Goal: Task Accomplishment & Management: Complete application form

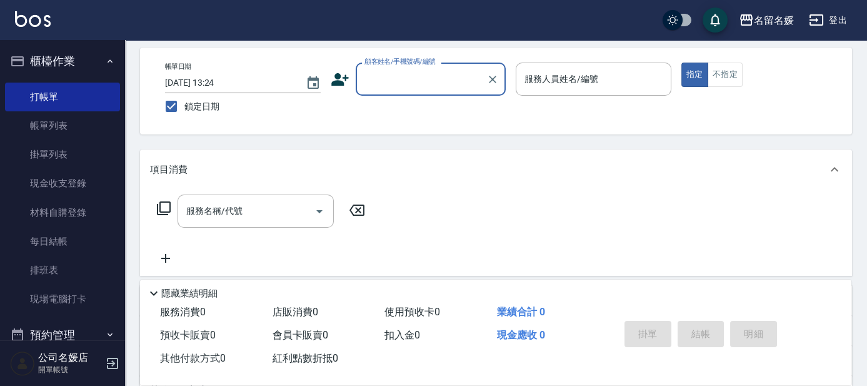
scroll to position [56, 0]
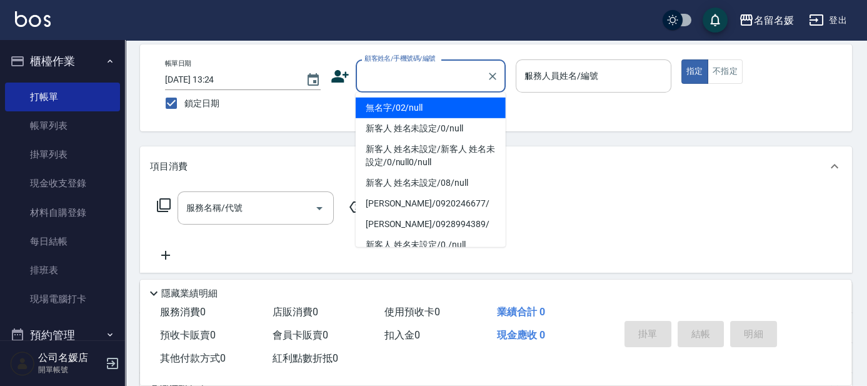
type input "13"
type button "true"
type input "無名字/02/null"
type input "支援-13"
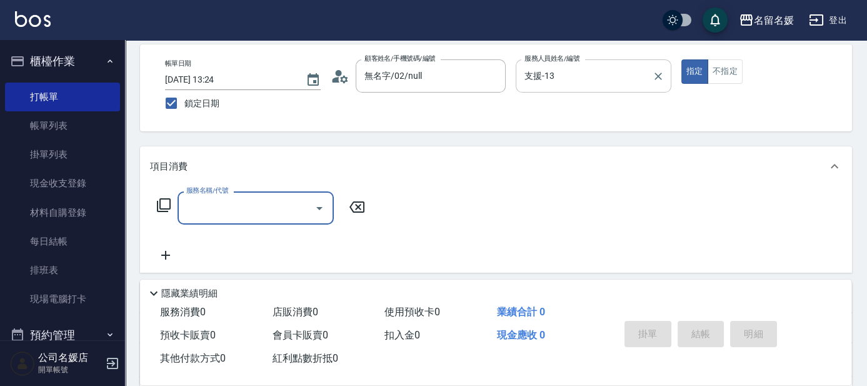
scroll to position [0, 0]
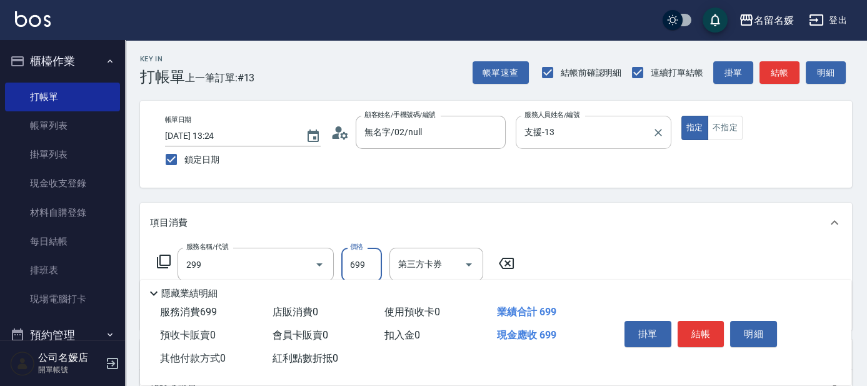
type input "滾珠洗髮699(299)"
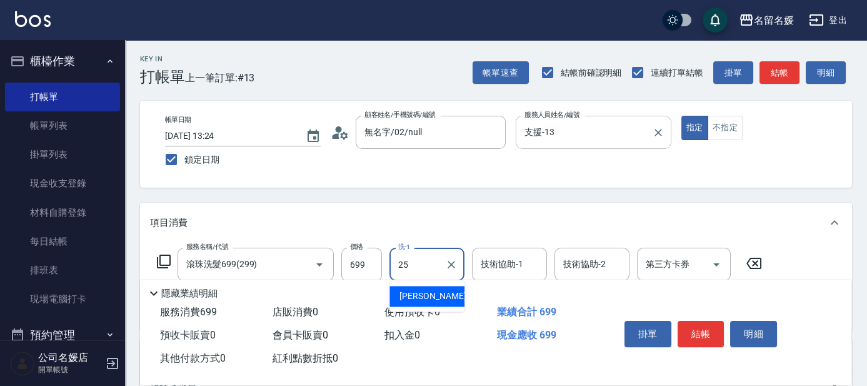
type input "[PERSON_NAME]-25"
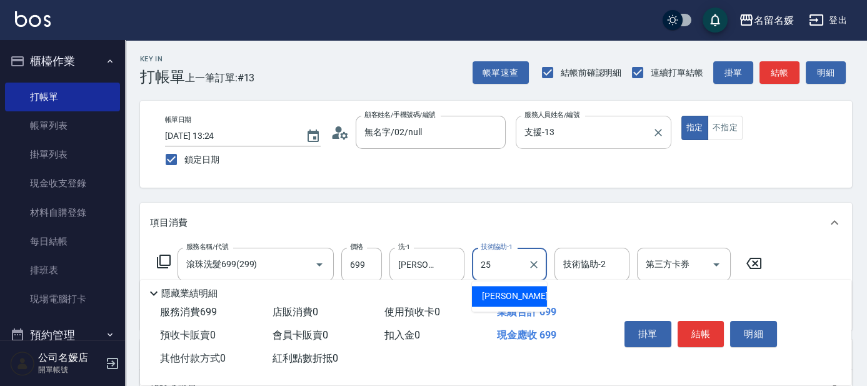
type input "[PERSON_NAME]-25"
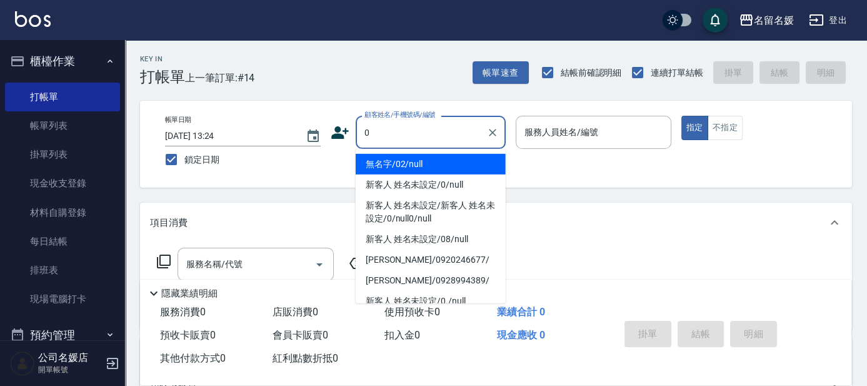
type input "0"
type input "13"
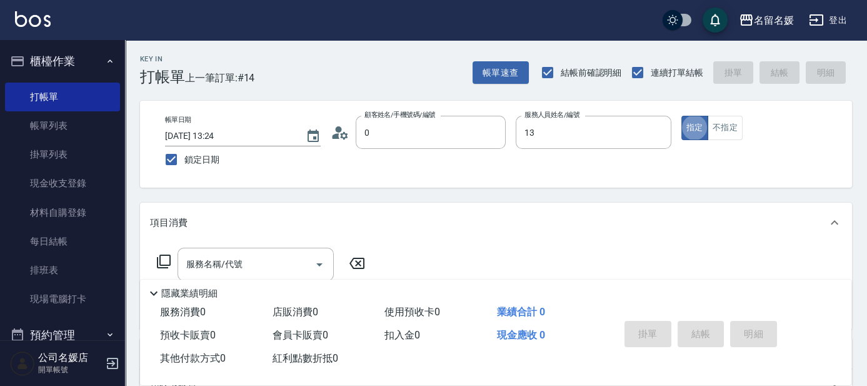
type input "無名字/02/null"
type input "支援-13"
click at [663, 132] on icon "Clear" at bounding box center [658, 132] width 12 height 12
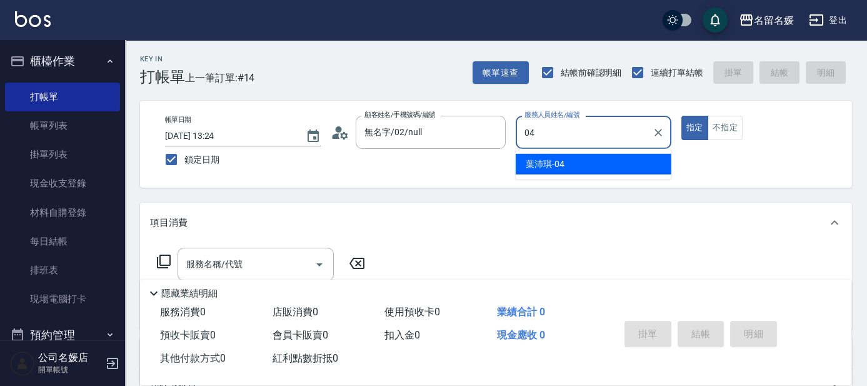
type input "[PERSON_NAME]-04"
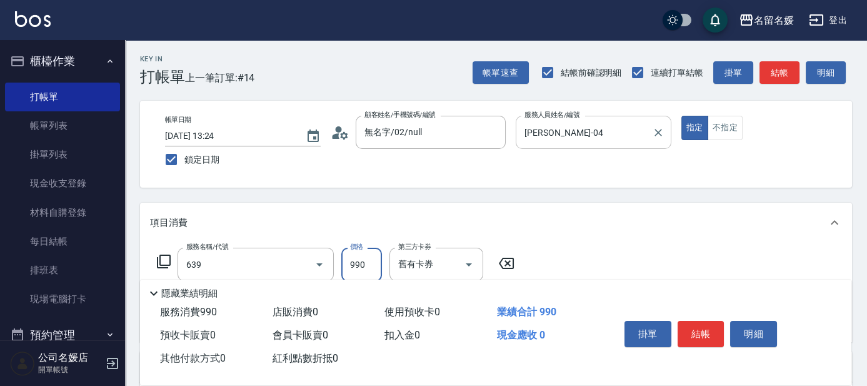
type input "(芙)蘆薈髮膜套卡(自材)(639)"
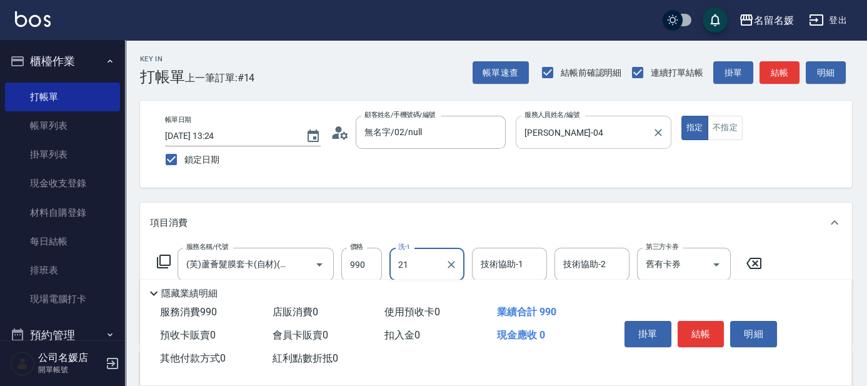
type input "21"
type input "2"
type input "[PERSON_NAME]-21"
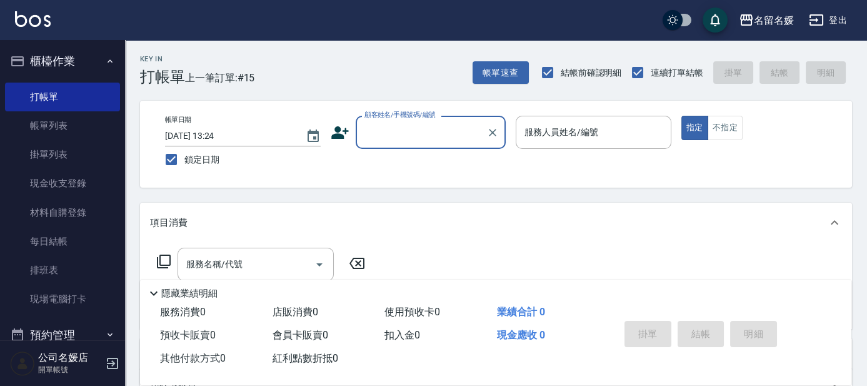
click at [411, 131] on input "顧客姓名/手機號碼/編號" at bounding box center [421, 132] width 120 height 22
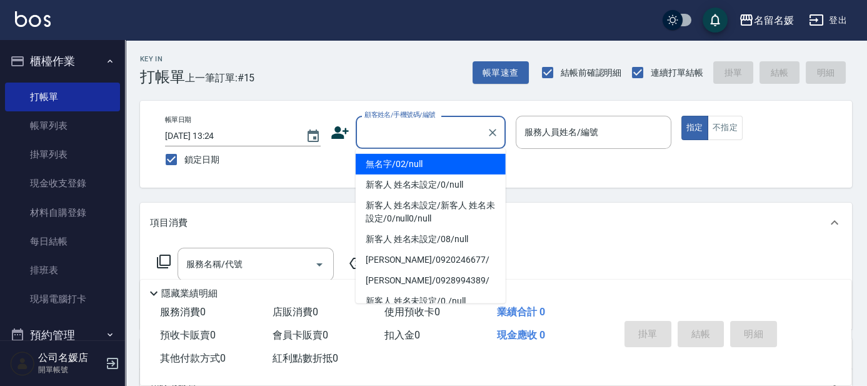
click at [419, 160] on li "無名字/02/null" at bounding box center [431, 164] width 150 height 21
type input "無名字/02/null"
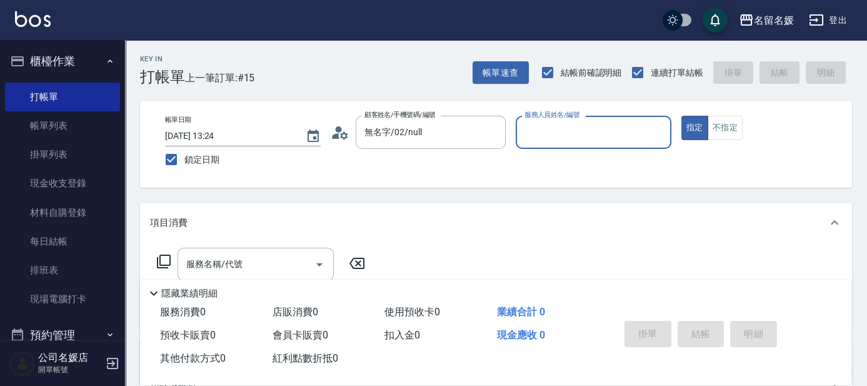
click at [606, 138] on input "服務人員姓名/編號" at bounding box center [593, 132] width 144 height 22
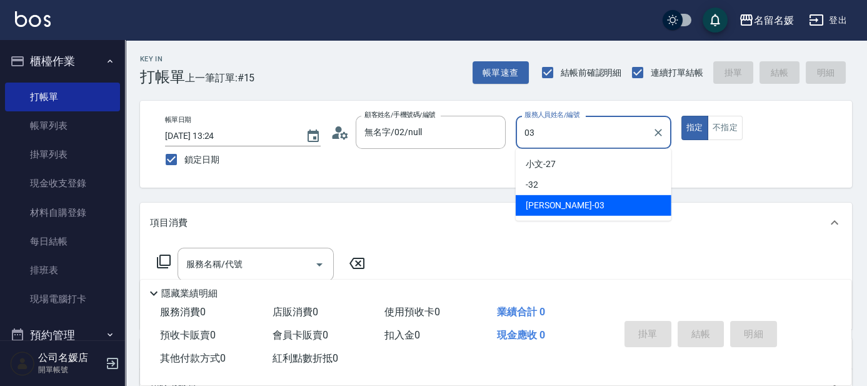
click at [587, 204] on div "[PERSON_NAME]-03" at bounding box center [594, 205] width 156 height 21
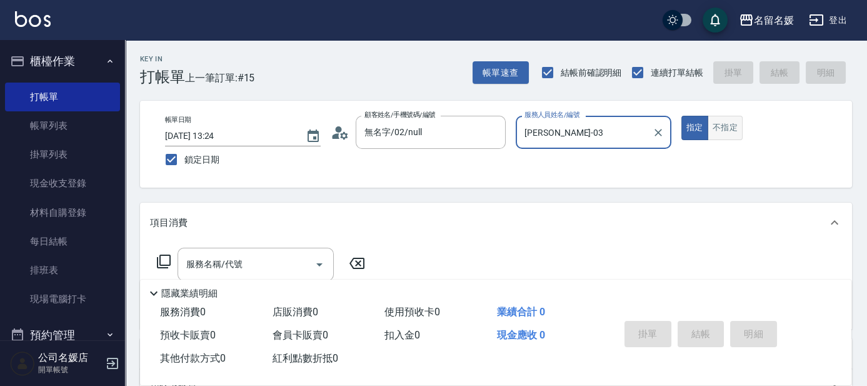
type input "[PERSON_NAME]-03"
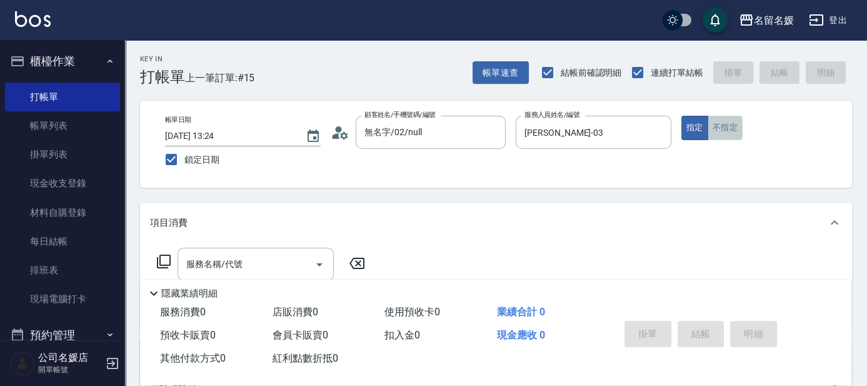
click at [726, 124] on button "不指定" at bounding box center [724, 128] width 35 height 24
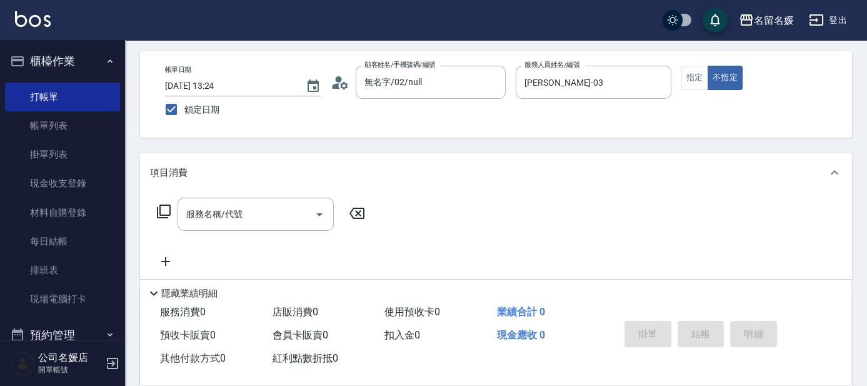
scroll to position [113, 0]
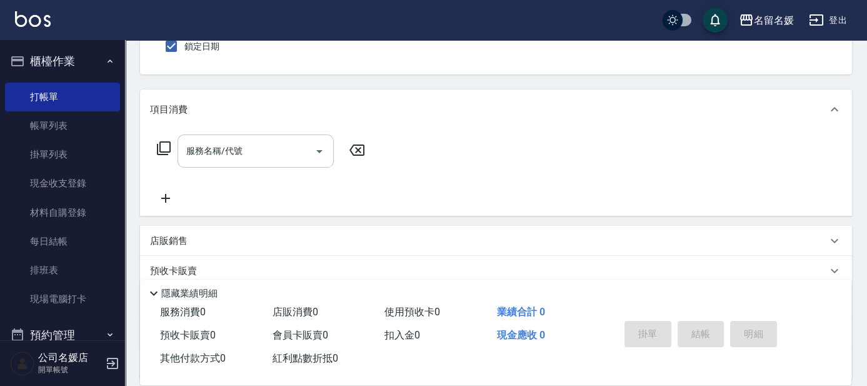
click at [235, 154] on div "服務名稱/代號 服務名稱/代號" at bounding box center [255, 150] width 156 height 33
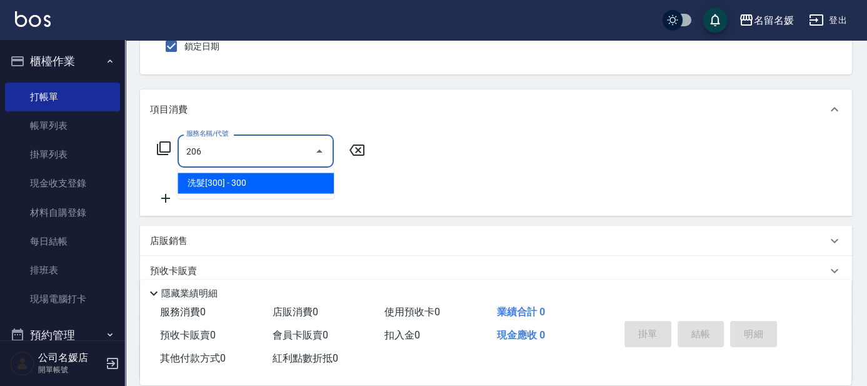
click at [200, 183] on span "洗髮[300] - 300" at bounding box center [255, 182] width 156 height 21
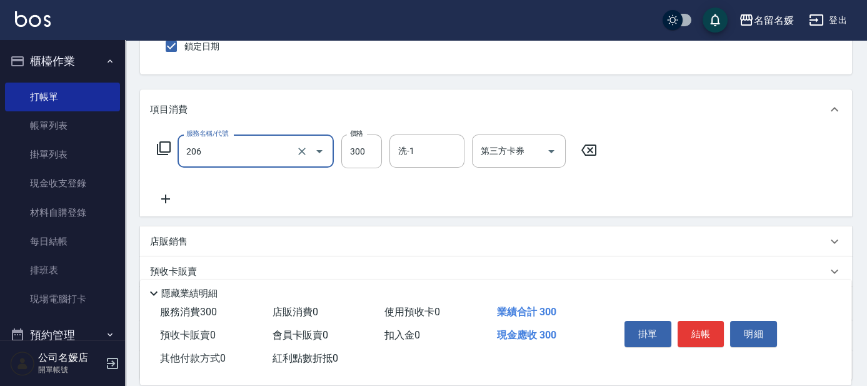
type input "洗髮[300](206)"
click at [164, 199] on icon at bounding box center [165, 198] width 31 height 15
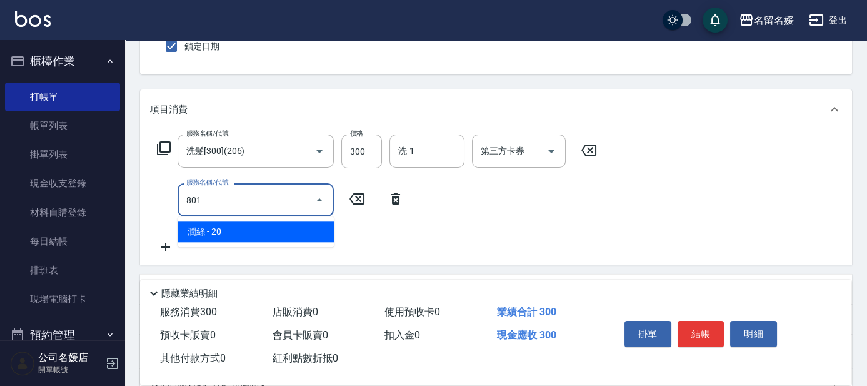
click at [248, 233] on span "潤絲 - 20" at bounding box center [255, 231] width 156 height 21
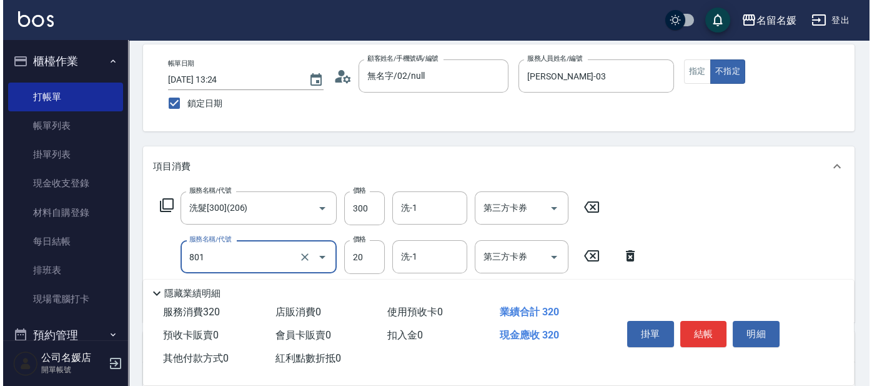
scroll to position [170, 0]
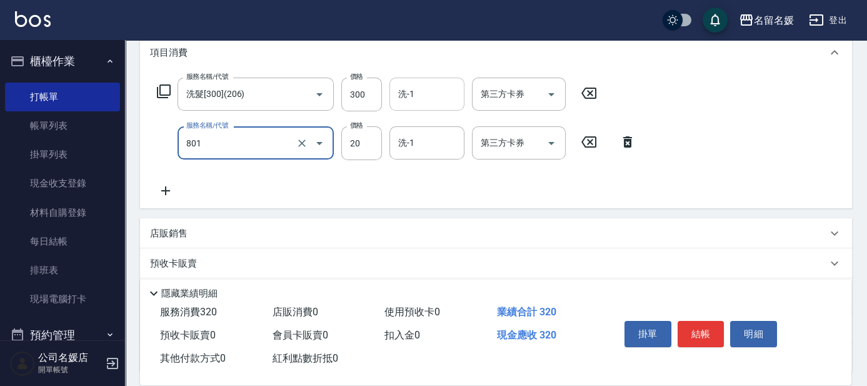
click at [443, 107] on div "洗-1" at bounding box center [426, 93] width 75 height 33
type input "潤絲(801)"
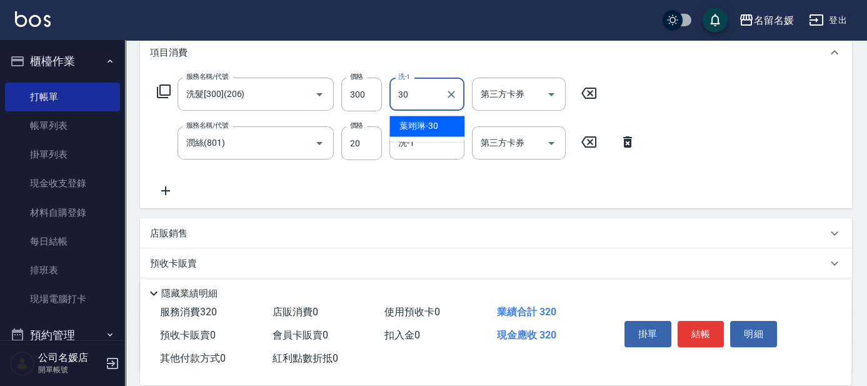
click at [416, 127] on span "[PERSON_NAME]-30" at bounding box center [418, 125] width 39 height 13
click at [439, 154] on div "洗-1" at bounding box center [426, 142] width 75 height 33
type input "[PERSON_NAME]-30"
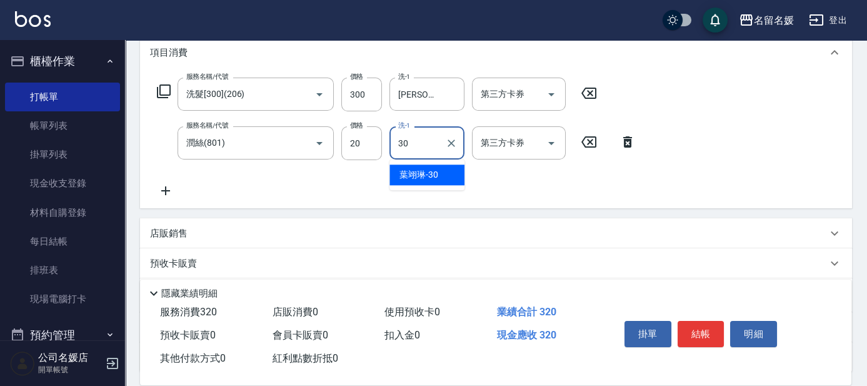
click at [430, 172] on span "[PERSON_NAME]-30" at bounding box center [418, 174] width 39 height 13
type input "[PERSON_NAME]-30"
click at [686, 321] on button "結帳" at bounding box center [700, 334] width 47 height 26
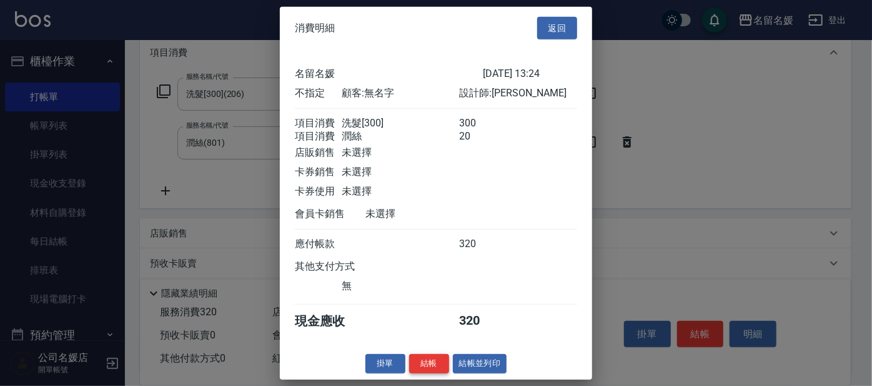
click at [416, 364] on button "結帳" at bounding box center [429, 363] width 40 height 19
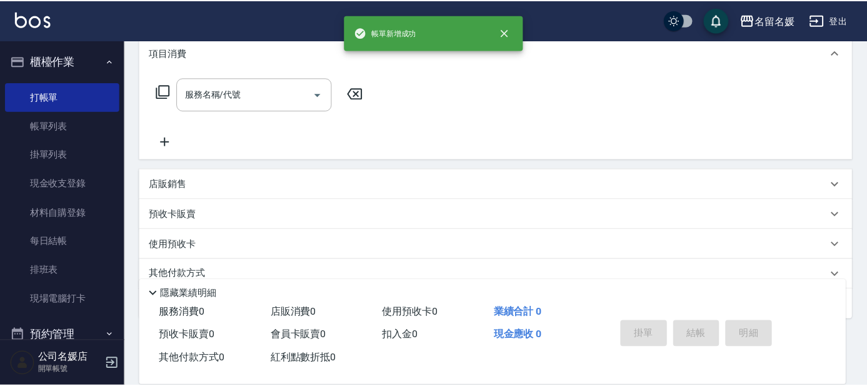
scroll to position [0, 0]
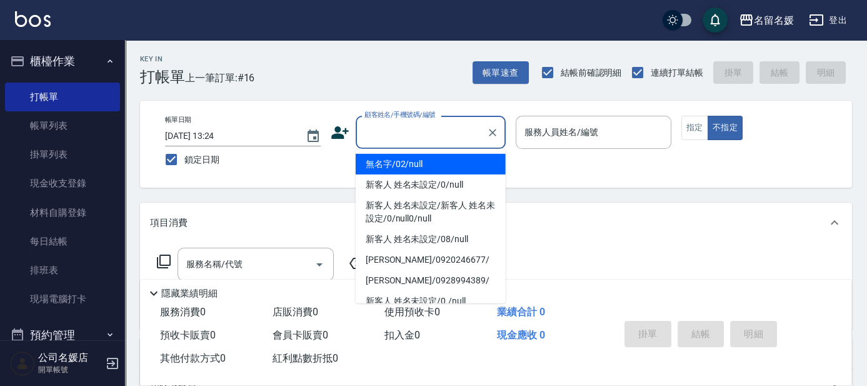
click at [379, 133] on input "顧客姓名/手機號碼/編號" at bounding box center [421, 132] width 120 height 22
click at [363, 164] on li "無名字/02/null" at bounding box center [431, 164] width 150 height 21
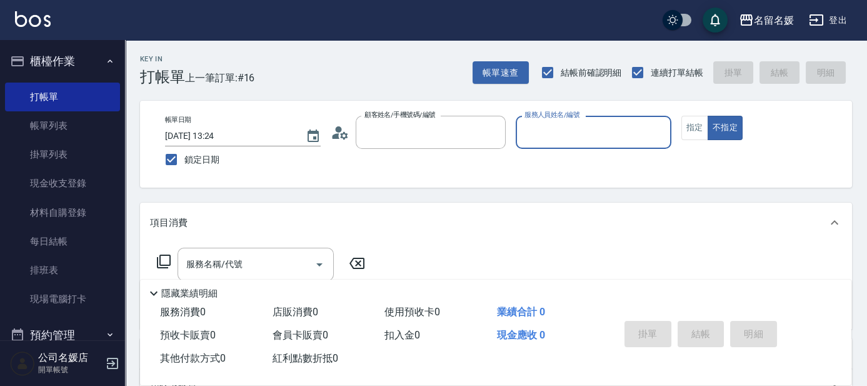
type input "無名字/02/null"
click at [538, 125] on div "服務人員姓名/編號 服務人員姓名/編號" at bounding box center [594, 132] width 156 height 33
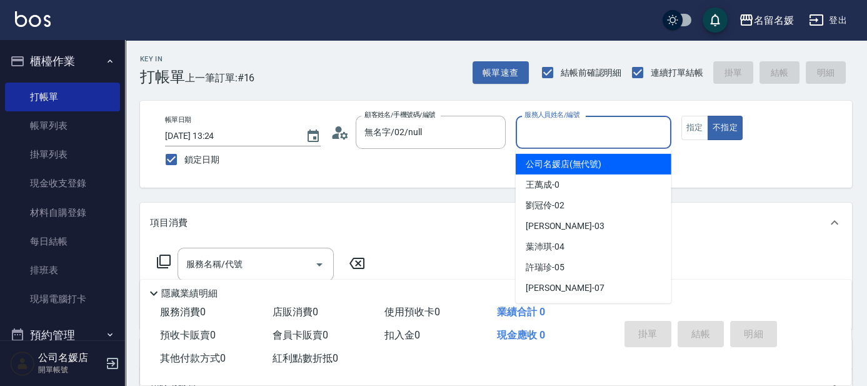
click at [538, 131] on input "服務人員姓名/編號" at bounding box center [593, 132] width 144 height 22
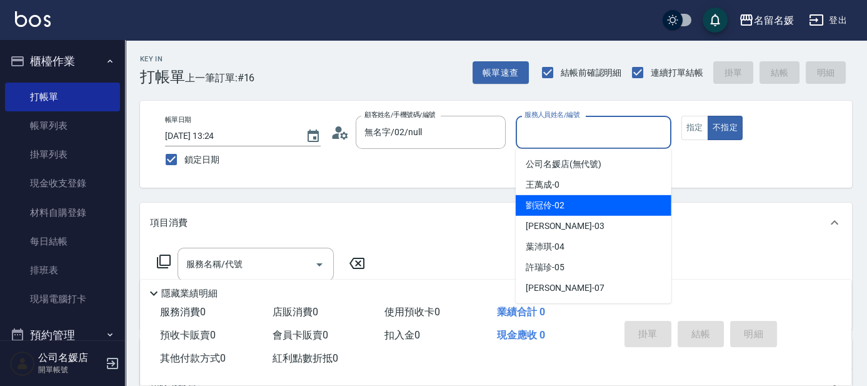
click at [547, 208] on span "[PERSON_NAME]-02" at bounding box center [545, 205] width 39 height 13
type input "[PERSON_NAME]-02"
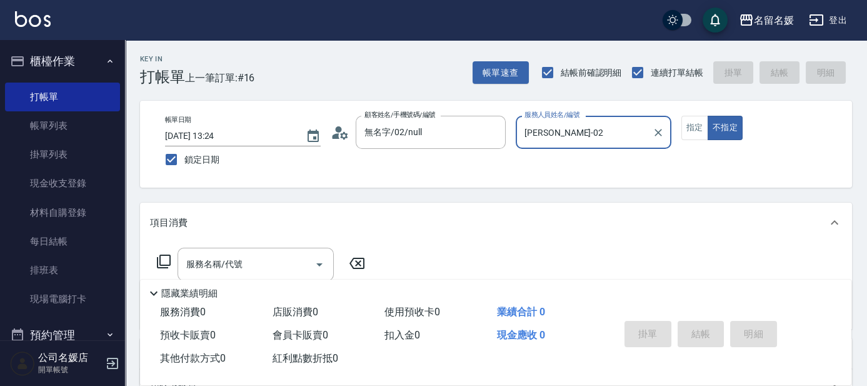
click at [158, 257] on icon at bounding box center [163, 261] width 15 height 15
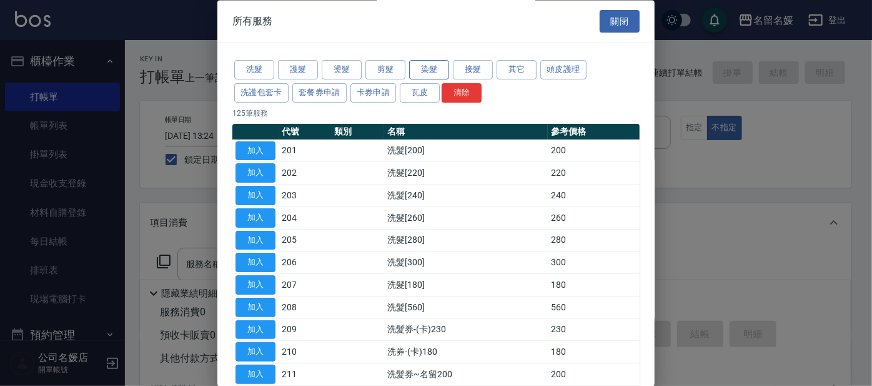
click at [430, 67] on button "染髮" at bounding box center [429, 70] width 40 height 19
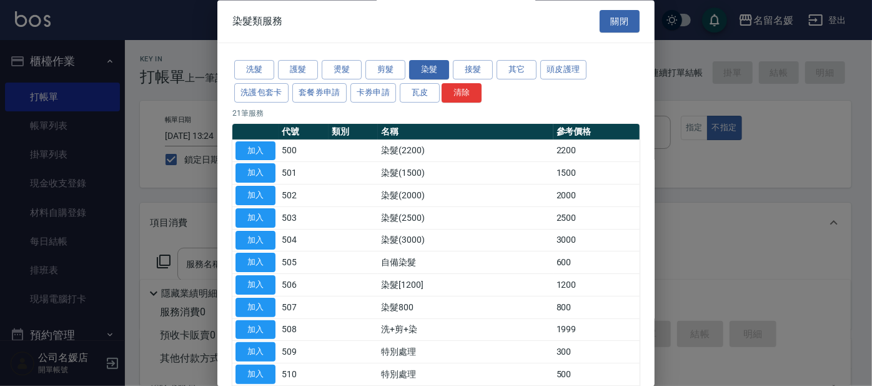
drag, startPoint x: 256, startPoint y: 325, endPoint x: 294, endPoint y: 297, distance: 47.4
click at [256, 321] on button "加入" at bounding box center [256, 329] width 40 height 19
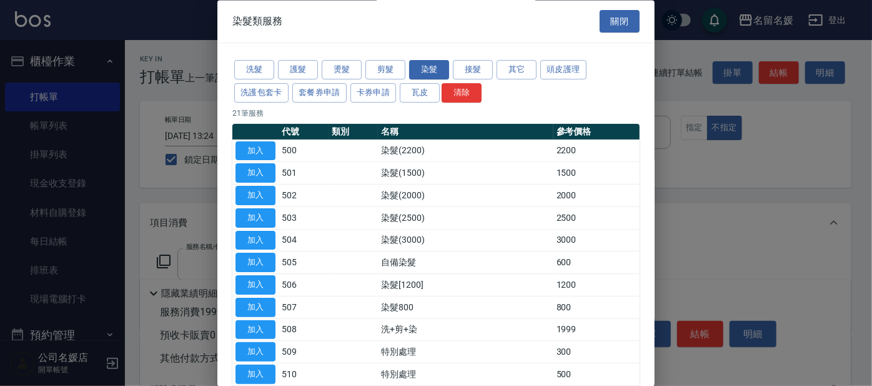
type input "洗+剪+染(508)"
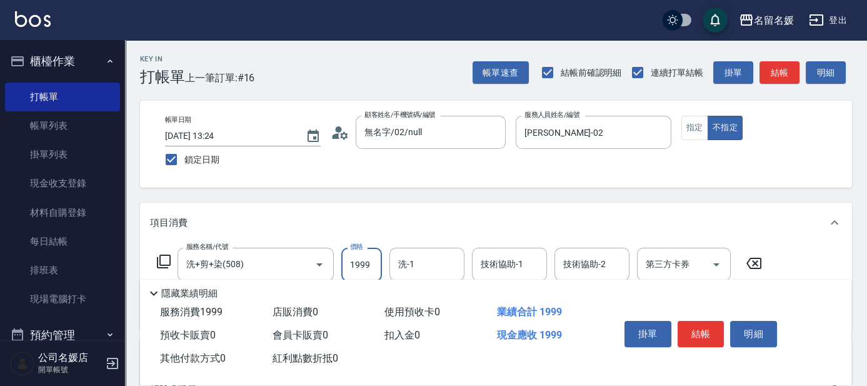
click at [374, 264] on input "1999" at bounding box center [361, 264] width 41 height 34
click at [374, 260] on input "250025" at bounding box center [361, 264] width 41 height 34
type input "2500"
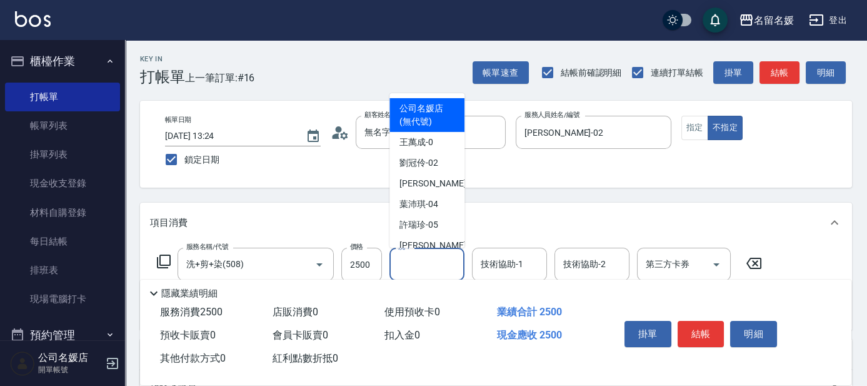
click at [406, 265] on input "洗-1" at bounding box center [427, 264] width 64 height 22
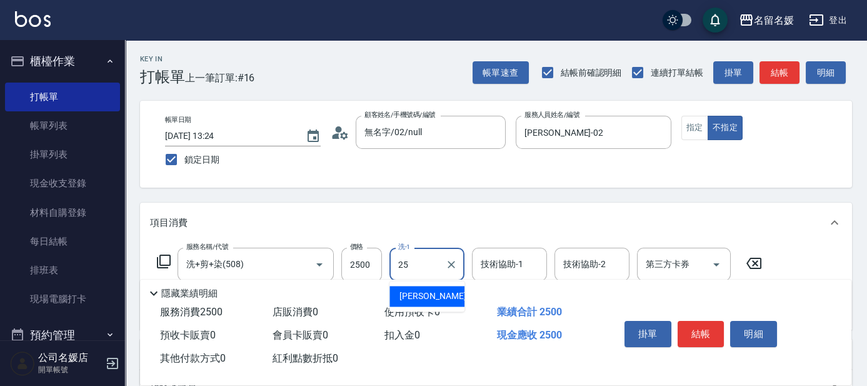
type input "[PERSON_NAME]-25"
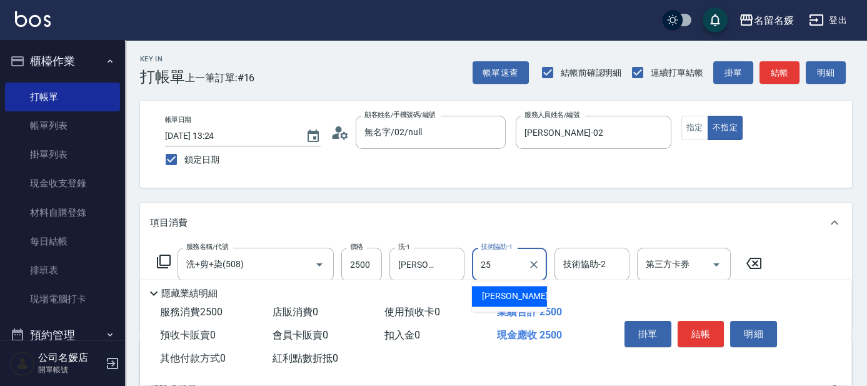
type input "[PERSON_NAME]-25"
click at [167, 262] on icon at bounding box center [163, 261] width 15 height 15
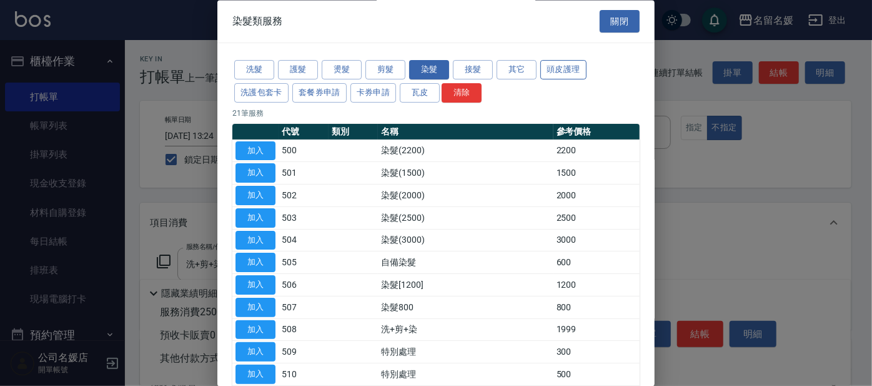
click at [562, 72] on button "頭皮護理" at bounding box center [564, 70] width 46 height 19
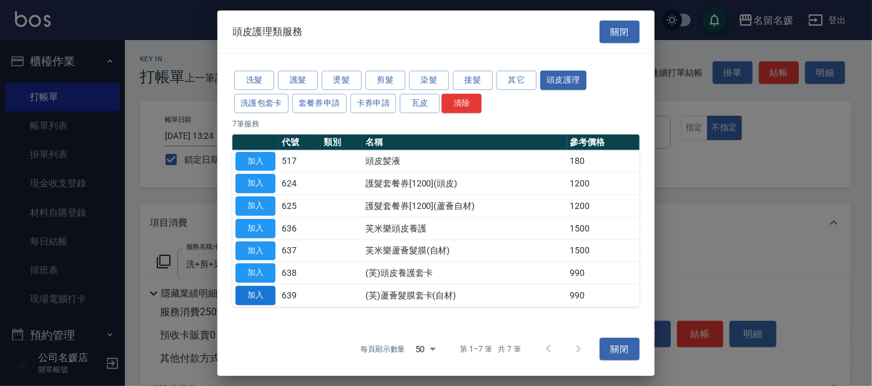
click at [248, 295] on button "加入" at bounding box center [256, 295] width 40 height 19
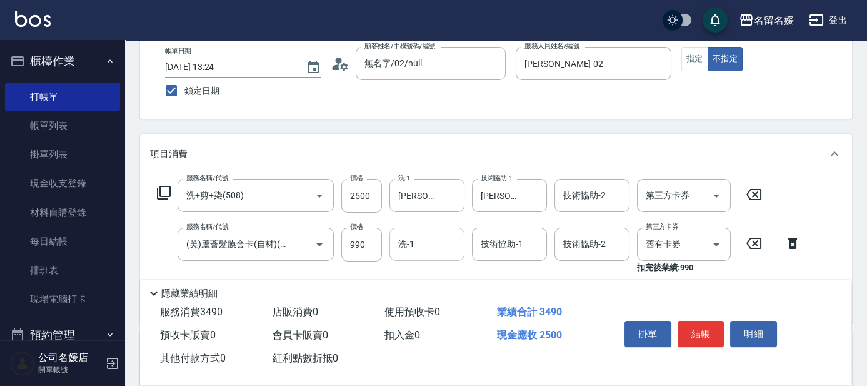
scroll to position [113, 0]
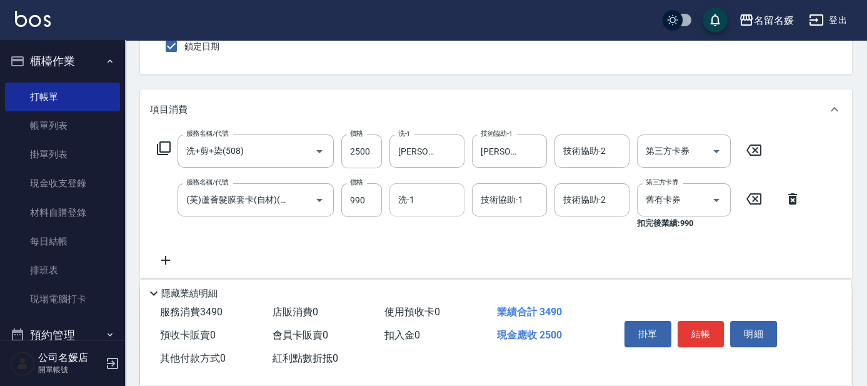
click at [406, 205] on input "洗-1" at bounding box center [427, 200] width 64 height 22
type input "[PERSON_NAME]-25"
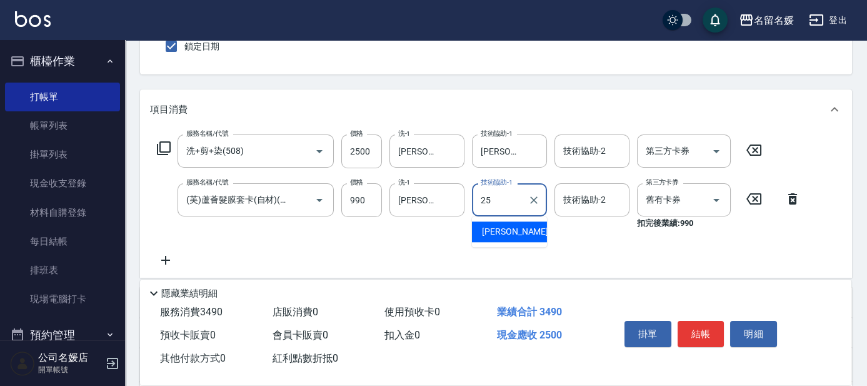
type input "[PERSON_NAME]-25"
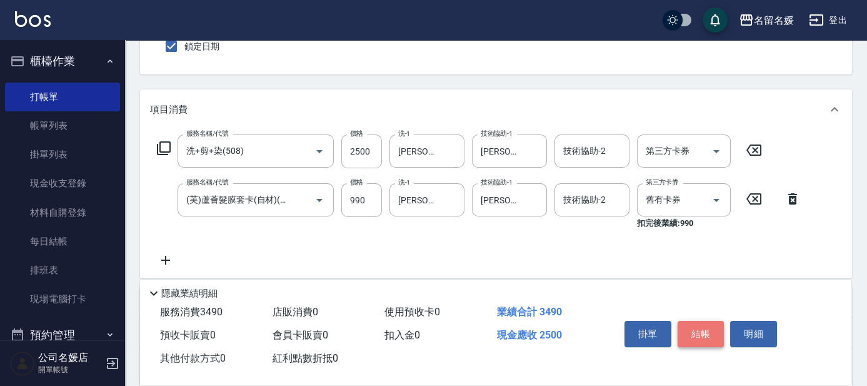
click at [694, 330] on button "結帳" at bounding box center [700, 334] width 47 height 26
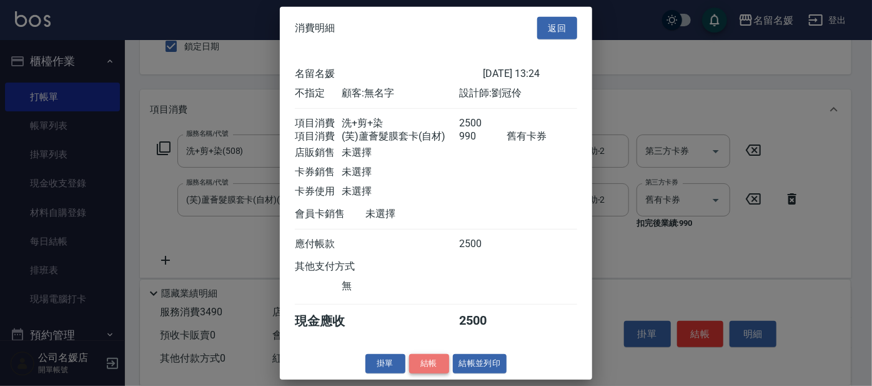
click at [419, 373] on button "結帳" at bounding box center [429, 363] width 40 height 19
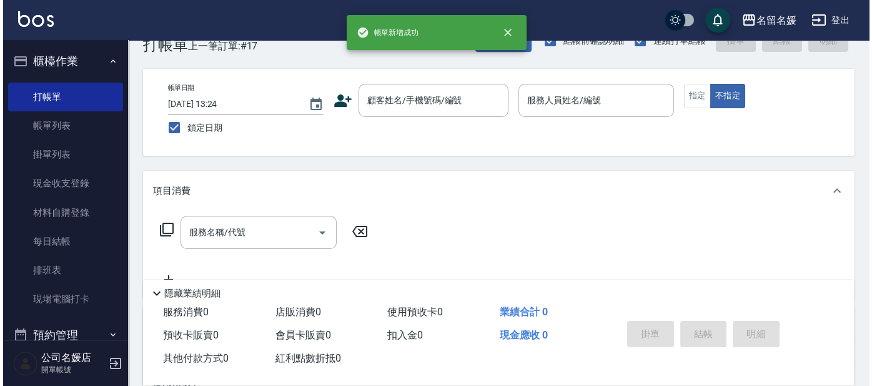
scroll to position [0, 0]
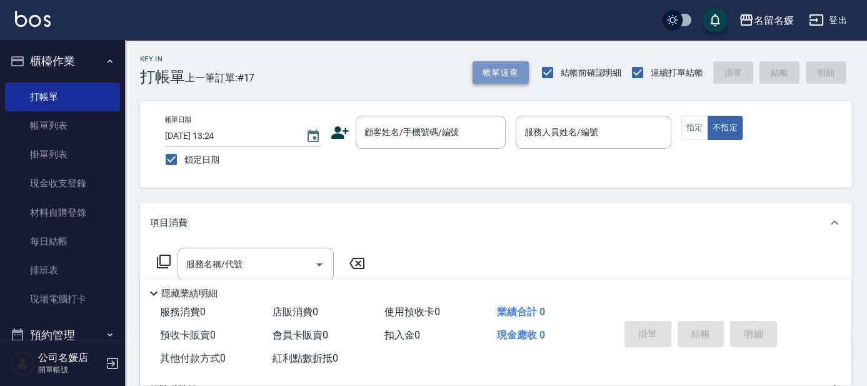
click at [517, 79] on button "帳單速查" at bounding box center [500, 72] width 56 height 23
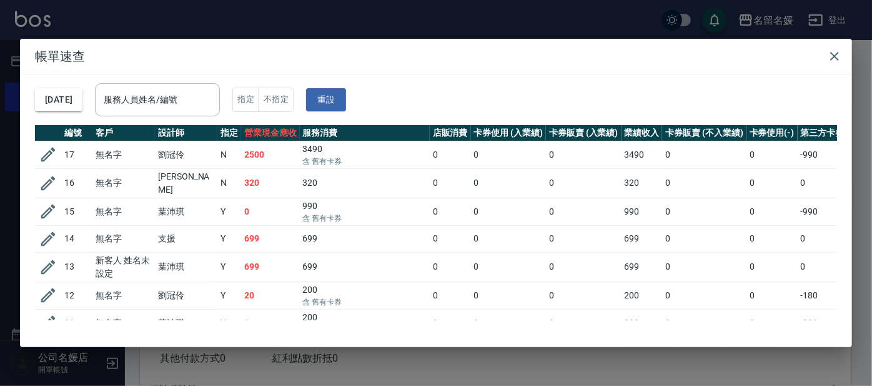
click at [61, 154] on td "17" at bounding box center [76, 154] width 31 height 27
click at [45, 153] on icon "button" at bounding box center [48, 154] width 19 height 19
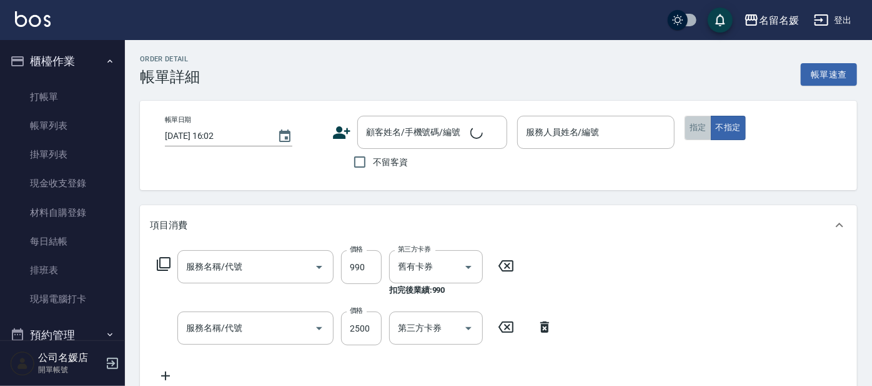
click at [693, 124] on button "指定" at bounding box center [698, 128] width 27 height 24
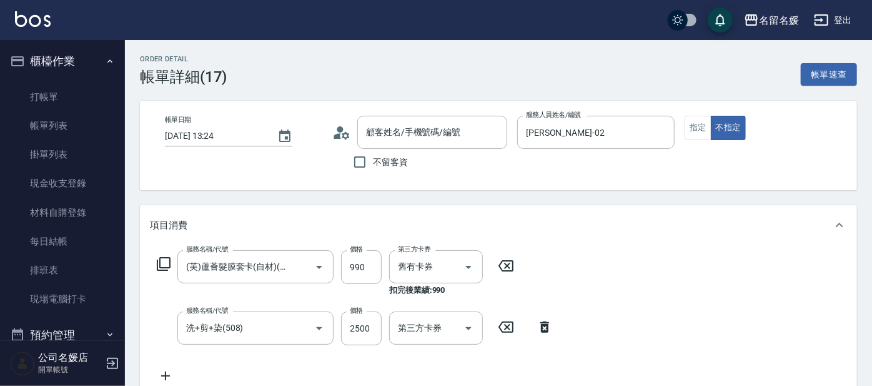
type input "[DATE] 13:24"
type input "[PERSON_NAME]-02"
type input "(芙)蘆薈髮膜套卡(自材)(639)"
type input "洗+剪+染(508)"
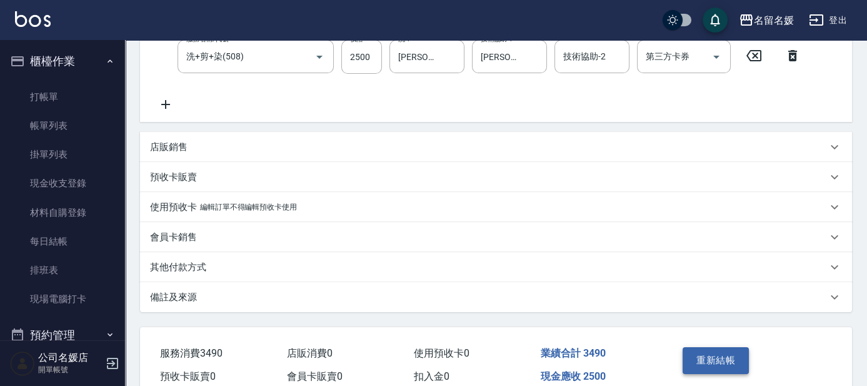
scroll to position [331, 0]
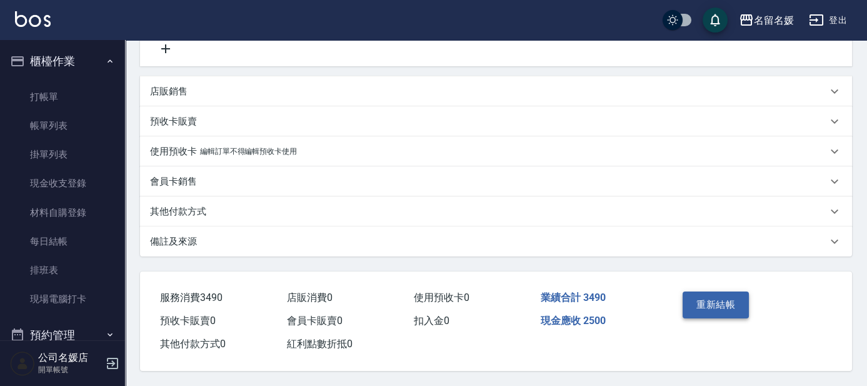
click at [708, 297] on button "重新結帳" at bounding box center [715, 304] width 66 height 26
type input "無名字/02/null"
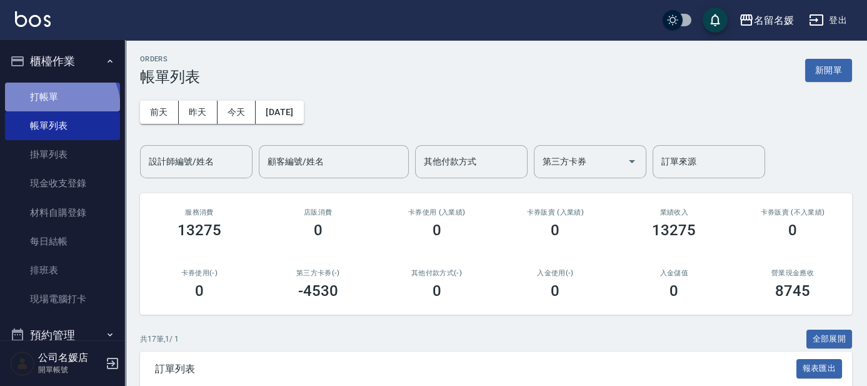
click at [50, 108] on link "打帳單" at bounding box center [62, 96] width 115 height 29
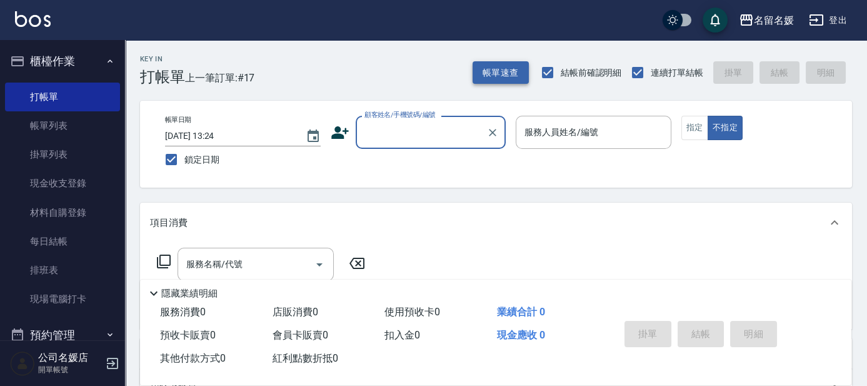
click at [503, 75] on button "帳單速查" at bounding box center [500, 72] width 56 height 23
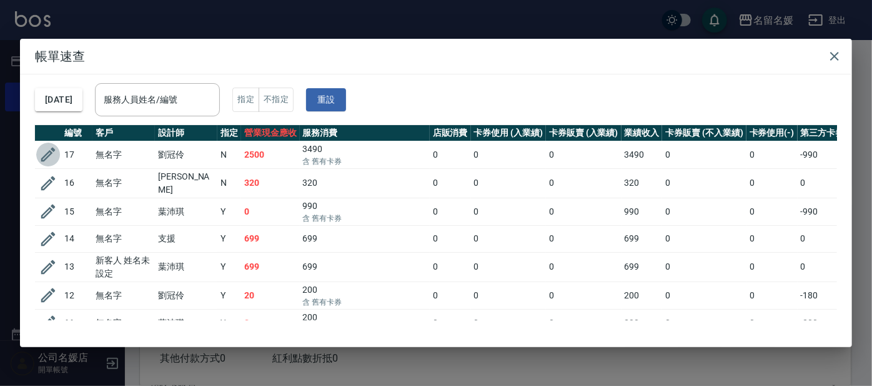
click at [46, 155] on icon "button" at bounding box center [48, 154] width 14 height 14
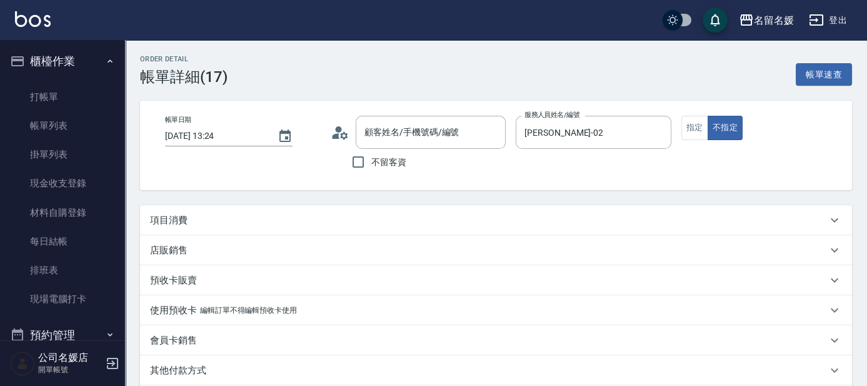
type input "[DATE] 13:24"
type input "[PERSON_NAME]-02"
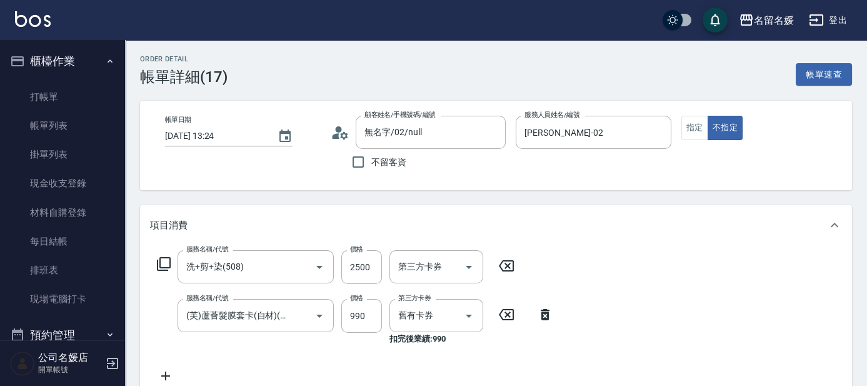
type input "無名字/02/null"
type input "洗+剪+染(508)"
type input "(芙)蘆薈髮膜套卡(自材)(639)"
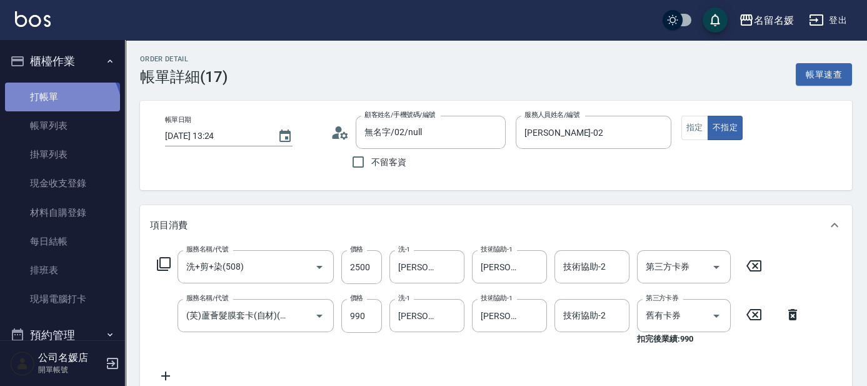
click at [59, 110] on link "打帳單" at bounding box center [62, 96] width 115 height 29
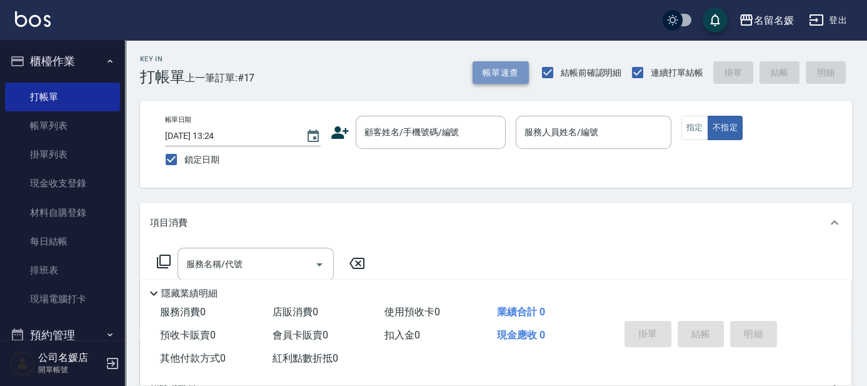
click at [503, 78] on button "帳單速查" at bounding box center [500, 72] width 56 height 23
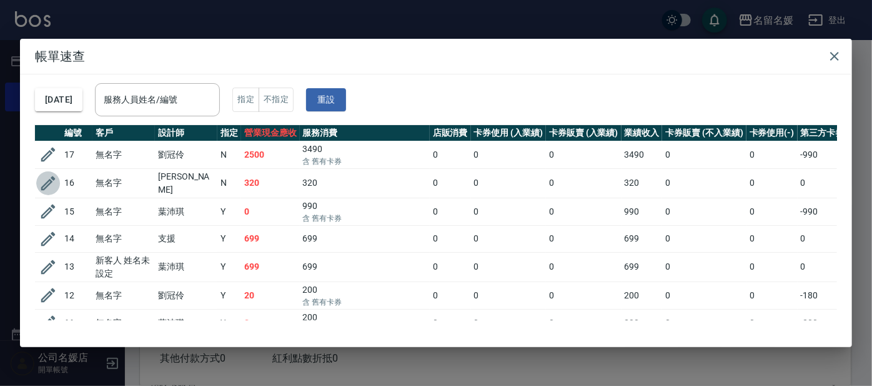
click at [50, 180] on icon "button" at bounding box center [48, 183] width 14 height 14
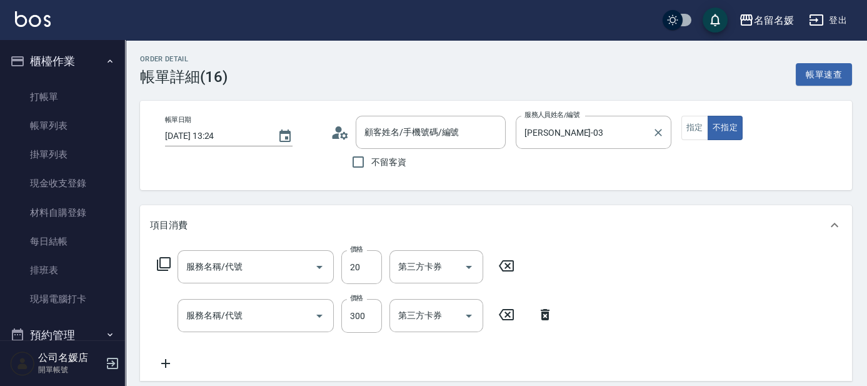
type input "[DATE] 13:24"
type input "[PERSON_NAME]-03"
type input "潤絲(801)"
type input "洗髮[300](206)"
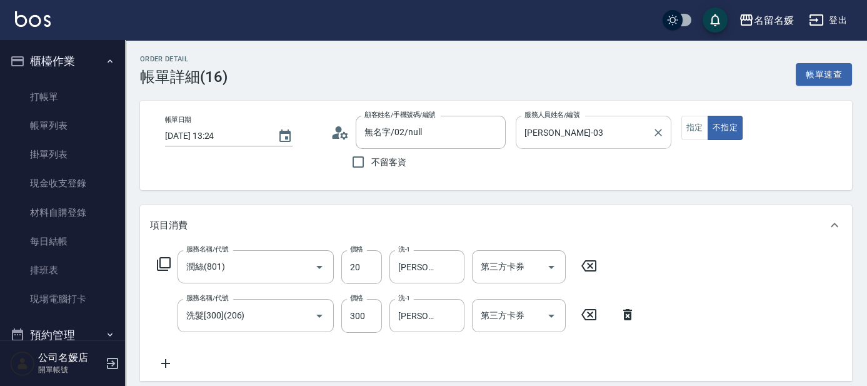
type input "無名字/02/null"
click at [661, 135] on icon "Clear" at bounding box center [657, 132] width 7 height 7
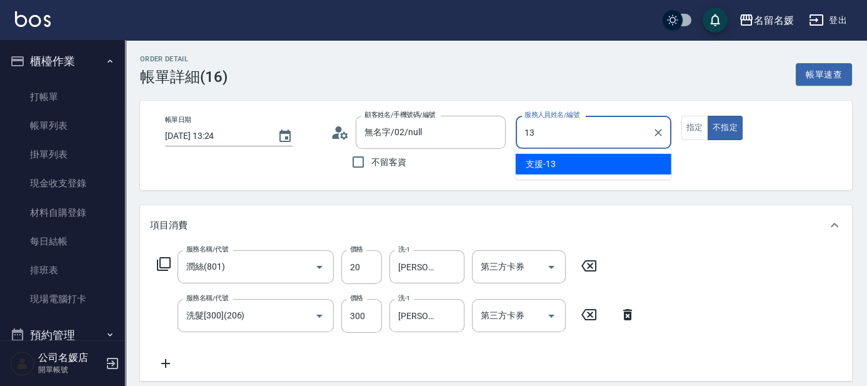
click at [582, 162] on div "支援 -13" at bounding box center [594, 164] width 156 height 21
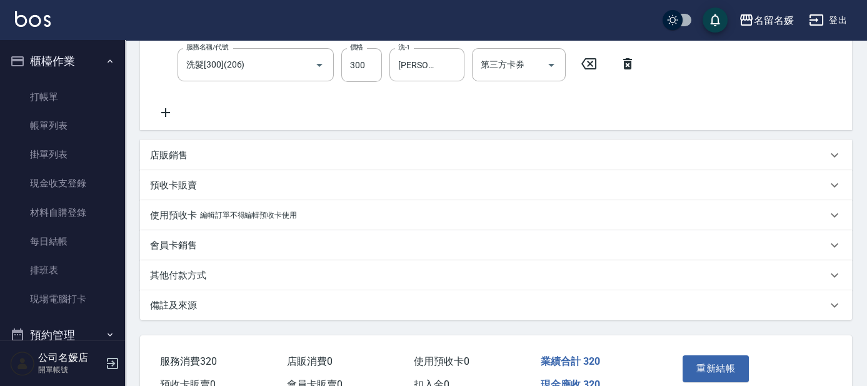
scroll to position [284, 0]
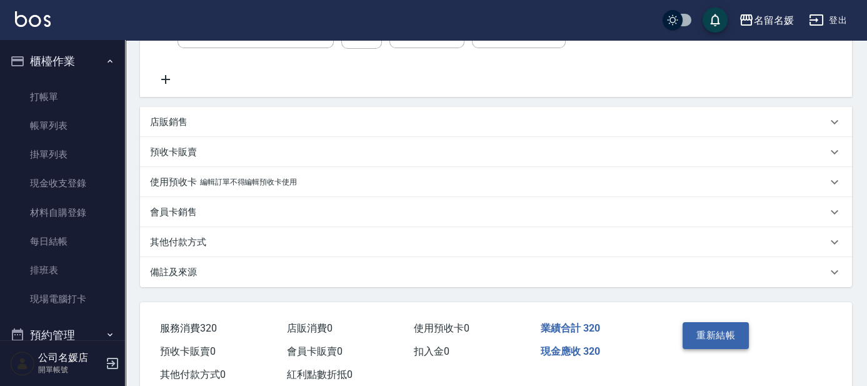
type input "支援-13"
click at [701, 332] on button "重新結帳" at bounding box center [715, 335] width 66 height 26
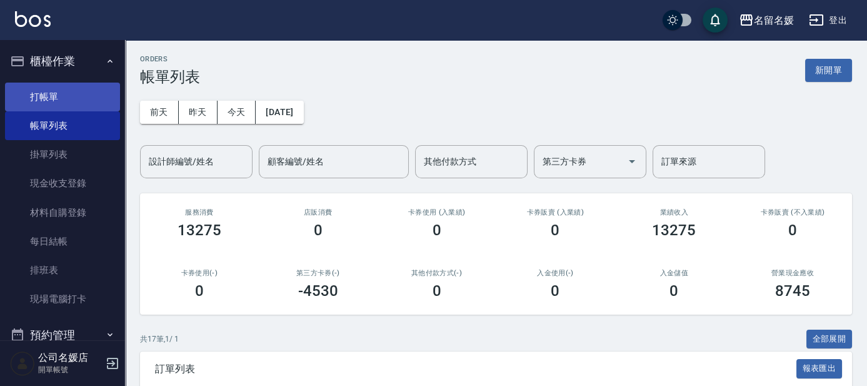
click at [51, 99] on link "打帳單" at bounding box center [62, 96] width 115 height 29
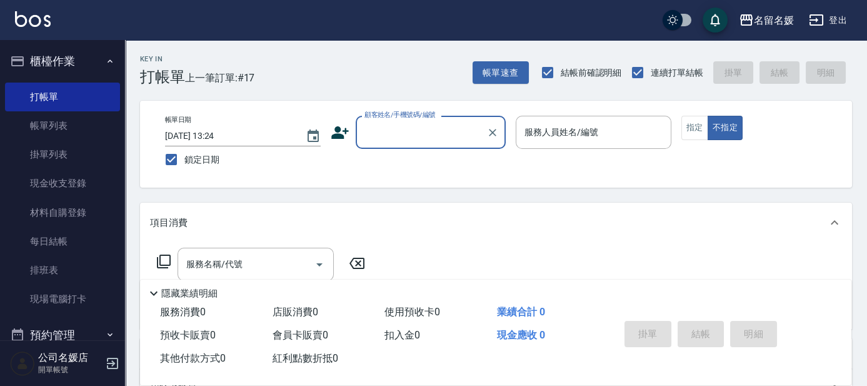
click at [422, 120] on div "顧客姓名/手機號碼/編號 顧客姓名/手機號碼/編號" at bounding box center [431, 132] width 150 height 33
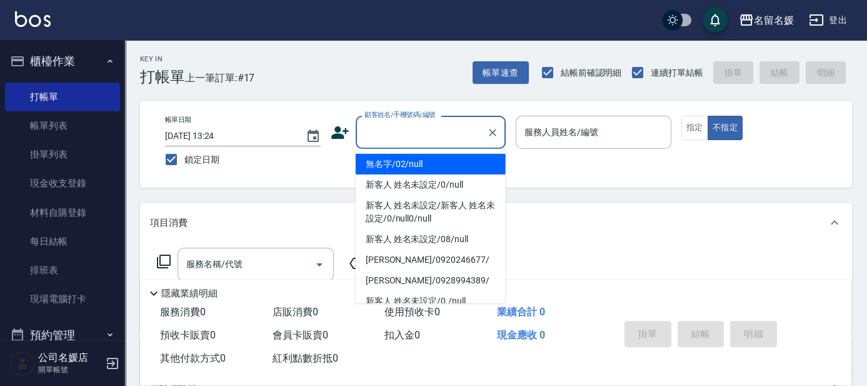
click at [411, 132] on input "顧客姓名/手機號碼/編號" at bounding box center [421, 132] width 120 height 22
click at [435, 170] on li "無名字/02/null" at bounding box center [431, 164] width 150 height 21
type input "無名字/02/null"
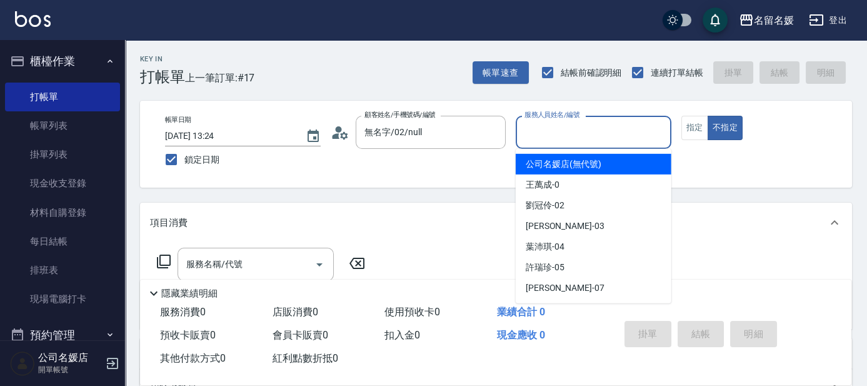
drag, startPoint x: 561, startPoint y: 131, endPoint x: 570, endPoint y: 199, distance: 68.7
click at [561, 132] on input "服務人員姓名/編號" at bounding box center [593, 132] width 144 height 22
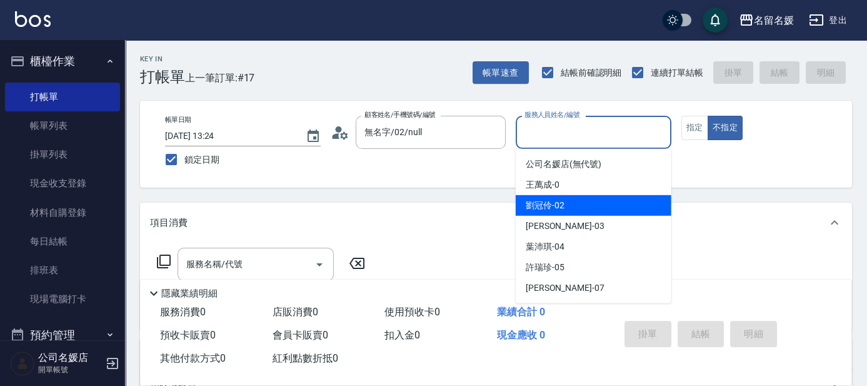
click at [580, 207] on div "[PERSON_NAME]-02" at bounding box center [594, 205] width 156 height 21
type input "[PERSON_NAME]-02"
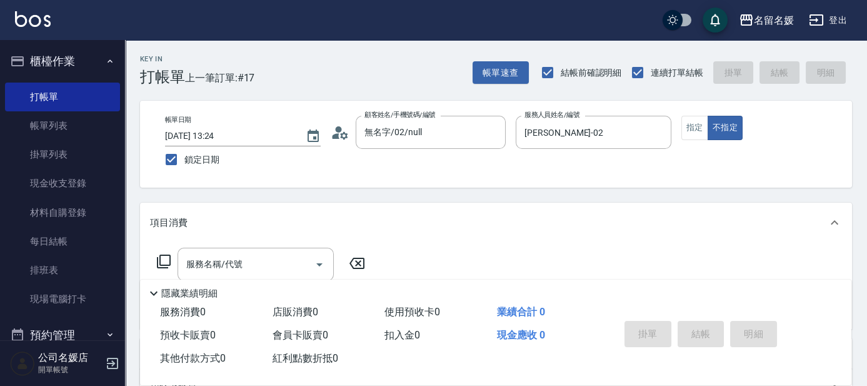
click at [158, 258] on icon at bounding box center [163, 261] width 15 height 15
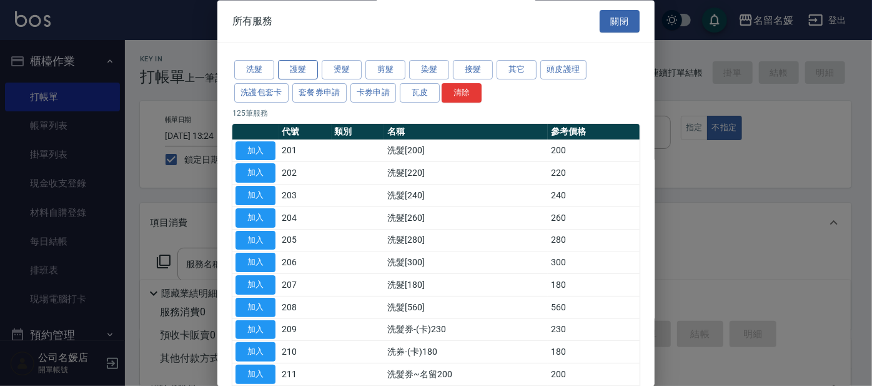
click at [307, 72] on button "護髮" at bounding box center [298, 70] width 40 height 19
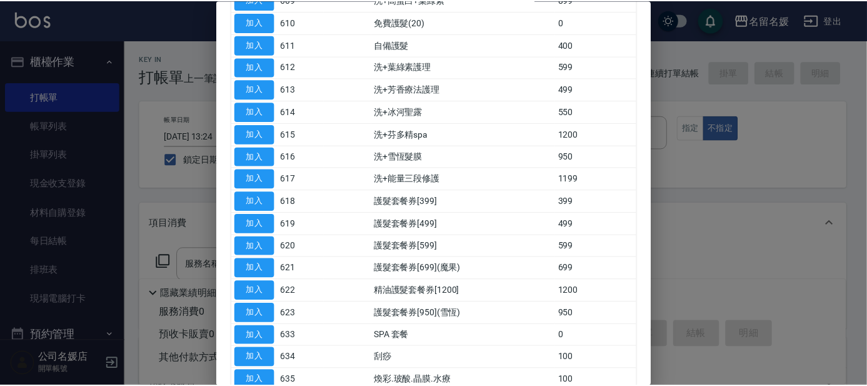
scroll to position [295, 0]
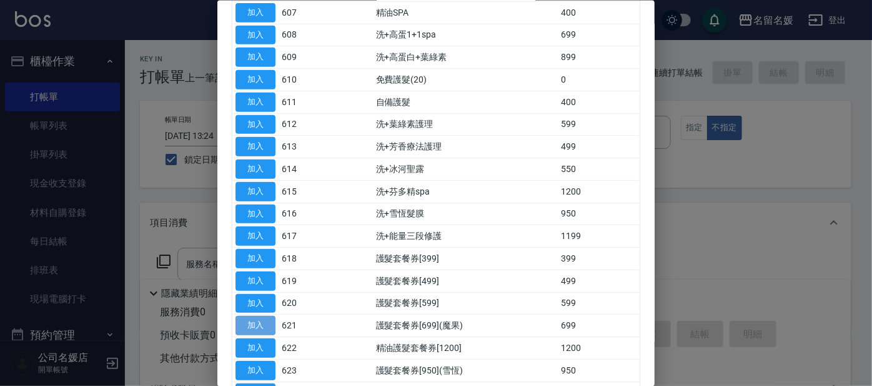
click at [268, 320] on button "加入" at bounding box center [256, 325] width 40 height 19
type input "護髮套餐券[699](魔果)(621)"
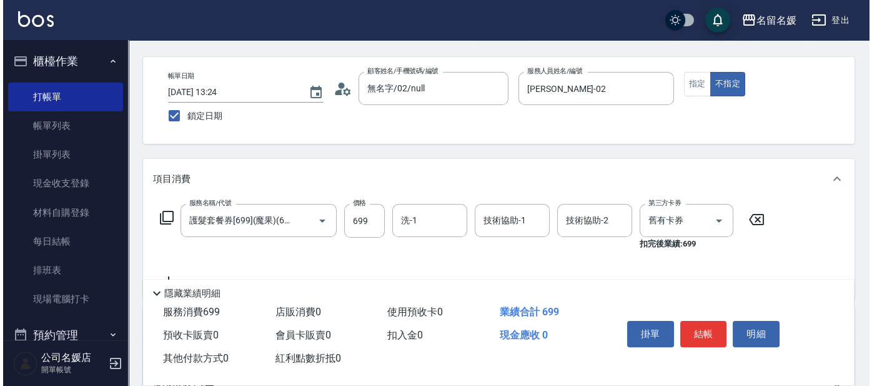
scroll to position [56, 0]
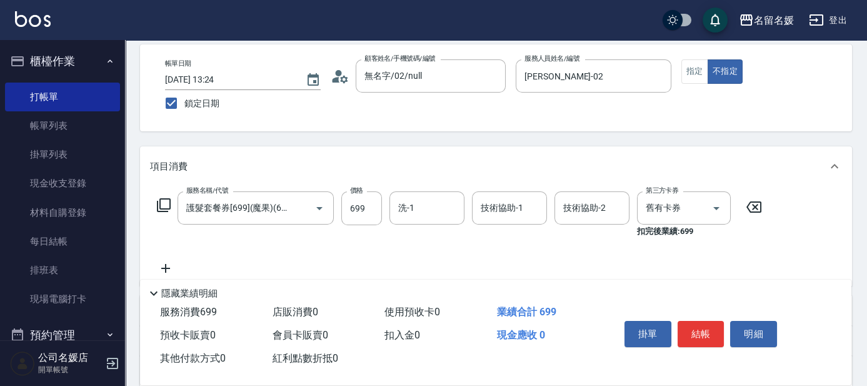
click at [157, 202] on icon at bounding box center [164, 205] width 14 height 14
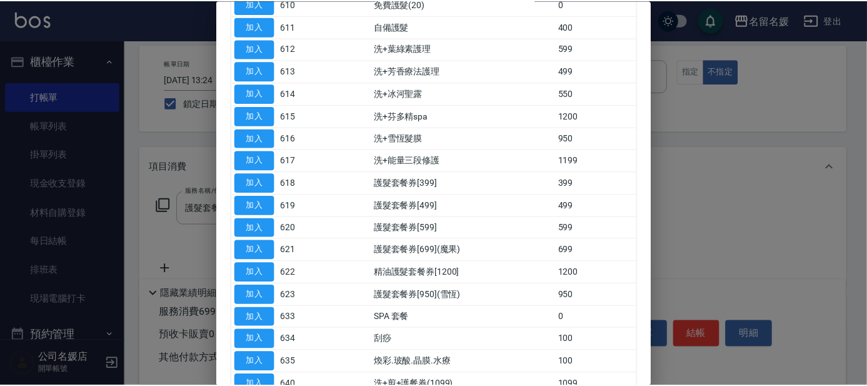
scroll to position [397, 0]
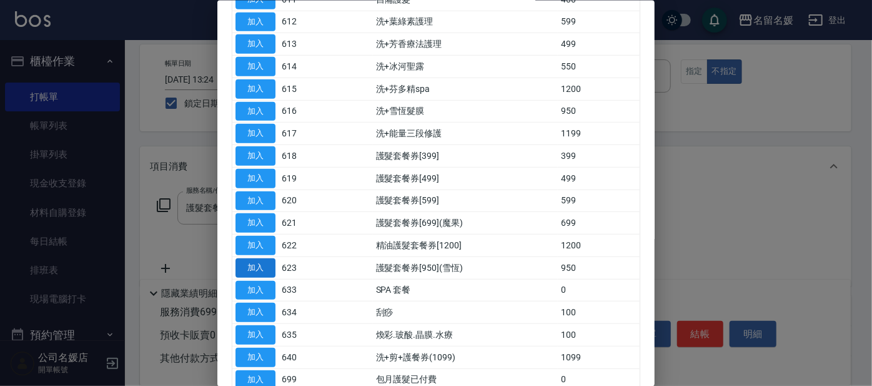
click at [265, 261] on button "加入" at bounding box center [256, 266] width 40 height 19
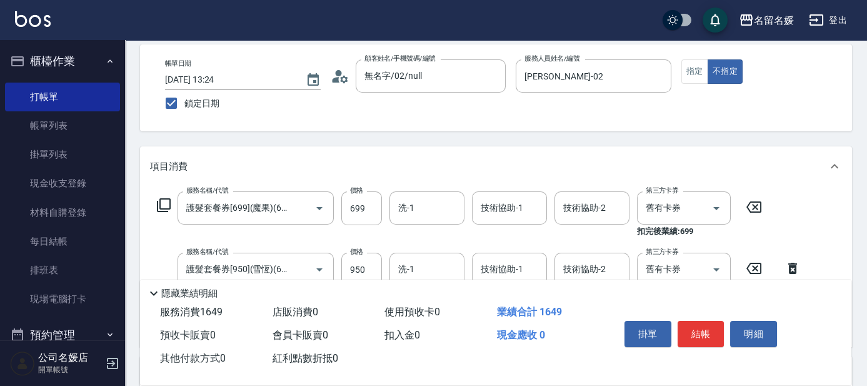
click at [756, 202] on icon at bounding box center [753, 206] width 31 height 15
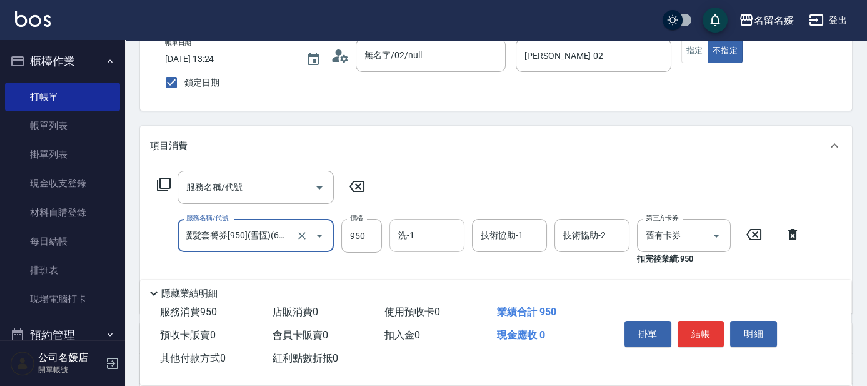
scroll to position [113, 0]
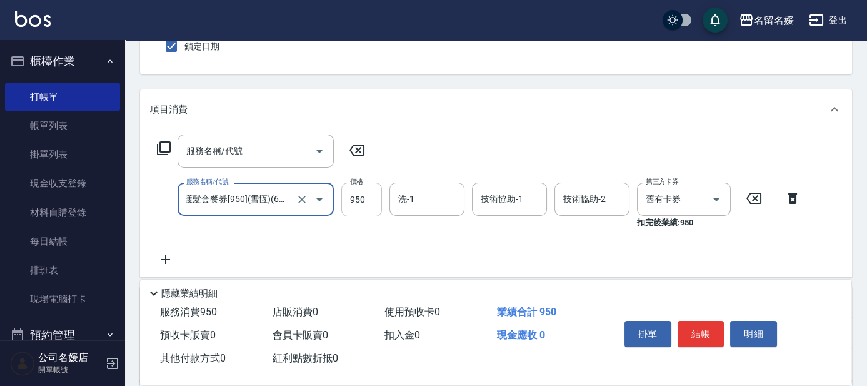
click at [366, 202] on input "950" at bounding box center [361, 199] width 41 height 34
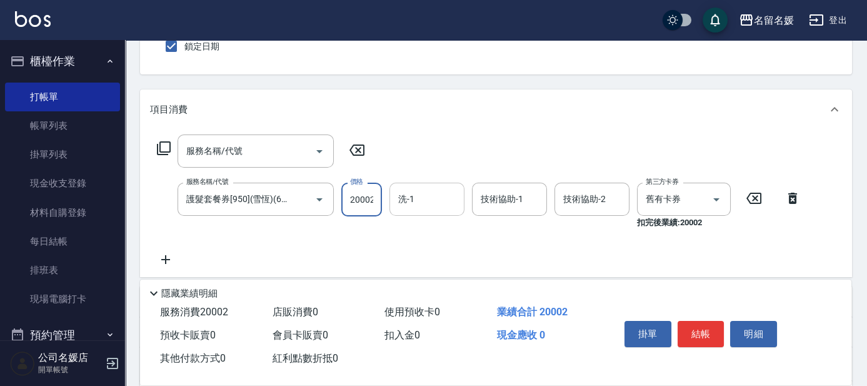
scroll to position [0, 1]
click at [375, 199] on input "20002" at bounding box center [361, 199] width 41 height 34
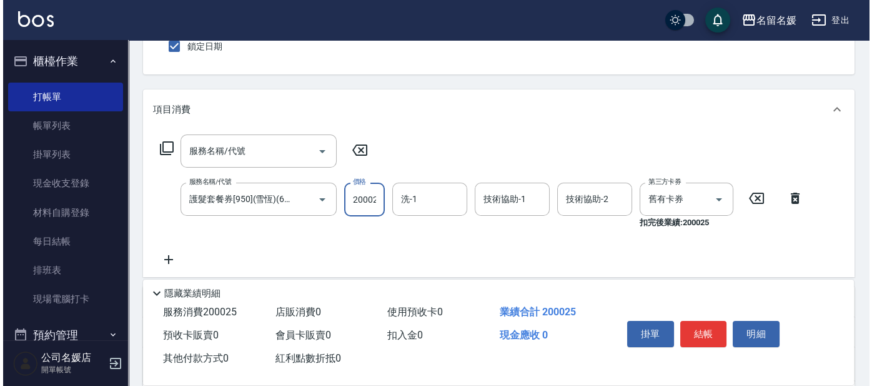
scroll to position [0, 0]
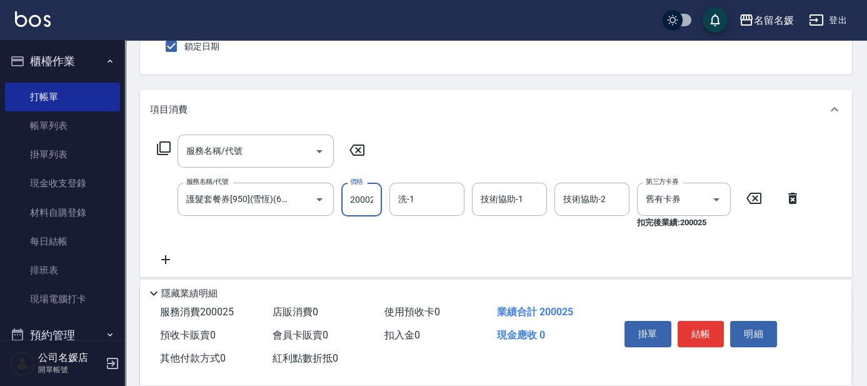
click at [365, 197] on input "200025" at bounding box center [361, 199] width 41 height 34
type input "2000"
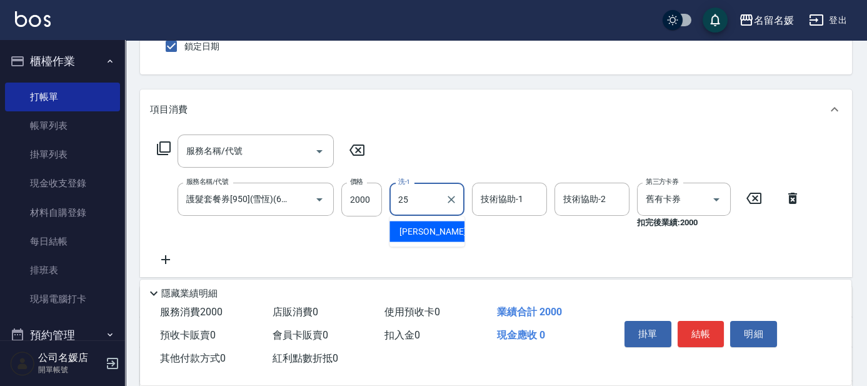
type input "[PERSON_NAME]-25"
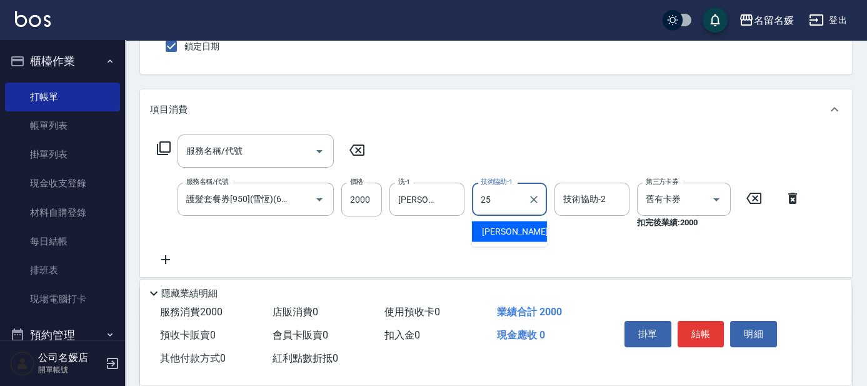
type input "[PERSON_NAME]-25"
click at [162, 145] on icon at bounding box center [163, 148] width 15 height 15
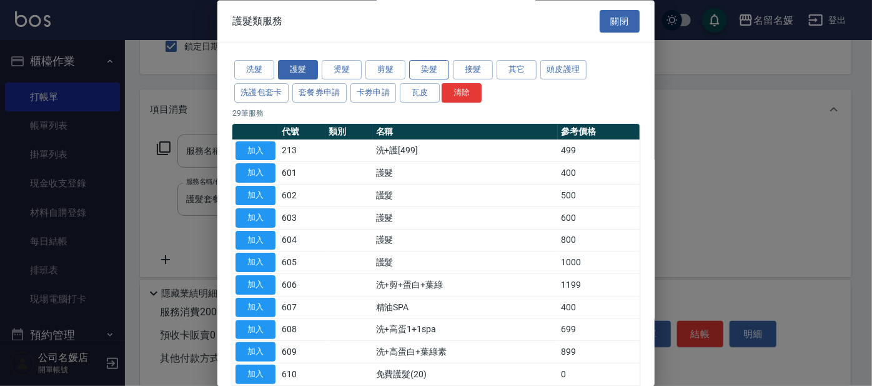
click at [429, 72] on button "染髮" at bounding box center [429, 70] width 40 height 19
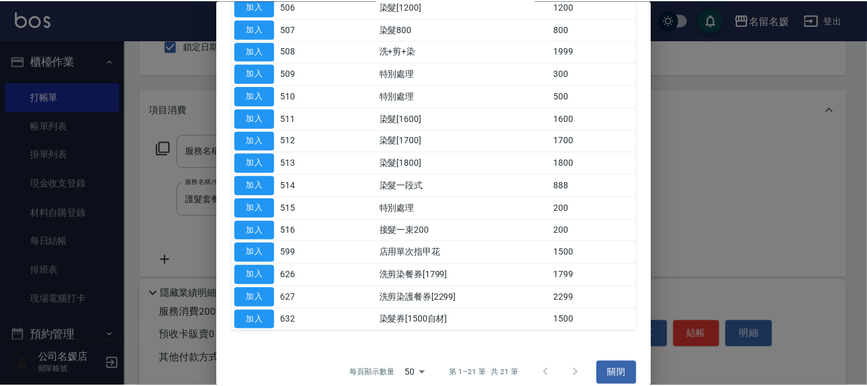
scroll to position [288, 0]
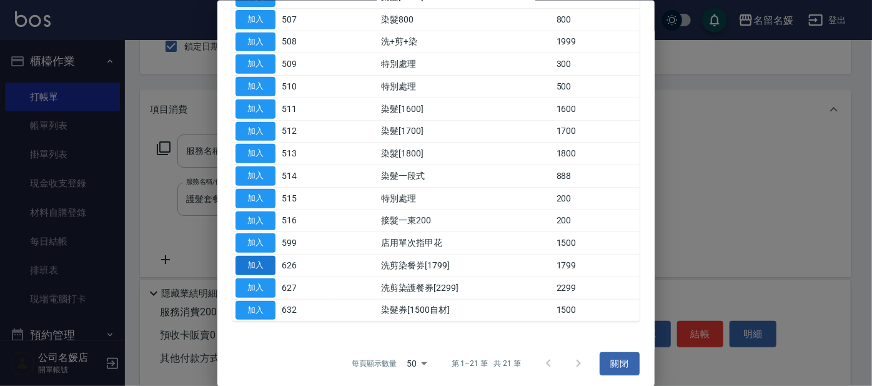
click at [267, 258] on button "加入" at bounding box center [256, 265] width 40 height 19
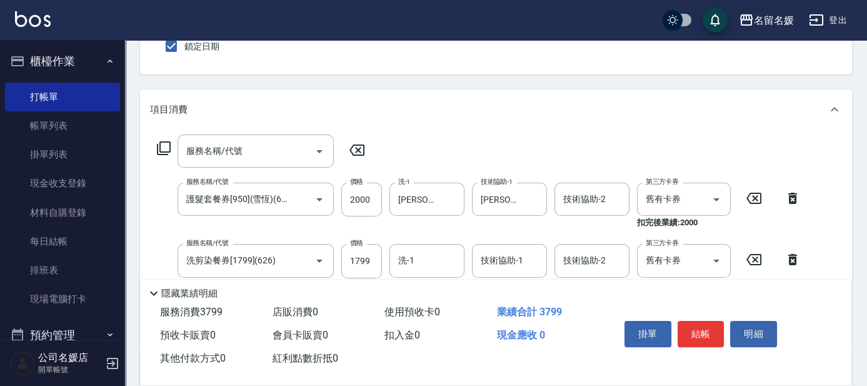
scroll to position [170, 0]
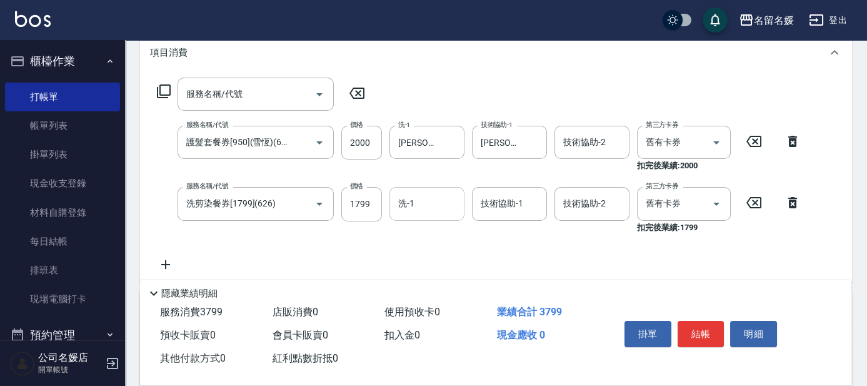
click at [421, 202] on input "洗-1" at bounding box center [427, 203] width 64 height 22
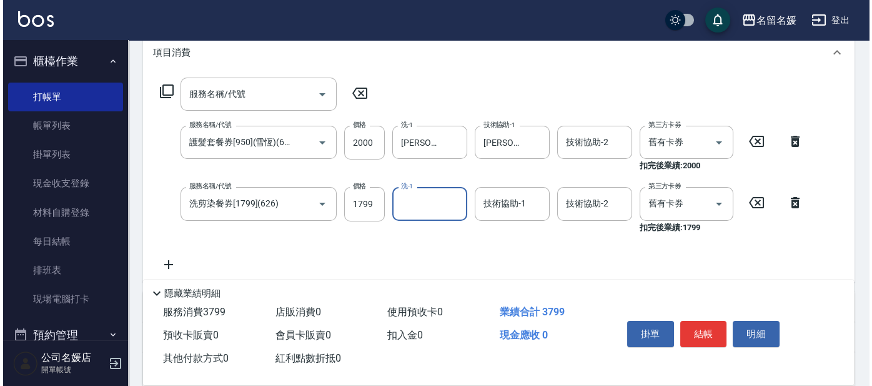
scroll to position [0, 0]
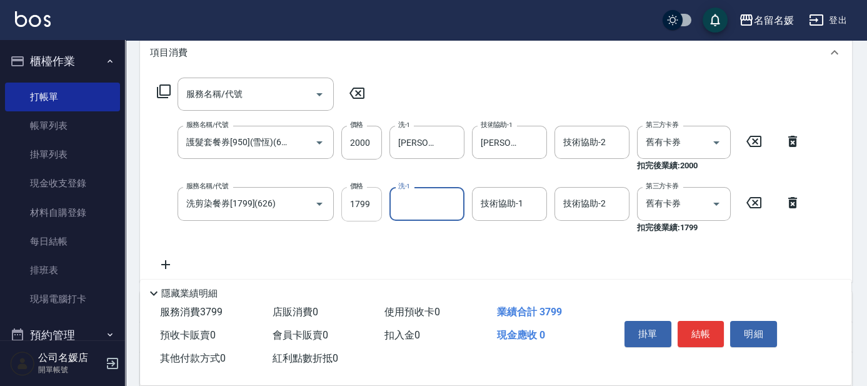
click at [366, 205] on input "1799" at bounding box center [361, 204] width 41 height 34
type input "2000"
click at [412, 203] on div "洗-1 洗-1" at bounding box center [426, 203] width 75 height 33
type input "[PERSON_NAME]-25"
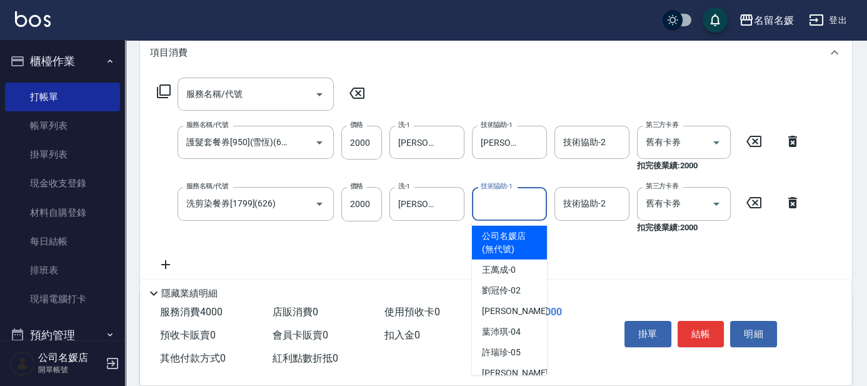
click at [507, 204] on input "技術協助-1" at bounding box center [509, 203] width 64 height 22
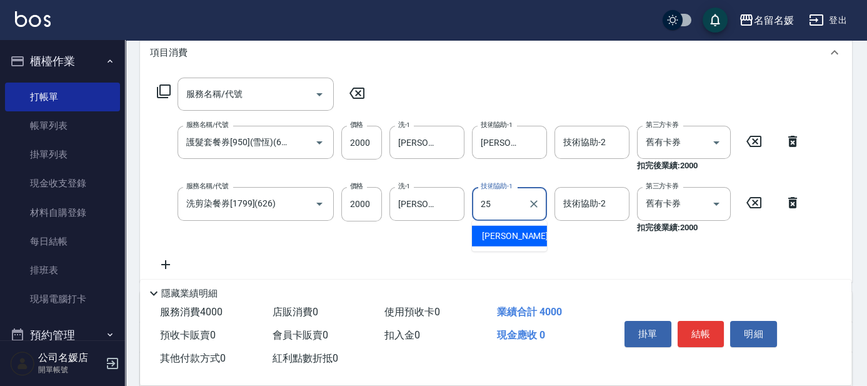
type input "[PERSON_NAME]-25"
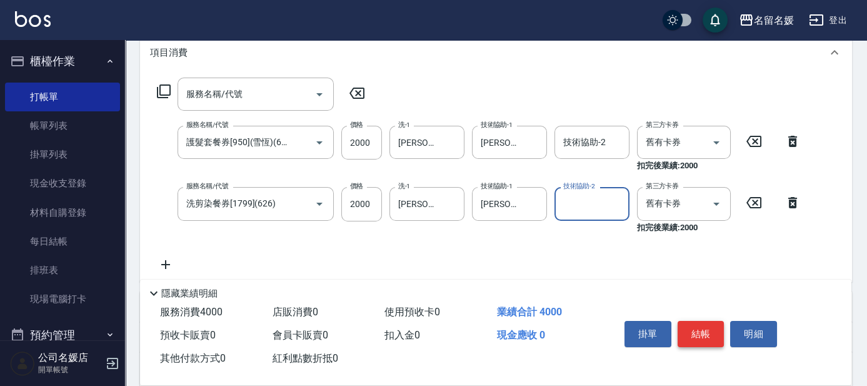
click at [704, 326] on button "結帳" at bounding box center [700, 334] width 47 height 26
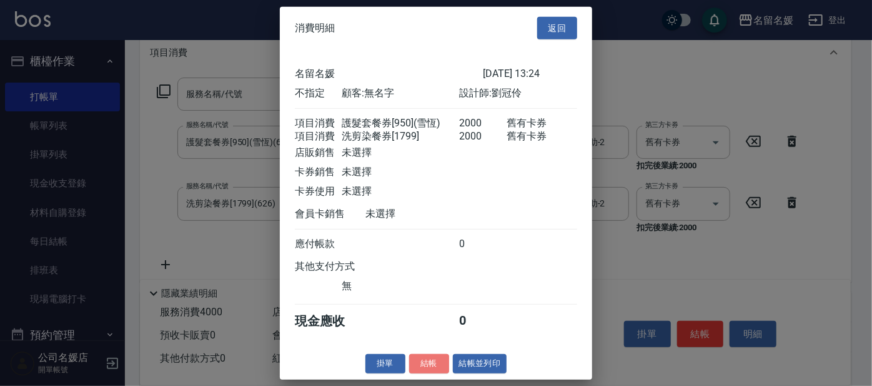
drag, startPoint x: 436, startPoint y: 367, endPoint x: 451, endPoint y: 367, distance: 14.4
click at [438, 367] on button "結帳" at bounding box center [429, 363] width 40 height 19
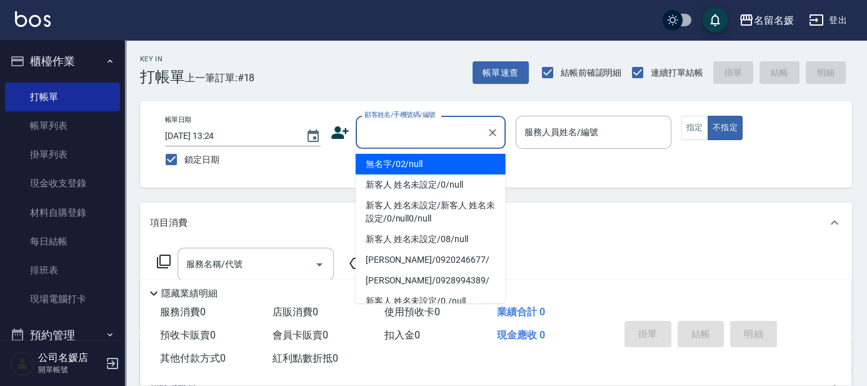
click at [419, 142] on input "顧客姓名/手機號碼/編號" at bounding box center [421, 132] width 120 height 22
type input "0"
type input "無名字/02/null"
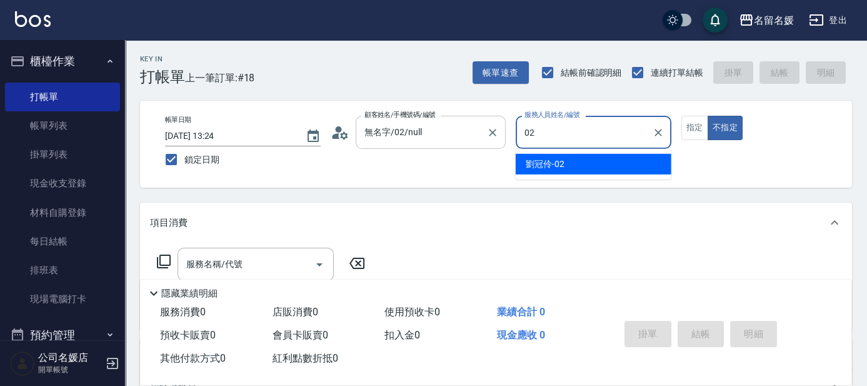
type input "02"
type button "false"
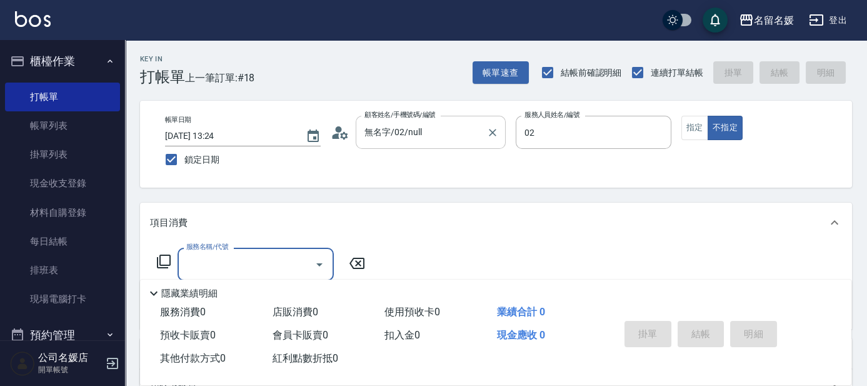
type input "[PERSON_NAME]-02"
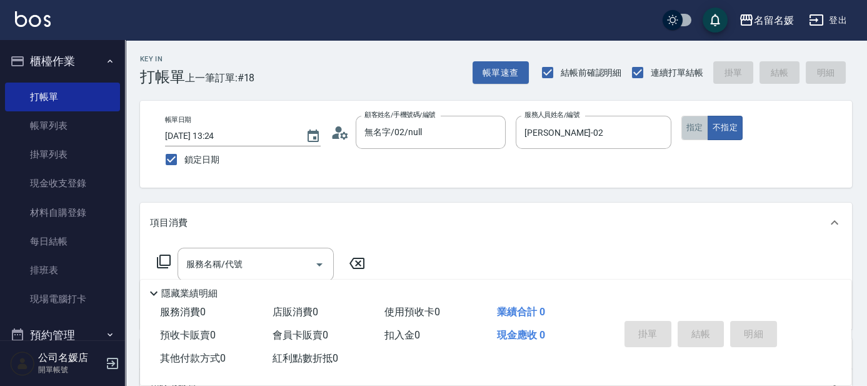
click at [690, 128] on button "指定" at bounding box center [694, 128] width 27 height 24
type button "true"
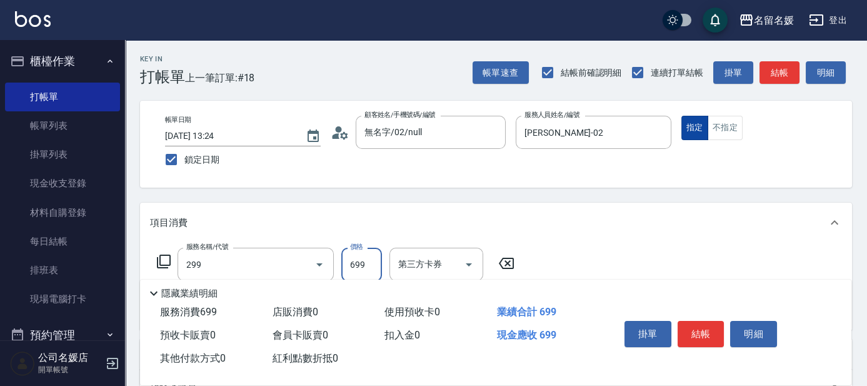
type input "滾珠洗髮699(299)"
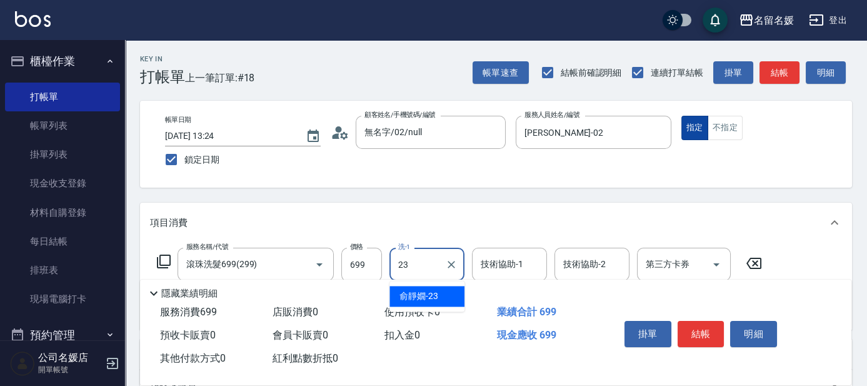
type input "[PERSON_NAME]-23"
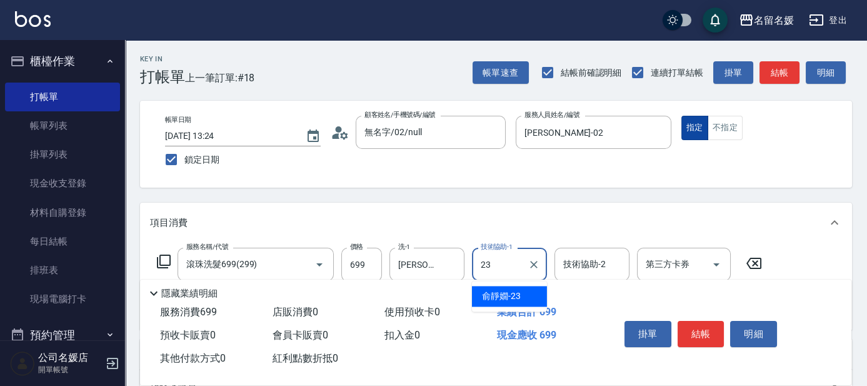
type input "[PERSON_NAME]-23"
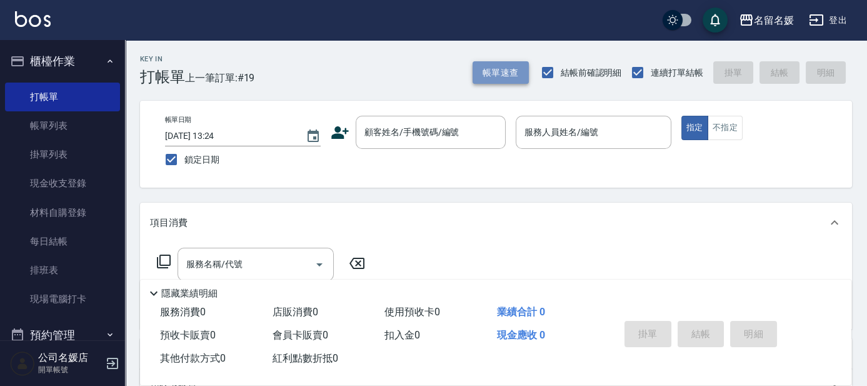
click at [489, 72] on button "帳單速查" at bounding box center [500, 72] width 56 height 23
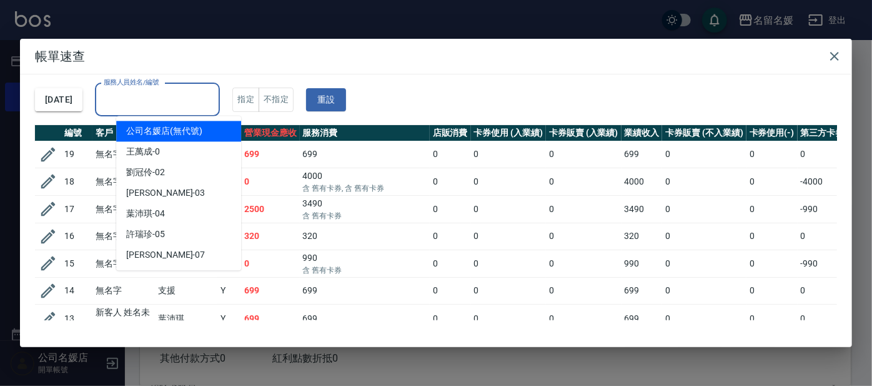
drag, startPoint x: 188, startPoint y: 94, endPoint x: 185, endPoint y: 144, distance: 50.1
click at [188, 96] on input "服務人員姓名/編號" at bounding box center [158, 100] width 114 height 22
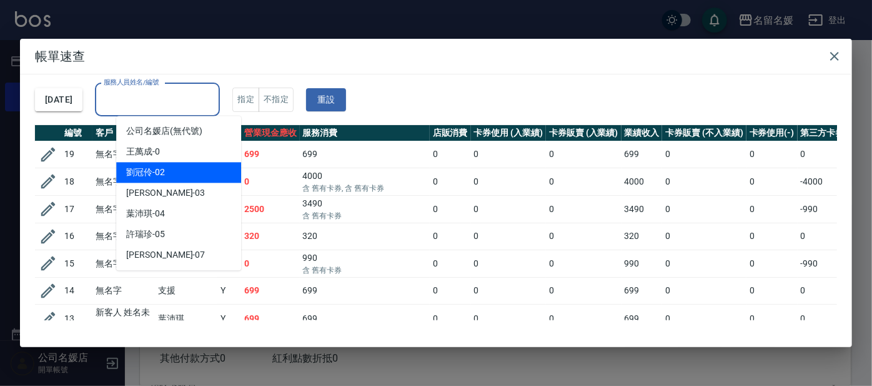
click at [187, 164] on div "[PERSON_NAME]-02" at bounding box center [178, 172] width 125 height 21
type input "[PERSON_NAME]-02"
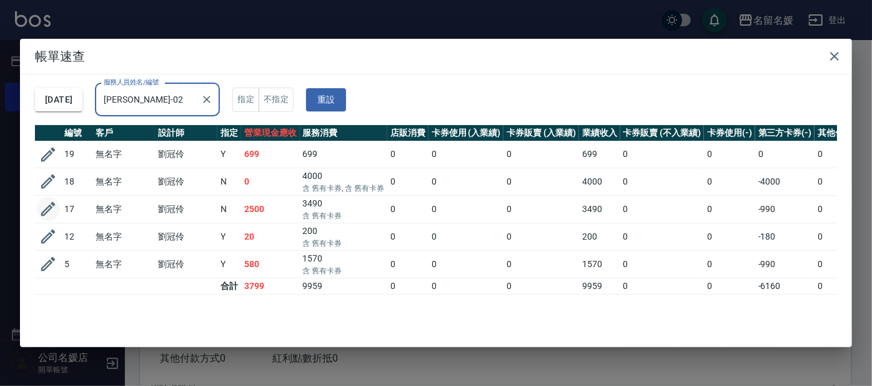
click at [51, 206] on icon "button" at bounding box center [48, 209] width 14 height 14
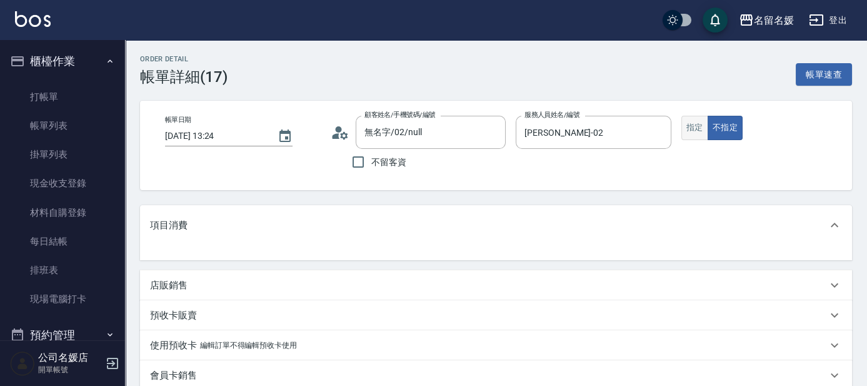
click at [695, 126] on button "指定" at bounding box center [694, 128] width 27 height 24
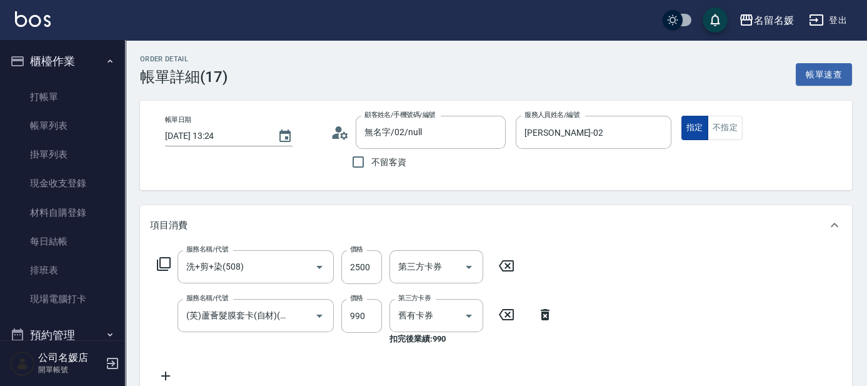
type input "無名字/02/null"
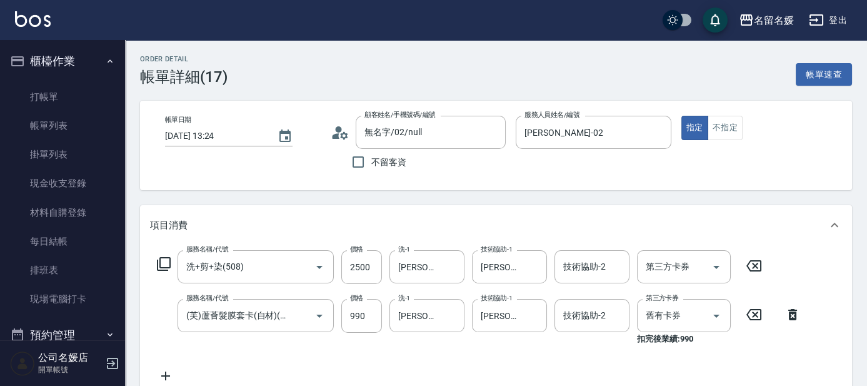
scroll to position [331, 0]
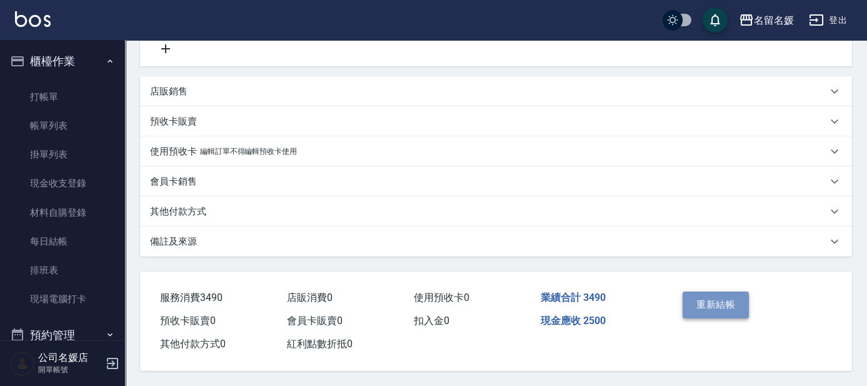
click at [731, 302] on button "重新結帳" at bounding box center [715, 304] width 66 height 26
drag, startPoint x: 740, startPoint y: 302, endPoint x: 509, endPoint y: 250, distance: 236.4
click at [740, 302] on div "Order detail 帳單詳細 (17) 帳單速查 帳單日期 [DATE] 13:24 顧客姓名/手機號碼/編號 無名字/02/null 顧客姓名/手機號…" at bounding box center [433, 29] width 867 height 712
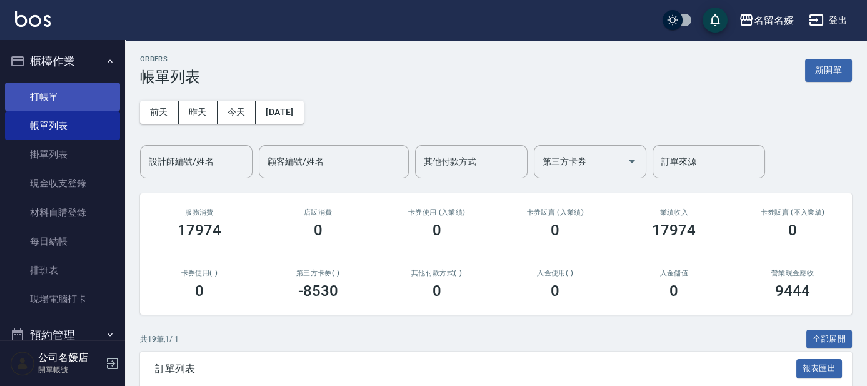
click at [59, 97] on link "打帳單" at bounding box center [62, 96] width 115 height 29
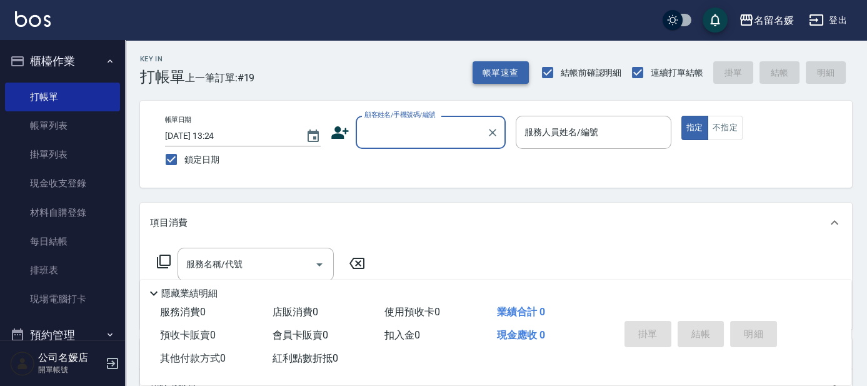
click at [509, 72] on button "帳單速查" at bounding box center [500, 72] width 56 height 23
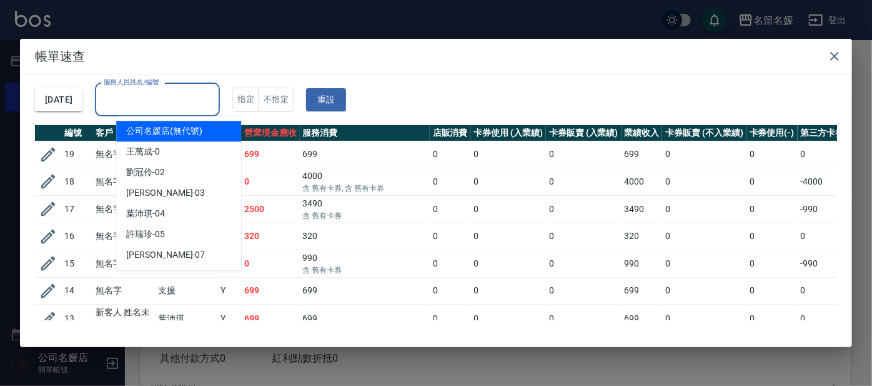
click at [204, 93] on input "服務人員姓名/編號" at bounding box center [158, 100] width 114 height 22
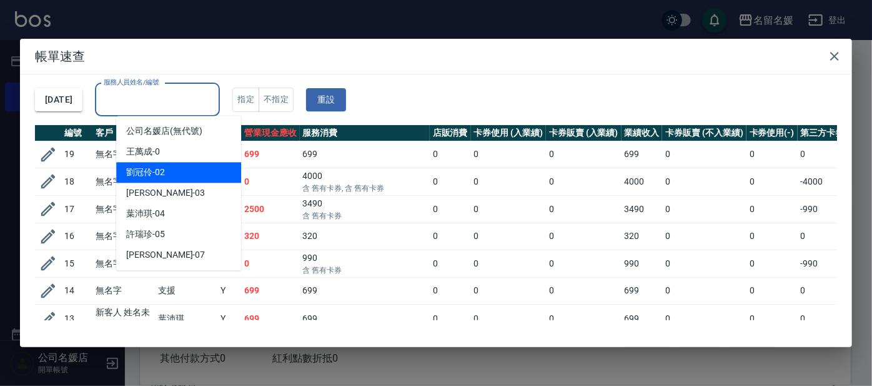
click at [221, 167] on div "[PERSON_NAME]-02" at bounding box center [178, 172] width 125 height 21
type input "[PERSON_NAME]-02"
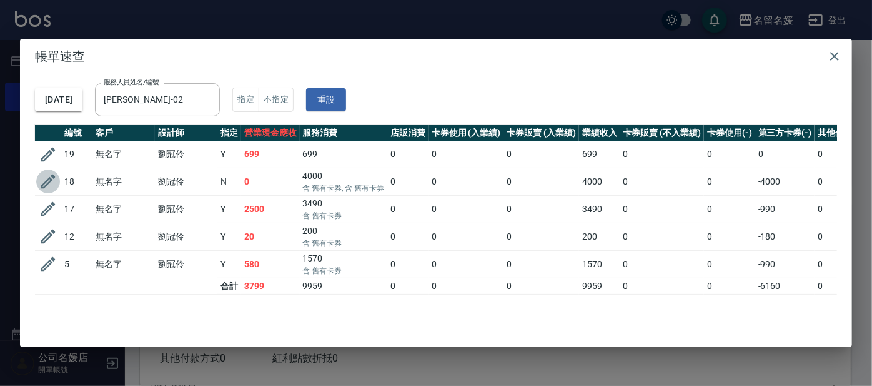
click at [51, 180] on icon "button" at bounding box center [48, 181] width 14 height 14
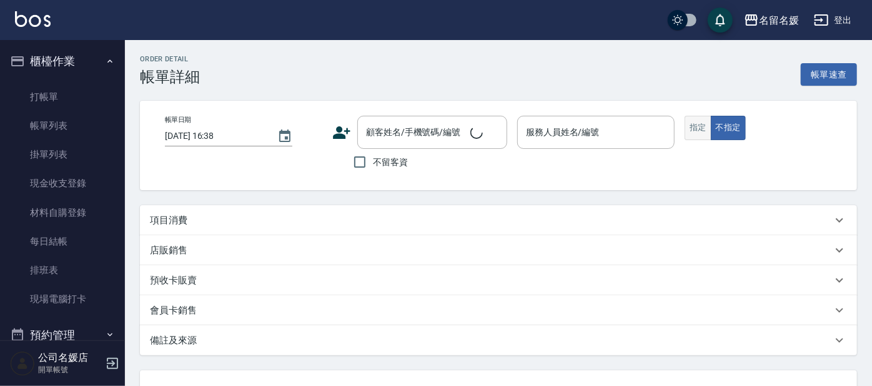
click at [685, 126] on button "指定" at bounding box center [698, 128] width 27 height 24
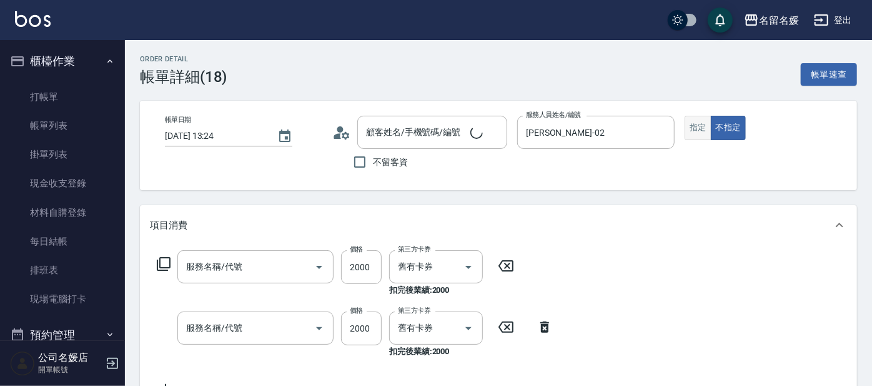
type input "[DATE] 13:24"
type input "[PERSON_NAME]-02"
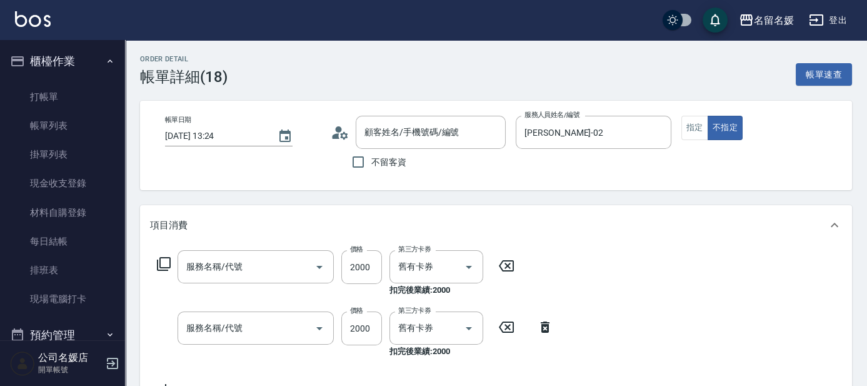
scroll to position [170, 0]
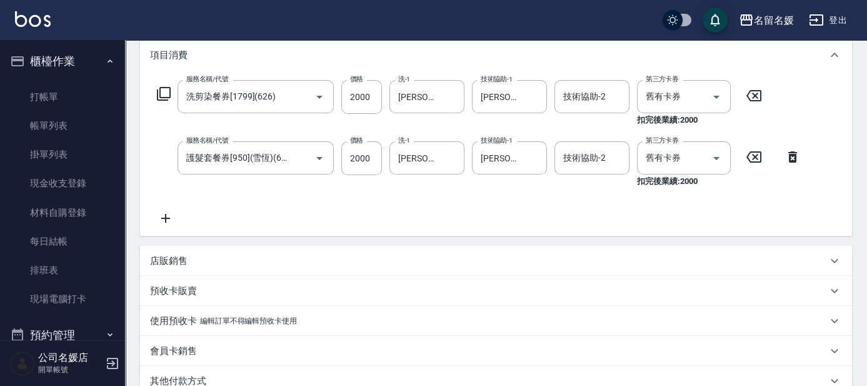
type input "洗剪染餐券[1799](626)"
type input "護髮套餐券[950](雪恆)(623)"
type input "無名字/02/null"
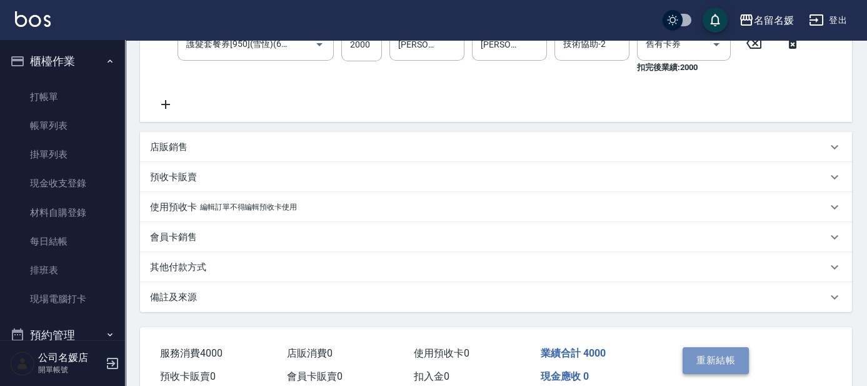
click at [711, 360] on button "重新結帳" at bounding box center [715, 360] width 66 height 26
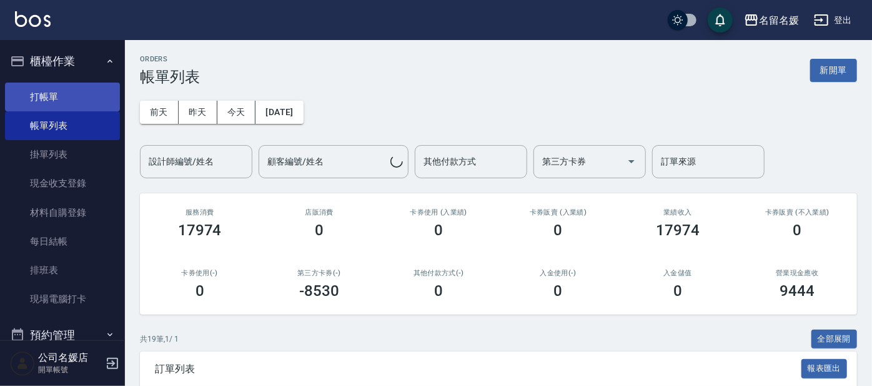
click at [52, 94] on link "打帳單" at bounding box center [62, 96] width 115 height 29
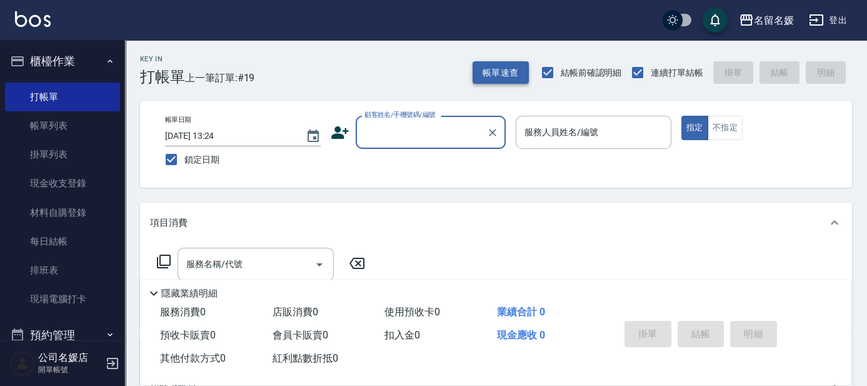
click at [510, 78] on button "帳單速查" at bounding box center [500, 72] width 56 height 23
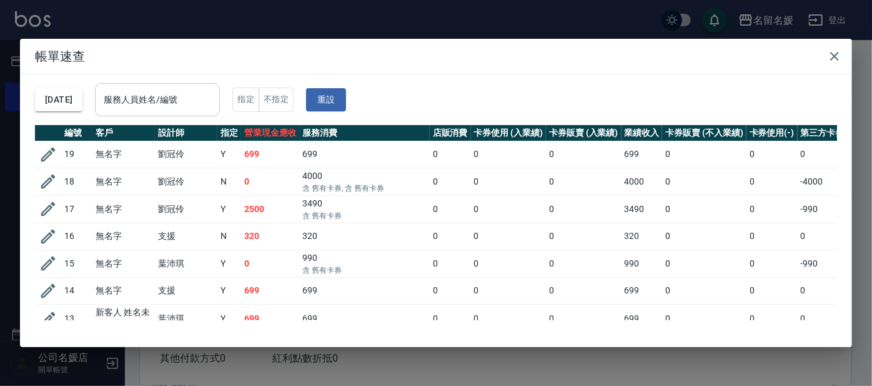
click at [160, 96] on input "服務人員姓名/編號" at bounding box center [158, 100] width 114 height 22
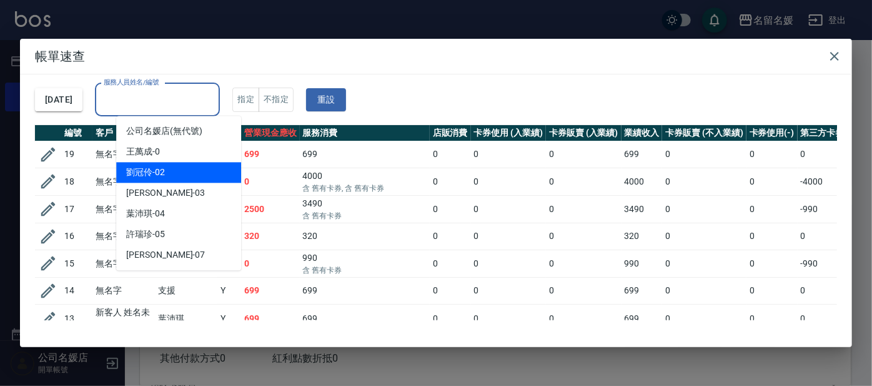
click at [191, 167] on div "[PERSON_NAME]-02" at bounding box center [178, 172] width 125 height 21
type input "[PERSON_NAME]-02"
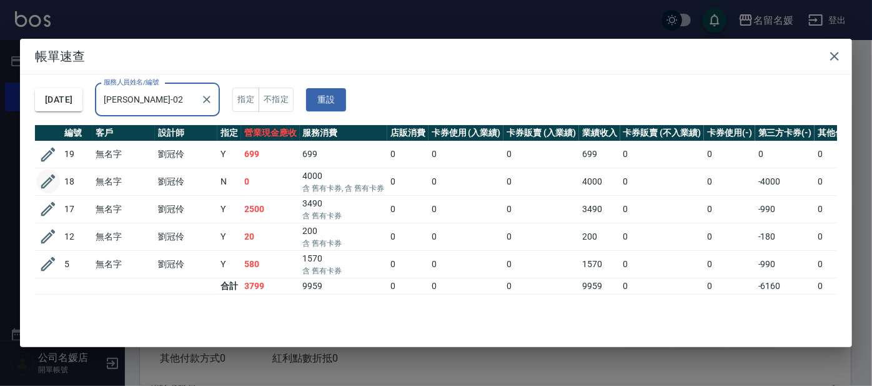
click at [47, 179] on icon "button" at bounding box center [48, 181] width 14 height 14
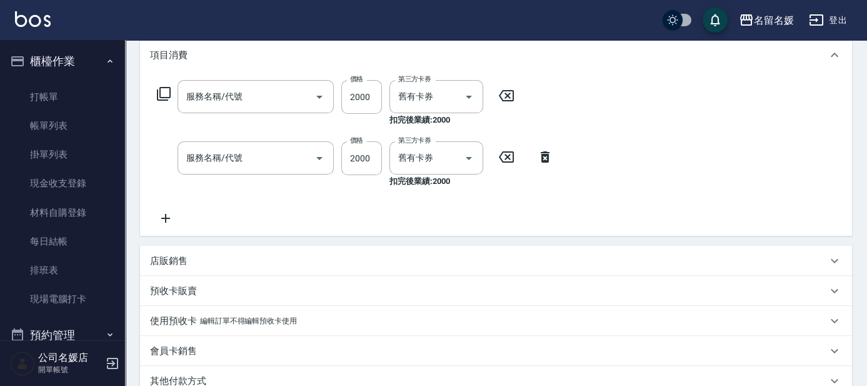
type input "[DATE] 13:24"
type input "[PERSON_NAME]-02"
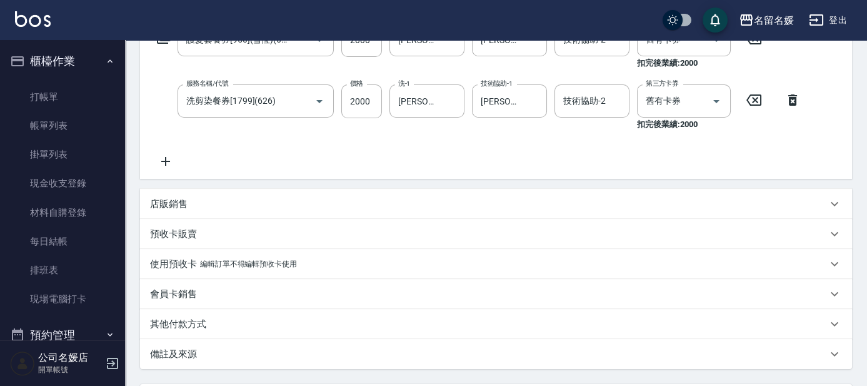
type input "無名字/02/null"
type input "護髮套餐券[950](雪恆)(623)"
type input "洗剪染餐券[1799](626)"
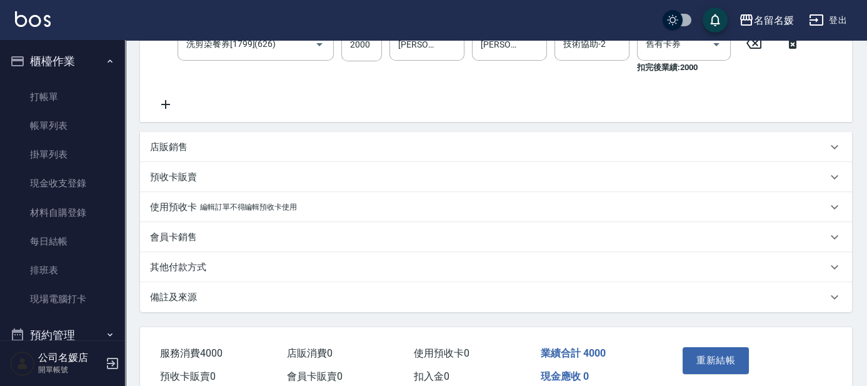
scroll to position [0, 0]
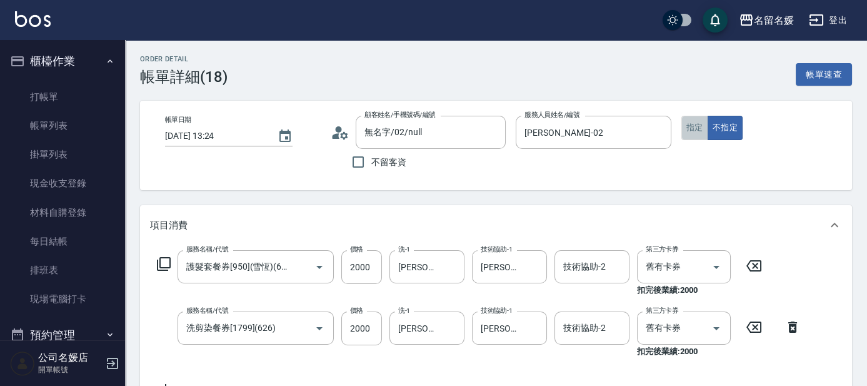
click at [703, 127] on button "指定" at bounding box center [694, 128] width 27 height 24
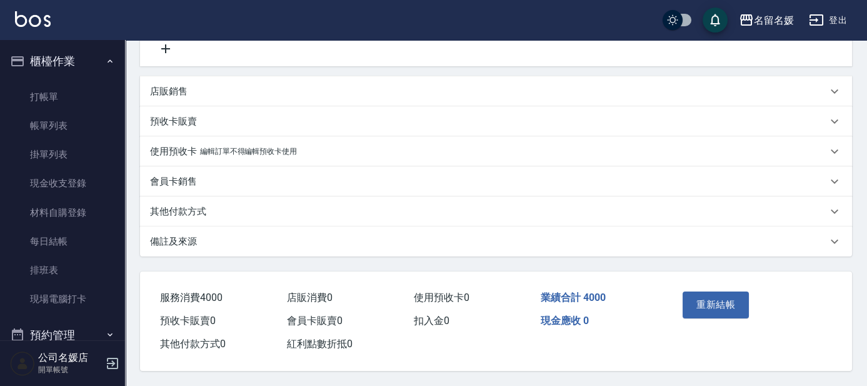
scroll to position [344, 0]
click at [696, 300] on button "重新結帳" at bounding box center [715, 304] width 66 height 26
click at [696, 300] on div "Order detail 帳單詳細 (18) 帳單速查 帳單日期 [DATE] 13:24 顧客姓名/手機號碼/編號 無名字/02/null 顧客姓名/手機號…" at bounding box center [433, 23] width 867 height 725
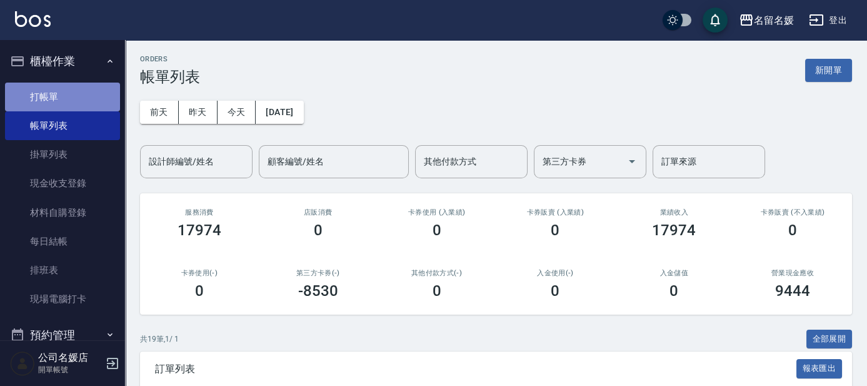
click at [72, 99] on link "打帳單" at bounding box center [62, 96] width 115 height 29
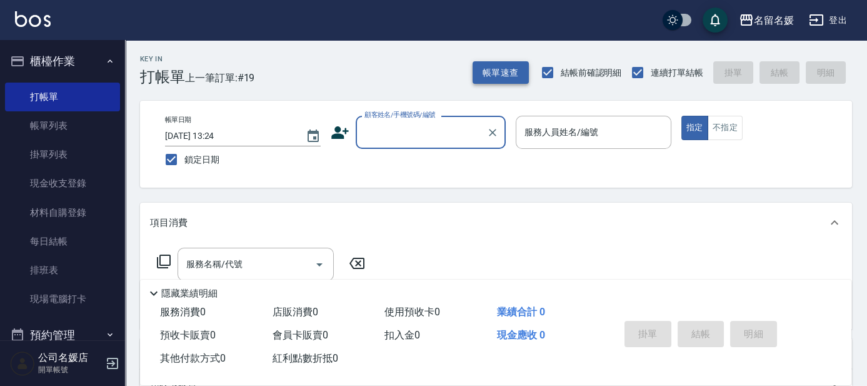
click at [491, 77] on button "帳單速查" at bounding box center [500, 72] width 56 height 23
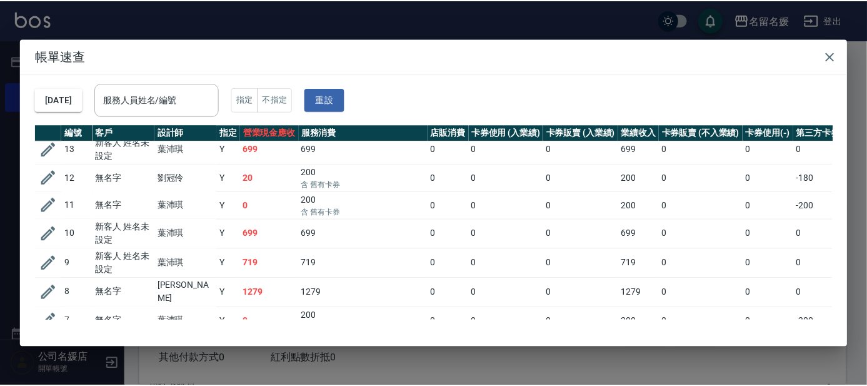
scroll to position [56, 0]
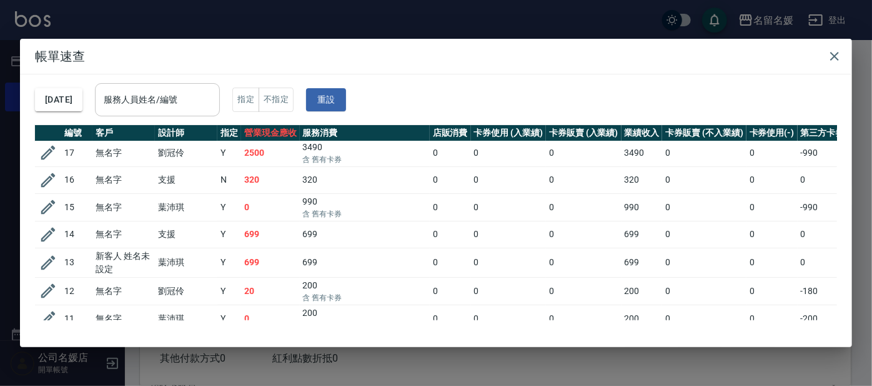
click at [200, 99] on input "服務人員姓名/編號" at bounding box center [158, 100] width 114 height 22
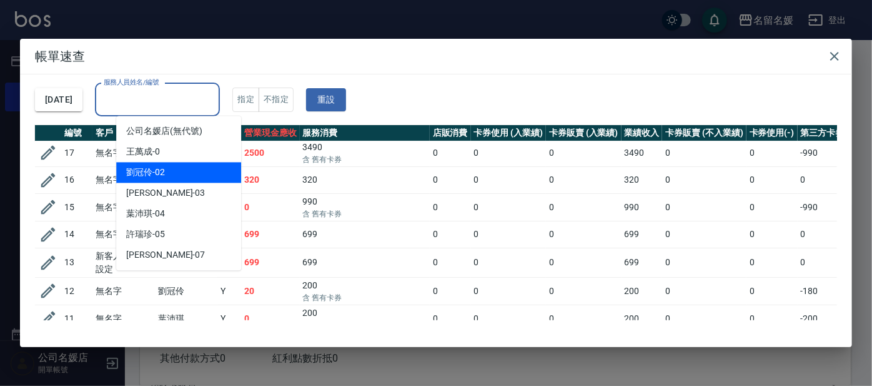
click at [190, 169] on div "[PERSON_NAME]-02" at bounding box center [178, 172] width 125 height 21
type input "[PERSON_NAME]-02"
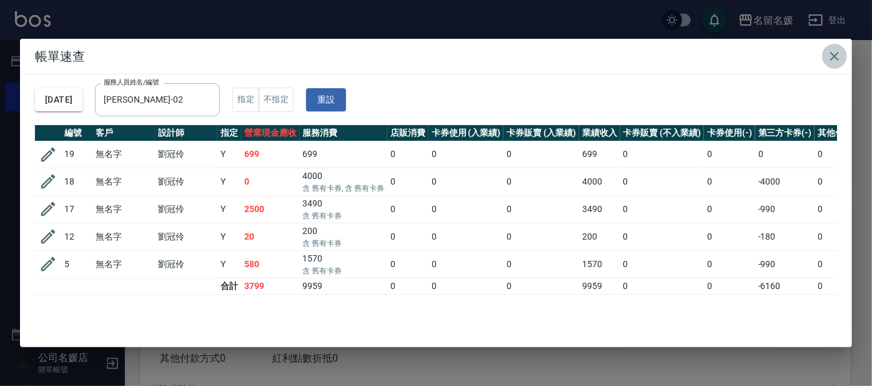
click at [837, 57] on icon "button" at bounding box center [834, 56] width 15 height 15
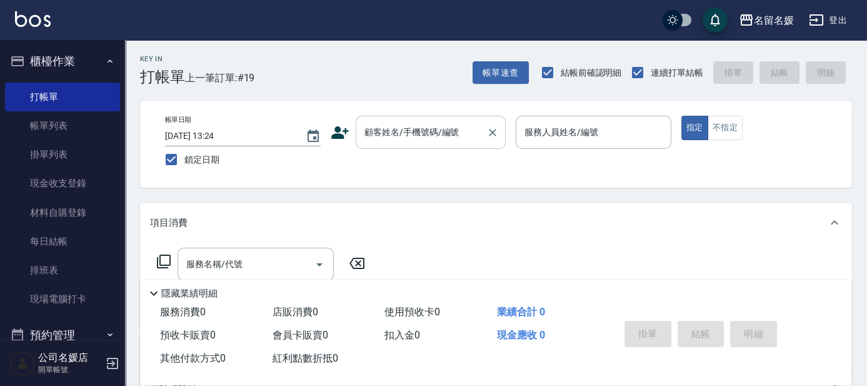
click at [457, 135] on input "顧客姓名/手機號碼/編號" at bounding box center [421, 132] width 120 height 22
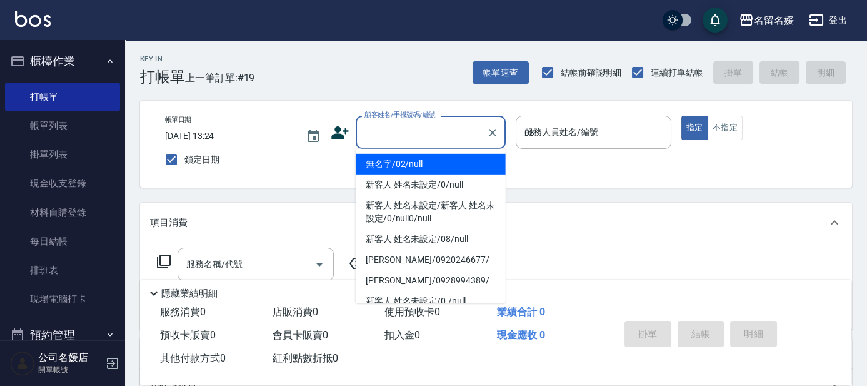
type input "03"
type button "true"
type input "無名字/02/null"
type input "[PERSON_NAME]-03"
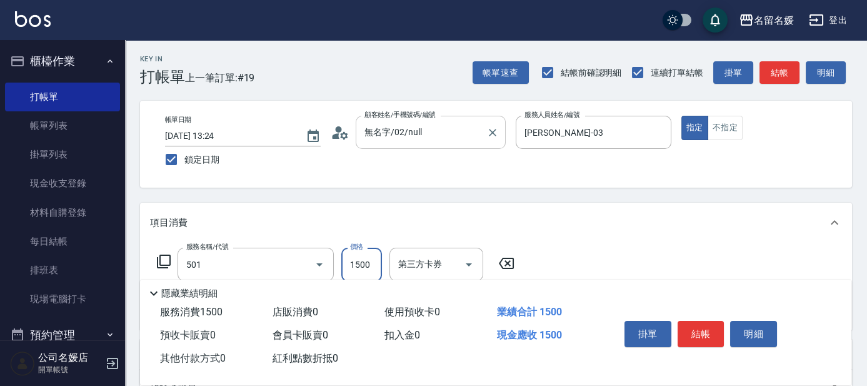
type input "染髮(1500)(501)"
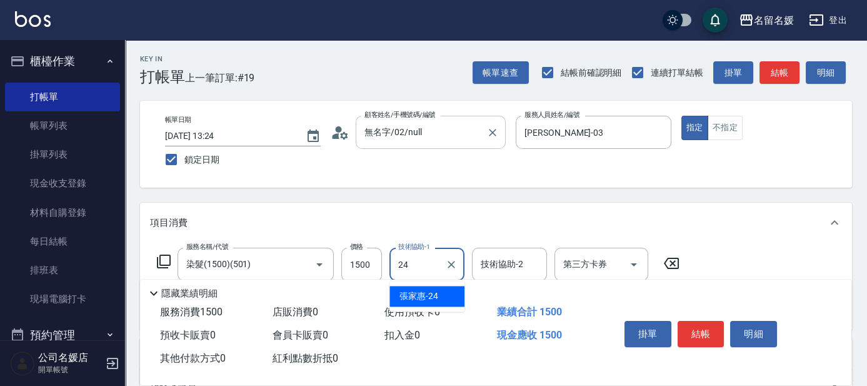
type input "[PERSON_NAME]-24"
type input "(芙)蘆薈髮膜套卡(自材)(639)"
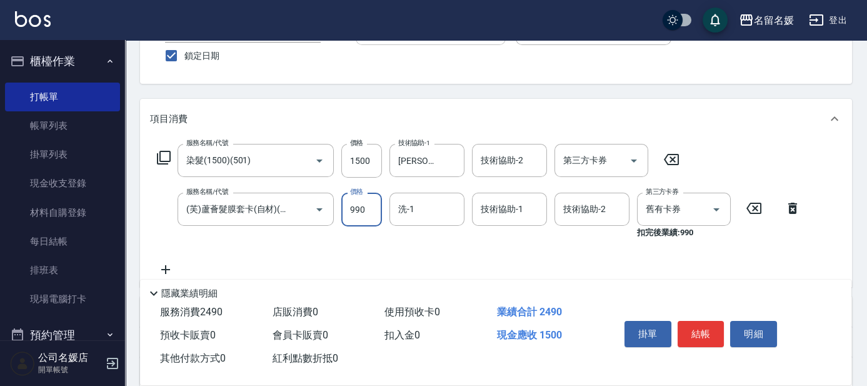
scroll to position [113, 0]
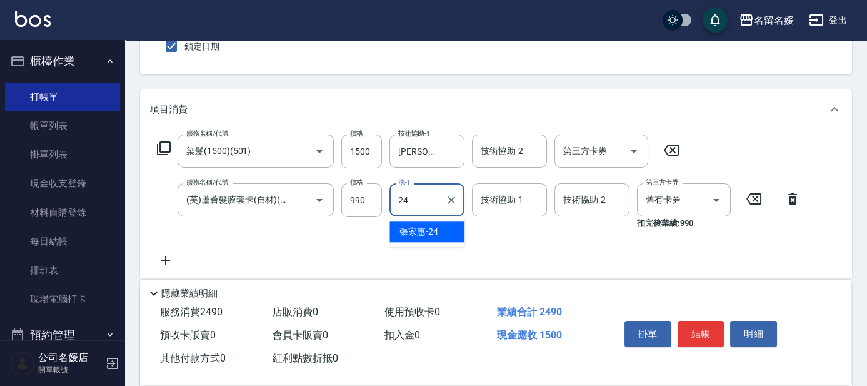
type input "24"
type input "2"
type input "[PERSON_NAME]-24"
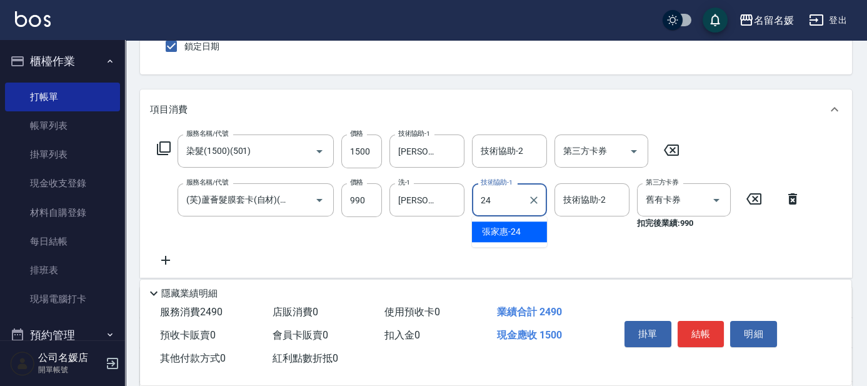
type input "[PERSON_NAME]-24"
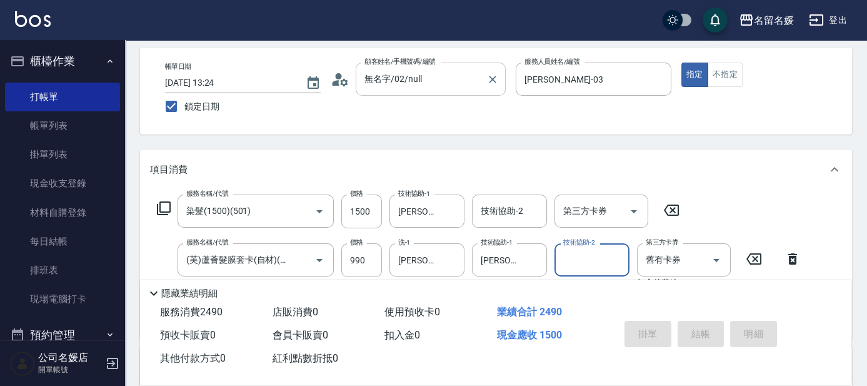
scroll to position [0, 0]
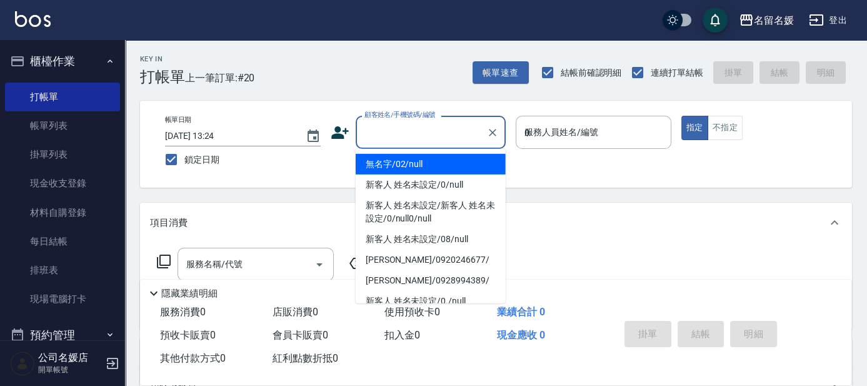
type input "03"
type input "無名字/02/null"
type input "[PERSON_NAME]-03"
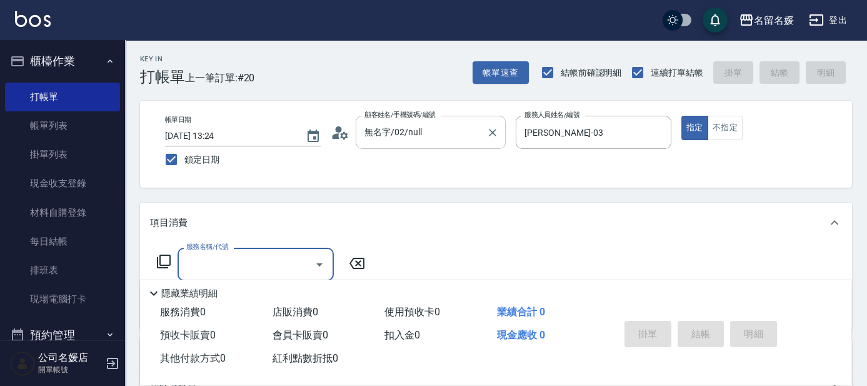
type input "2"
type input "+"
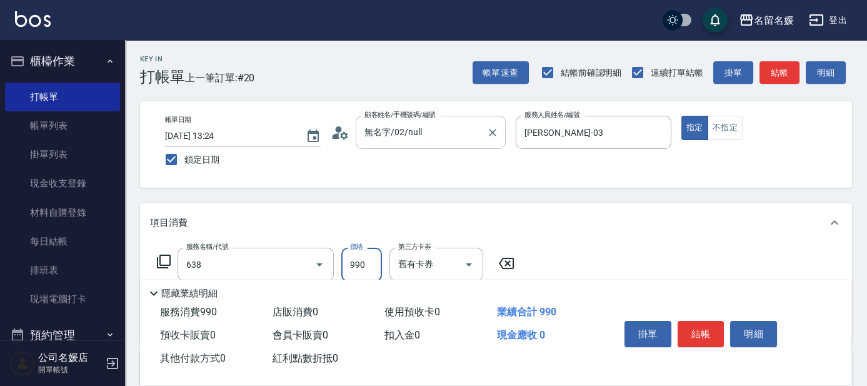
type input "(芙)頭皮養護套卡(638)"
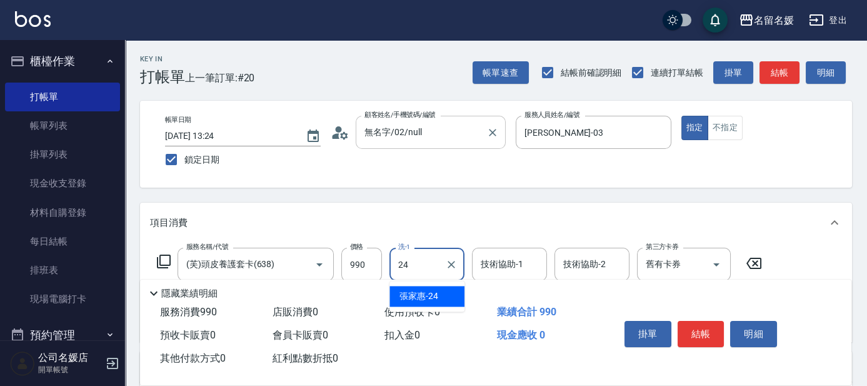
type input "[PERSON_NAME]-24"
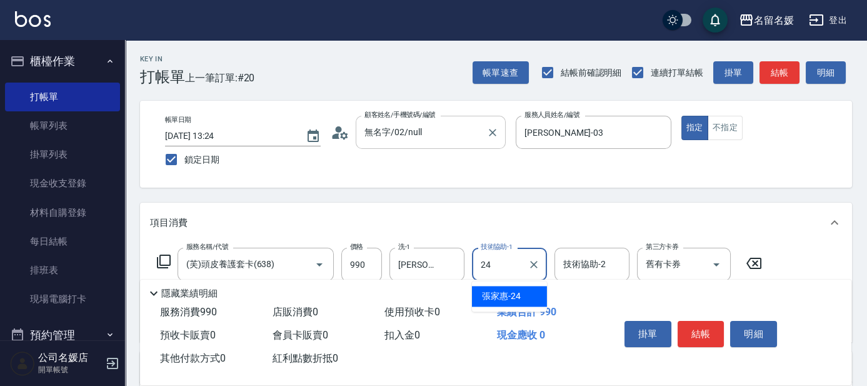
type input "[PERSON_NAME]-24"
type input "(芙)頭皮養護套卡(638)"
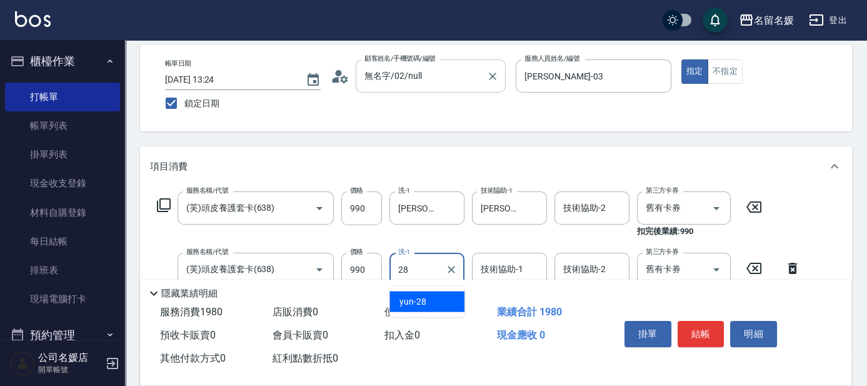
type input "28"
type input "2"
type input "yun-28"
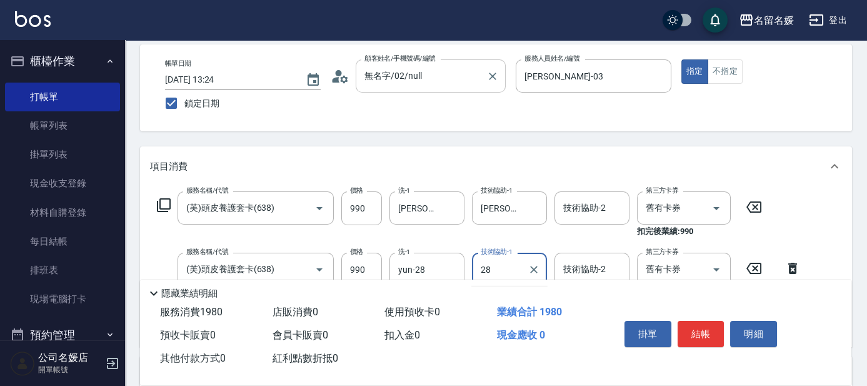
type input "yun-28"
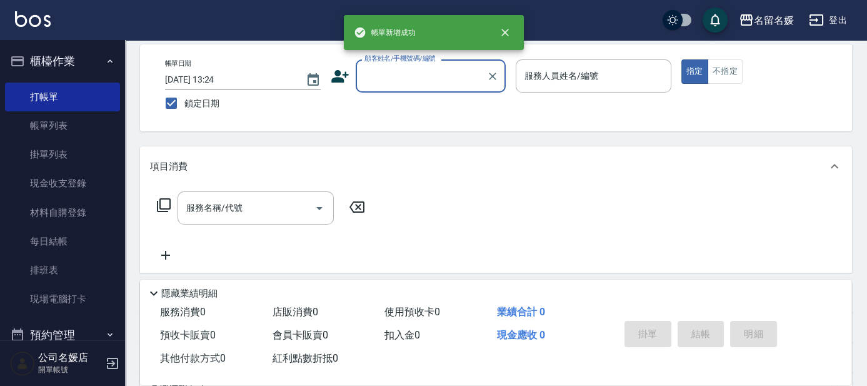
scroll to position [0, 0]
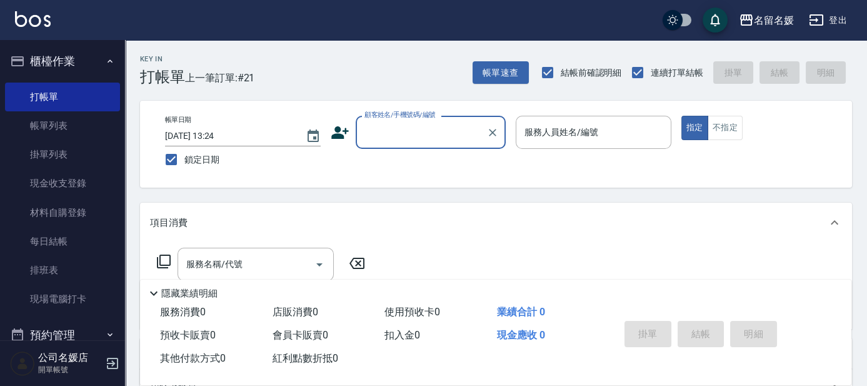
click at [514, 96] on div "Key In 打帳單 上一筆訂單:#21 帳單速查 結帳前確認明細 連續打單結帳 掛單 結帳 明細 帳單日期 [DATE] 13:24 鎖定日期 顧客姓名/手…" at bounding box center [496, 323] width 742 height 567
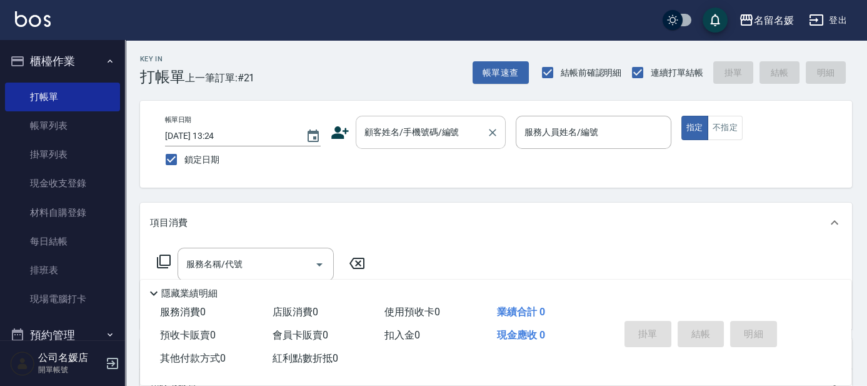
click at [464, 145] on div "顧客姓名/手機號碼/編號" at bounding box center [431, 132] width 150 height 33
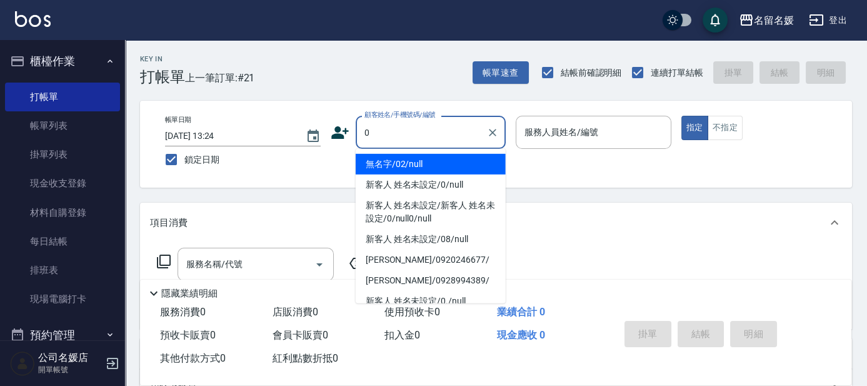
type input "0"
type input "無名字/02/null"
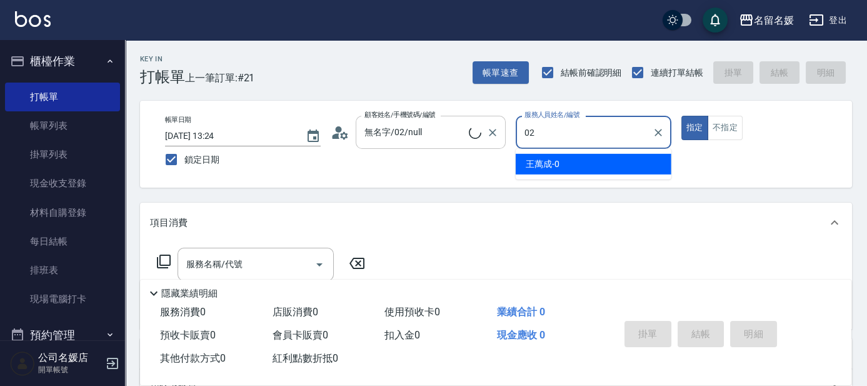
type input "02"
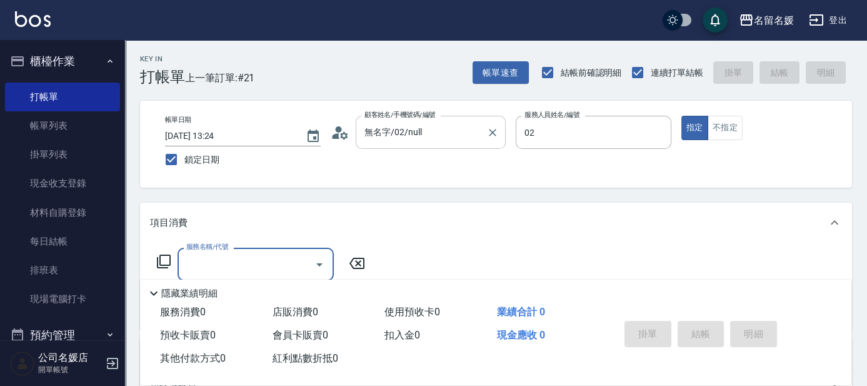
type input "新客人 姓名未設定/0/null"
type input "[PERSON_NAME]-02"
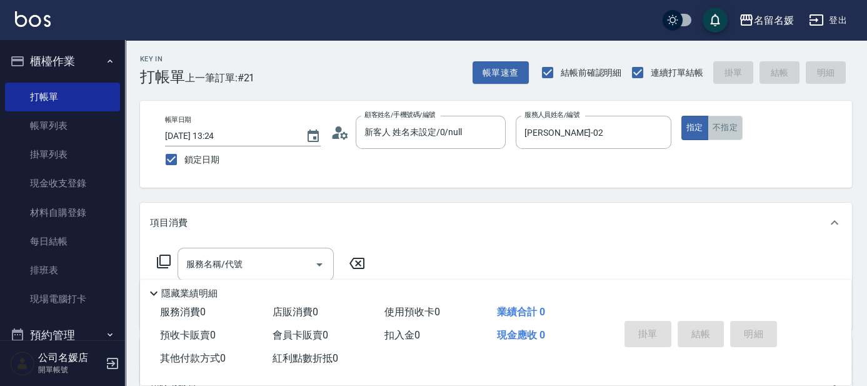
click at [739, 132] on button "不指定" at bounding box center [724, 128] width 35 height 24
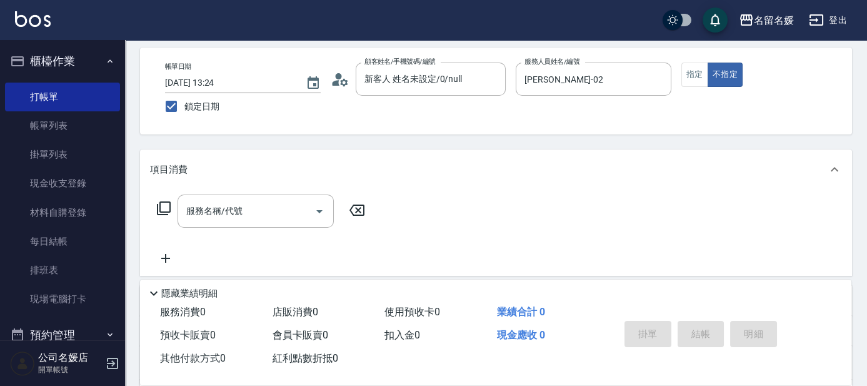
scroll to position [56, 0]
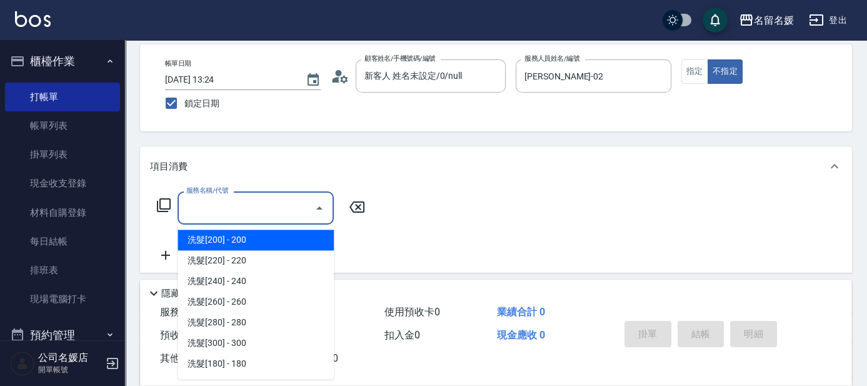
click at [272, 205] on input "服務名稱/代號" at bounding box center [246, 208] width 126 height 22
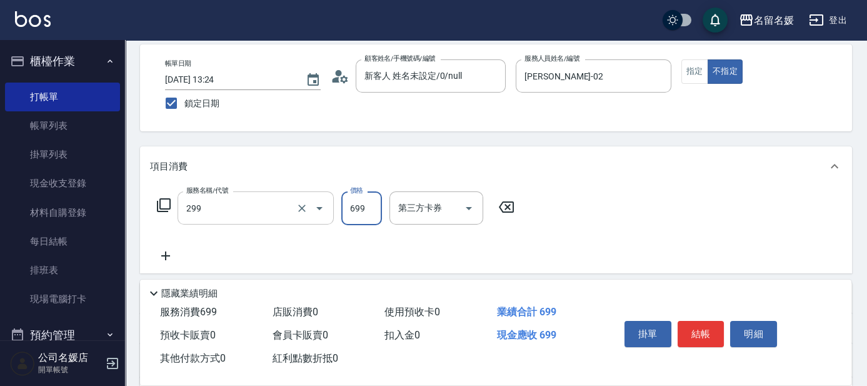
type input "滾珠洗髮699(299)"
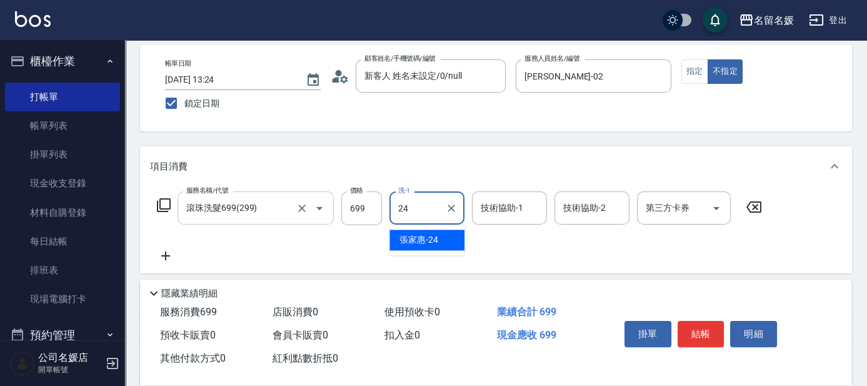
type input "[PERSON_NAME]-24"
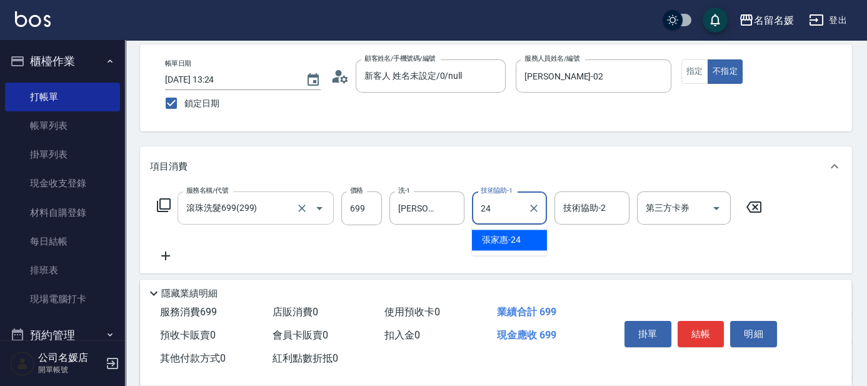
type input "[PERSON_NAME]-24"
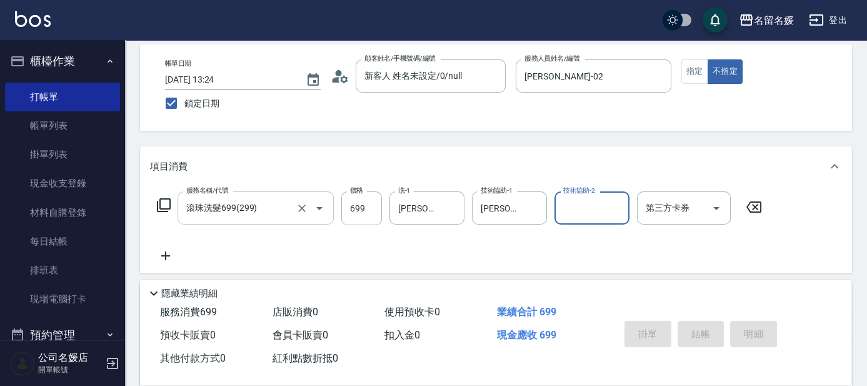
scroll to position [0, 0]
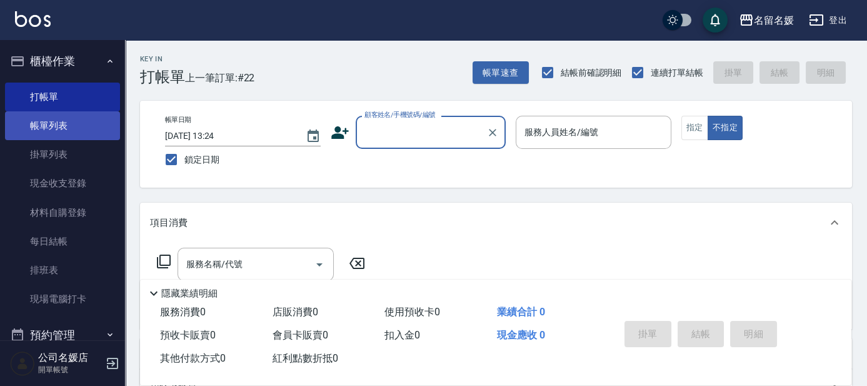
click at [54, 129] on link "帳單列表" at bounding box center [62, 125] width 115 height 29
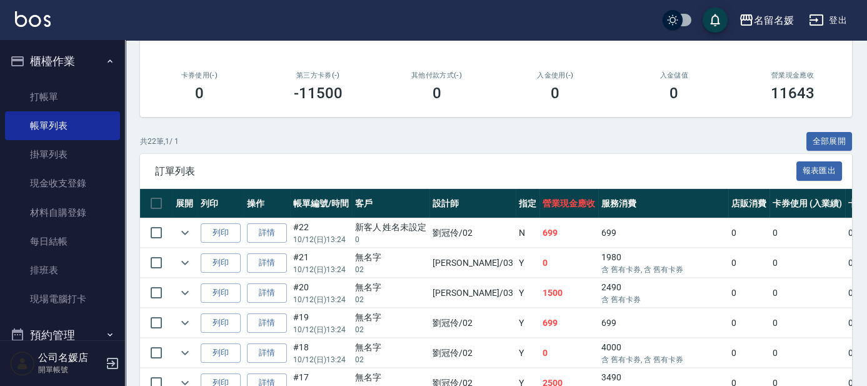
scroll to position [227, 0]
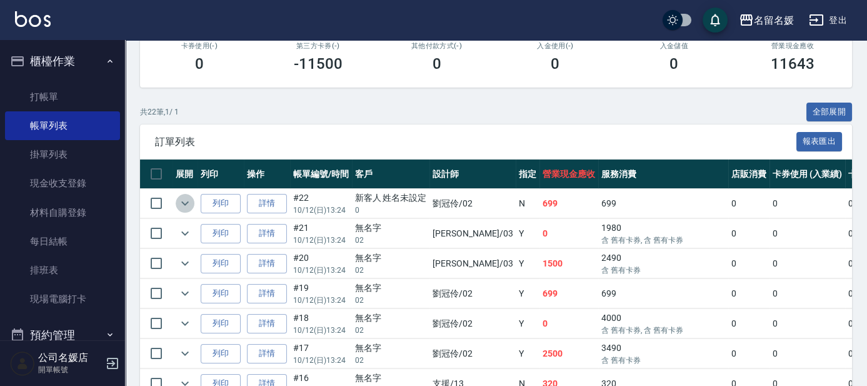
click at [182, 196] on icon "expand row" at bounding box center [184, 203] width 15 height 15
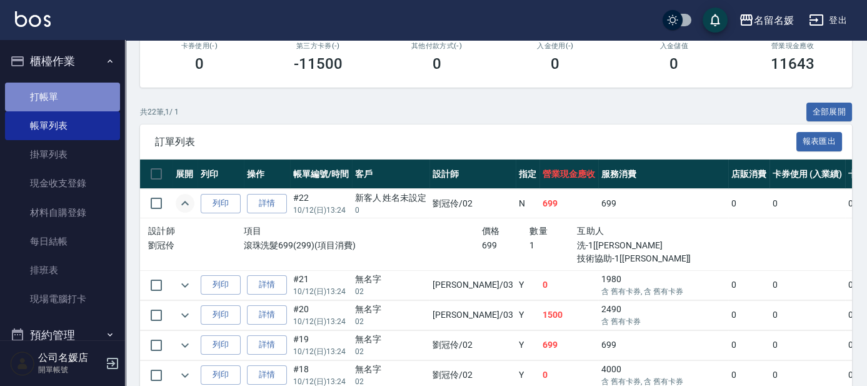
click at [70, 106] on link "打帳單" at bounding box center [62, 96] width 115 height 29
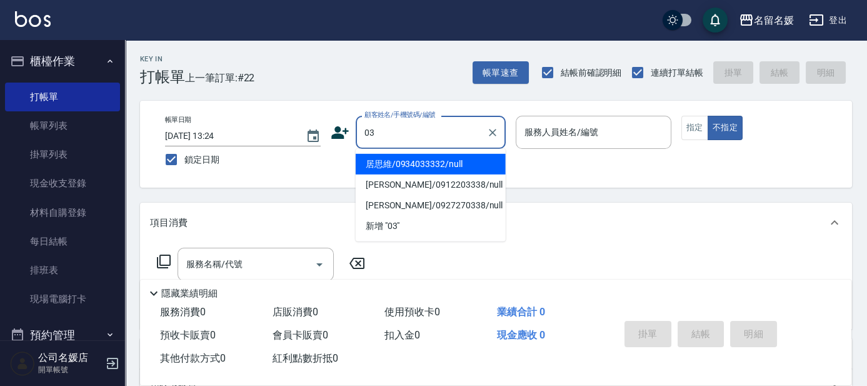
type input "0"
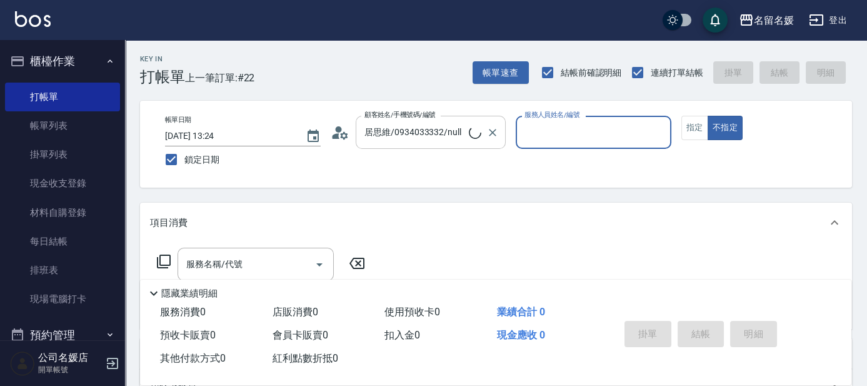
type input "新客人 姓名未設定/0/null"
drag, startPoint x: 484, startPoint y: 124, endPoint x: 489, endPoint y: 150, distance: 26.2
click at [485, 126] on div at bounding box center [492, 132] width 16 height 33
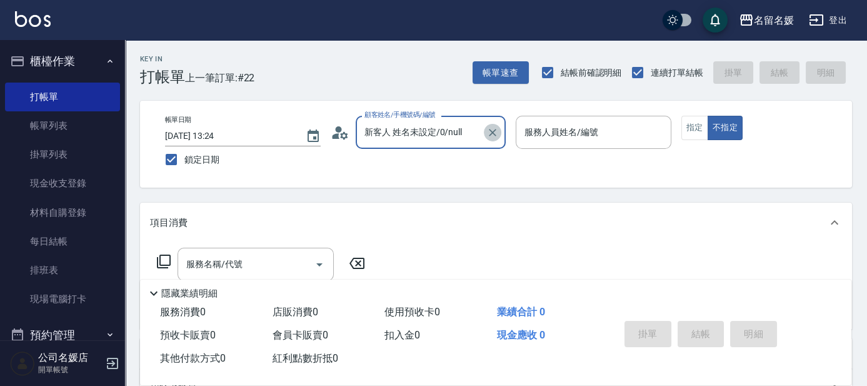
click at [495, 128] on icon "Clear" at bounding box center [492, 132] width 12 height 12
click at [433, 142] on input "顧客姓名/手機號碼/編號" at bounding box center [421, 132] width 120 height 22
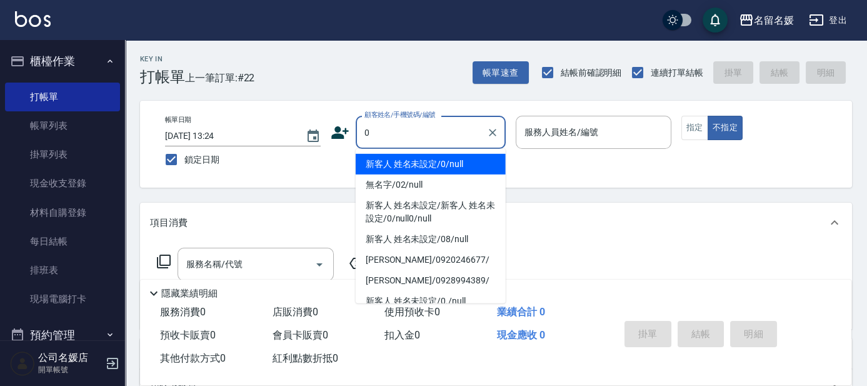
click at [434, 159] on li "新客人 姓名未設定/0/null" at bounding box center [431, 164] width 150 height 21
type input "0"
click at [707, 116] on button "不指定" at bounding box center [724, 128] width 35 height 24
type button "false"
type input "新客人 姓名未設定/0/null"
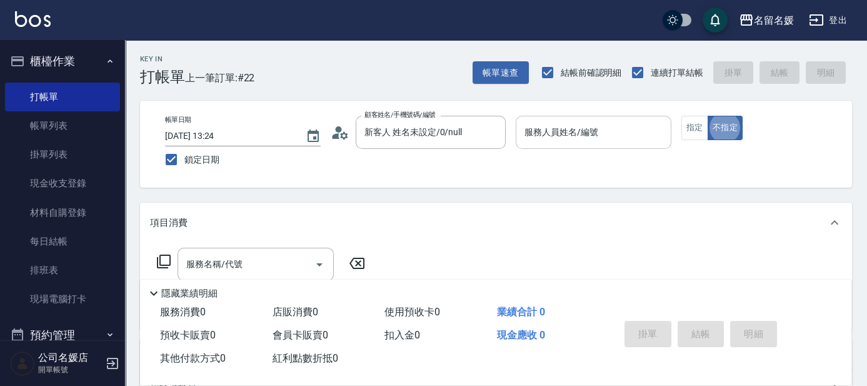
click at [541, 127] on div "服務人員姓名/編號 服務人員姓名/編號" at bounding box center [594, 132] width 156 height 33
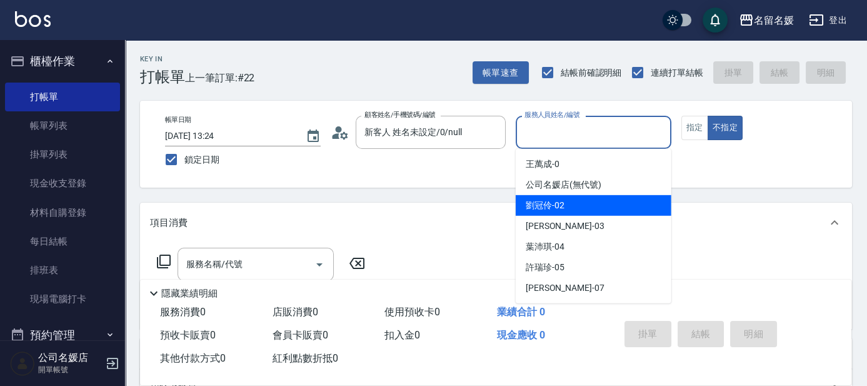
click at [570, 209] on div "[PERSON_NAME]-02" at bounding box center [594, 205] width 156 height 21
type input "[PERSON_NAME]-02"
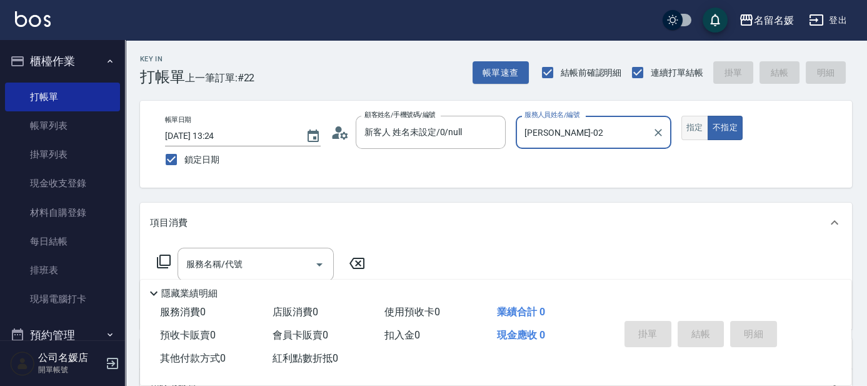
click at [707, 116] on button "不指定" at bounding box center [724, 128] width 35 height 24
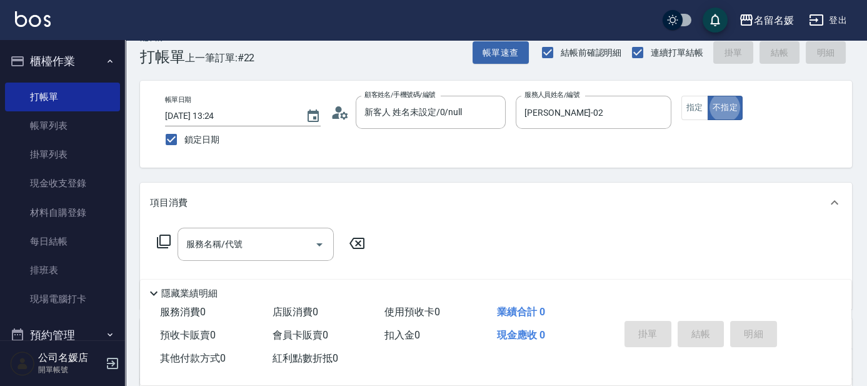
scroll to position [56, 0]
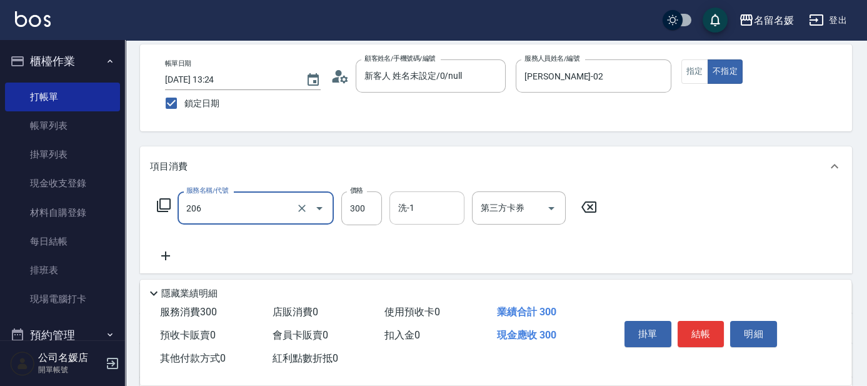
type input "洗髮[300](206)"
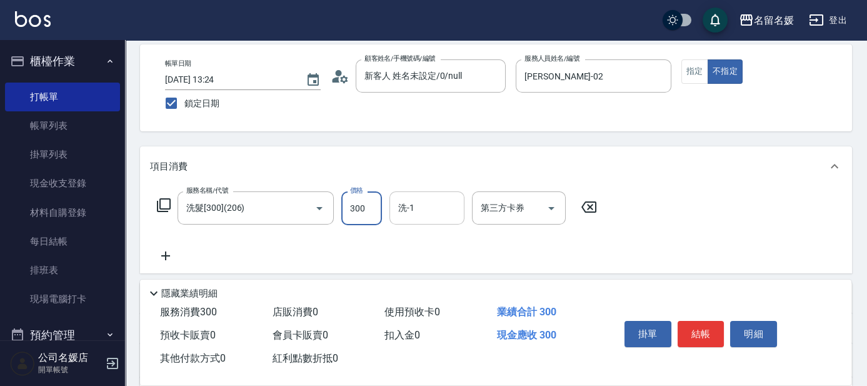
click at [416, 214] on input "洗-1" at bounding box center [427, 208] width 64 height 22
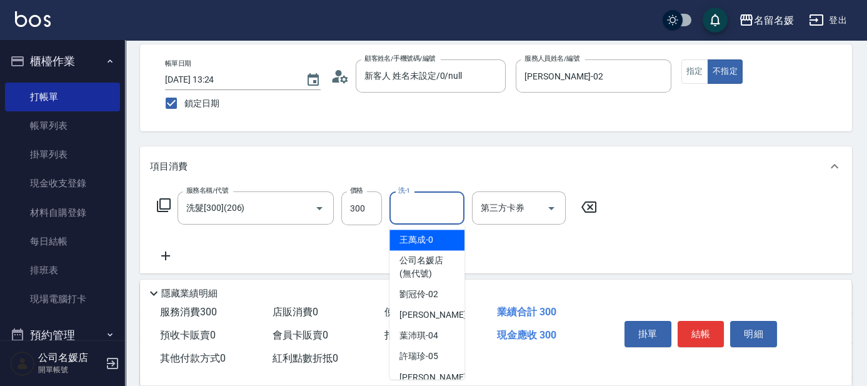
type input "王萬成-0"
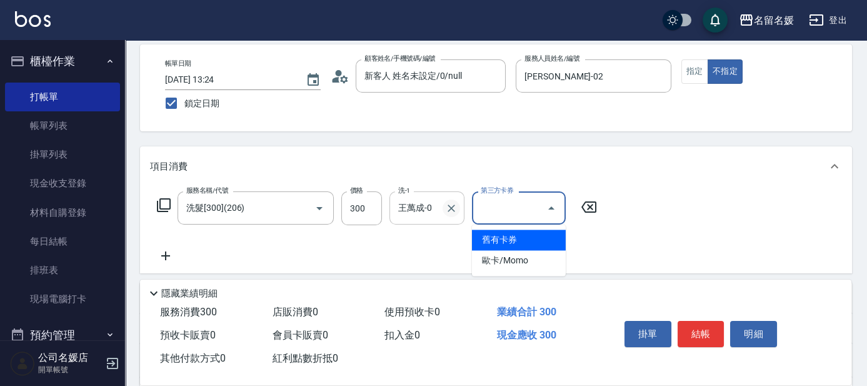
click at [457, 208] on icon "Clear" at bounding box center [451, 208] width 12 height 12
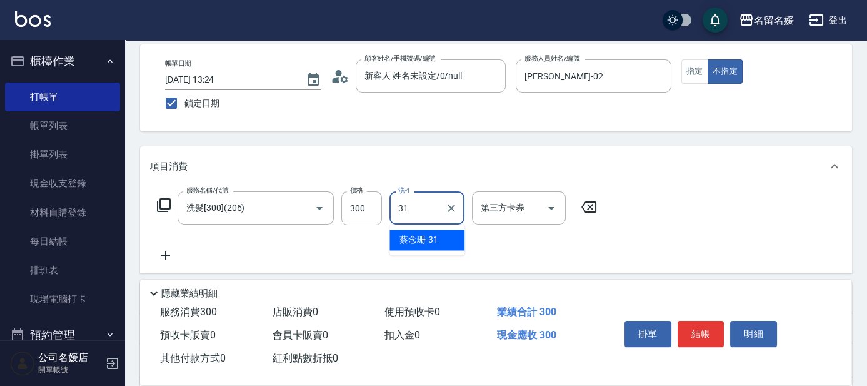
type input "[PERSON_NAME]-31"
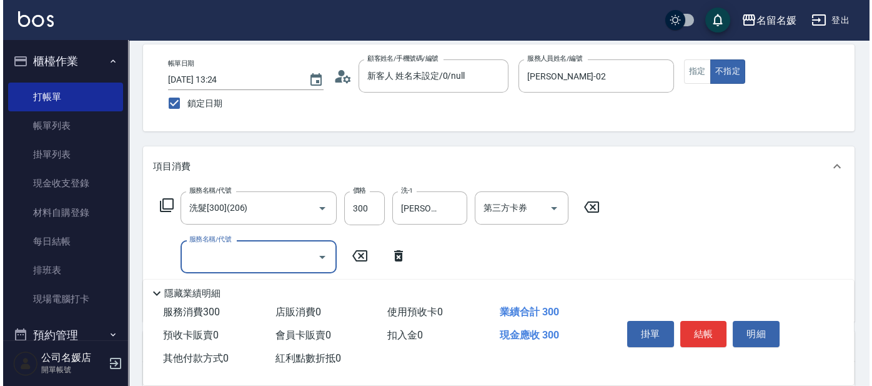
scroll to position [170, 0]
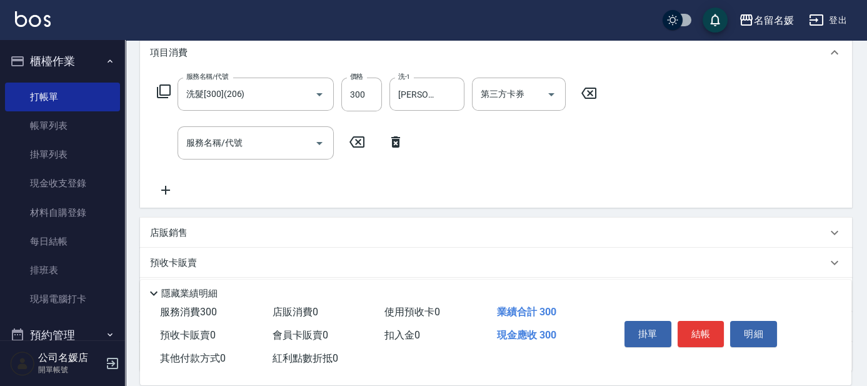
click at [392, 142] on icon at bounding box center [395, 141] width 9 height 11
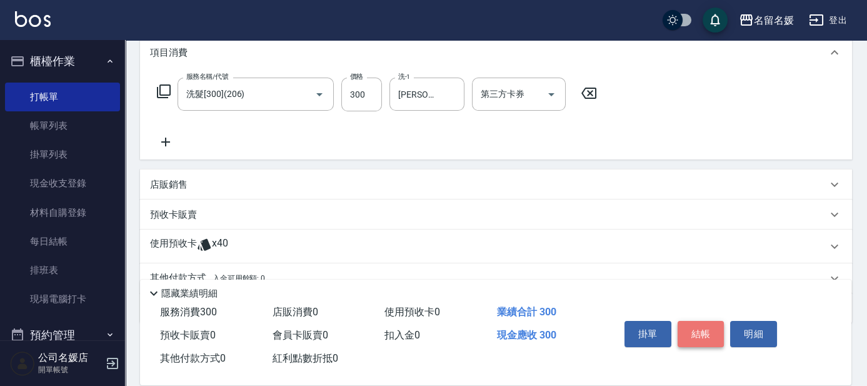
click at [694, 327] on button "結帳" at bounding box center [700, 334] width 47 height 26
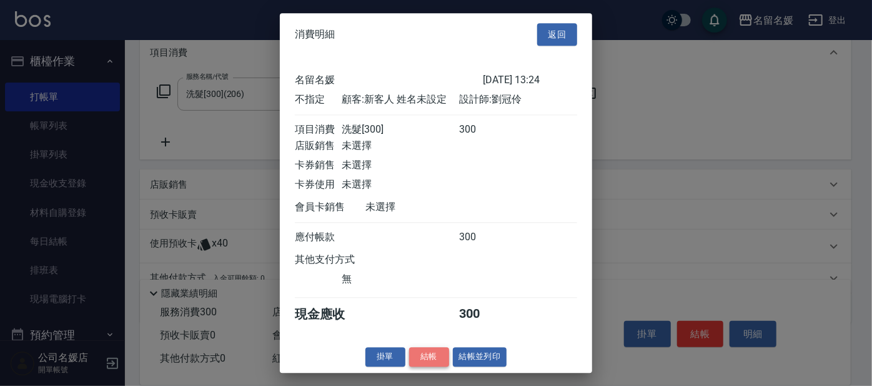
click at [436, 366] on button "結帳" at bounding box center [429, 356] width 40 height 19
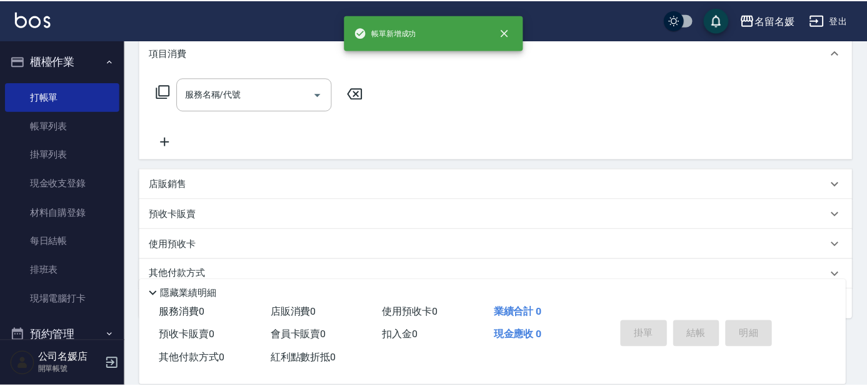
scroll to position [0, 0]
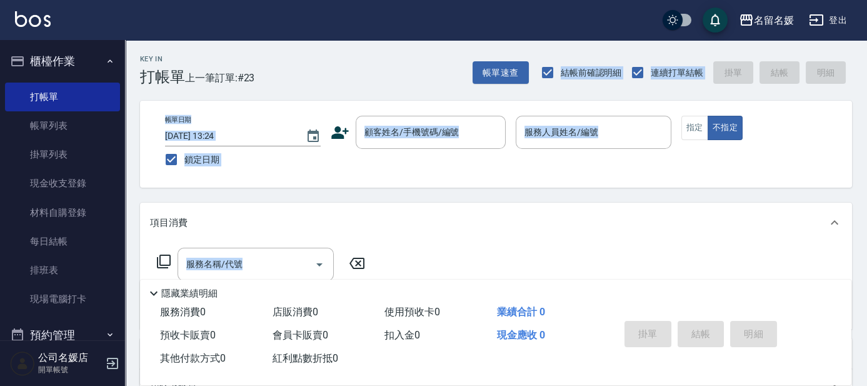
drag, startPoint x: 519, startPoint y: 57, endPoint x: 655, endPoint y: 249, distance: 234.4
click at [655, 249] on div "Key In 打帳單 上一筆訂單:#23 帳單速查 結帳前確認明細 連續打單結帳 掛單 結帳 明細 帳單日期 [DATE] 13:24 鎖定日期 顧客姓名/手…" at bounding box center [496, 323] width 742 height 567
click at [444, 165] on div "帳單日期 [DATE] 13:24 鎖定日期 顧客姓名/手機號碼/編號 顧客姓名/手機號碼/編號 服務人員姓名/編號 服務人員姓名/編號 指定 不指定" at bounding box center [496, 144] width 682 height 57
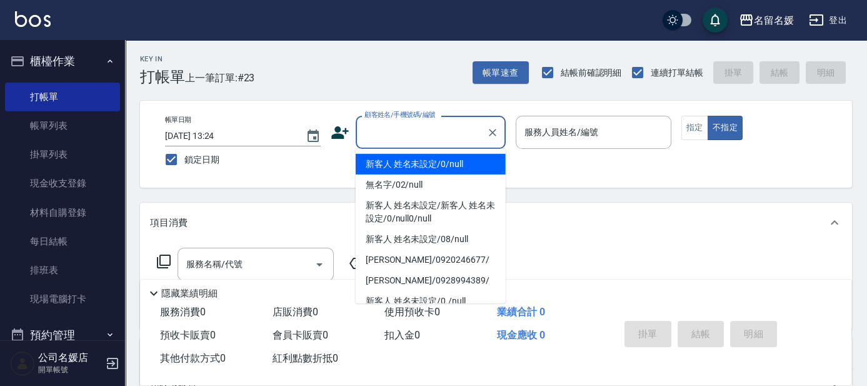
click at [390, 142] on input "顧客姓名/手機號碼/編號" at bounding box center [421, 132] width 120 height 22
type input "0"
type input "04"
type input "新客人 姓名未設定/0/null"
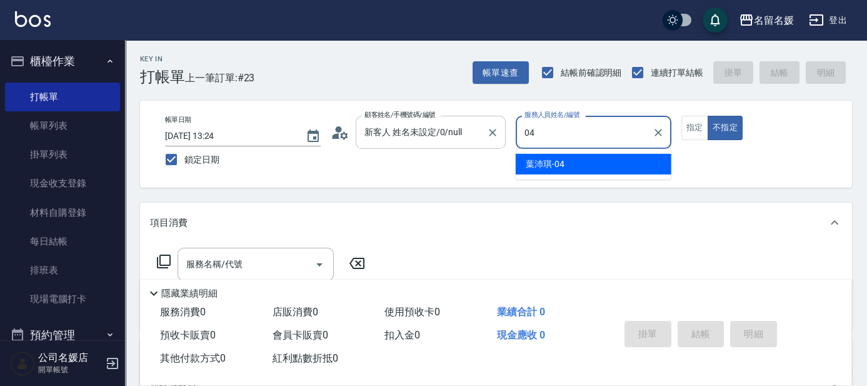
type input "[PERSON_NAME]-04"
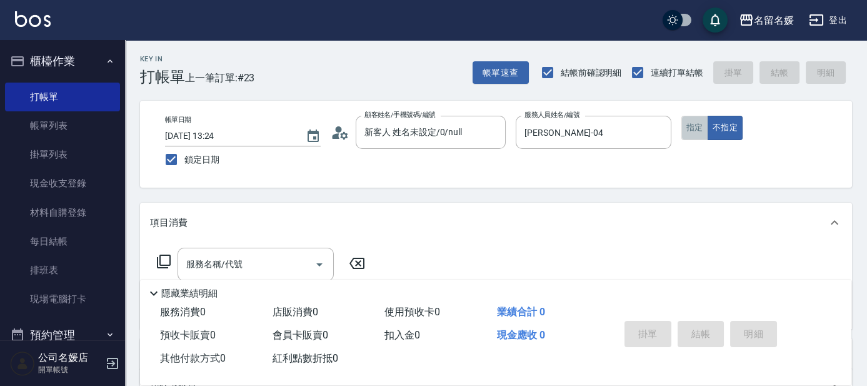
click at [688, 130] on button "指定" at bounding box center [694, 128] width 27 height 24
click at [255, 265] on input "服務名稱/代號" at bounding box center [246, 264] width 126 height 22
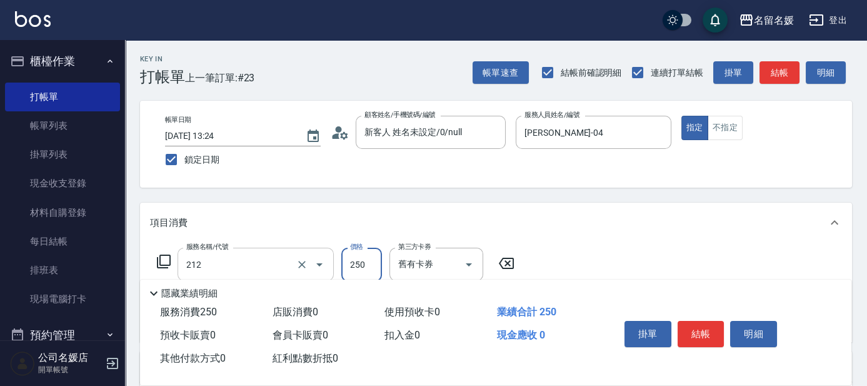
type input "洗髮券-(卡)250(212)"
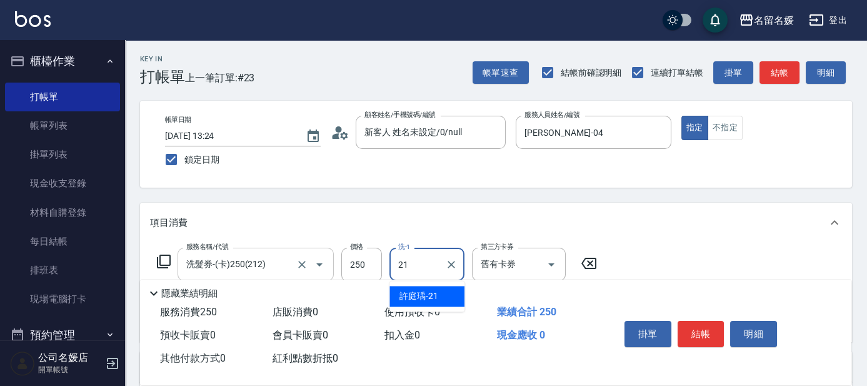
type input "[PERSON_NAME]-21"
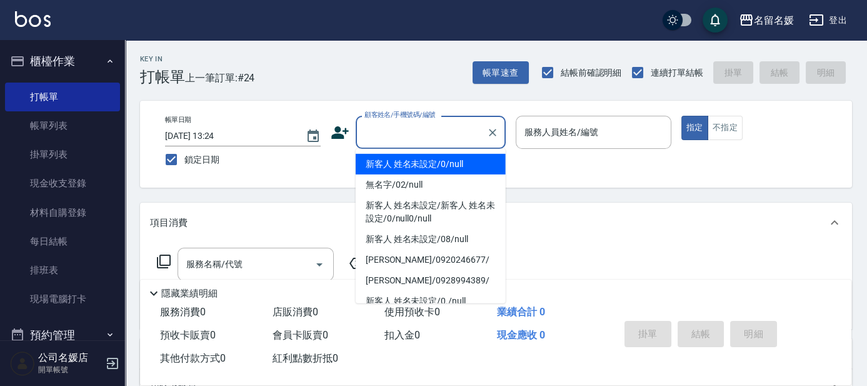
click at [398, 139] on input "顧客姓名/手機號碼/編號" at bounding box center [421, 132] width 120 height 22
click at [399, 165] on li "新客人 姓名未設定/0/null" at bounding box center [431, 164] width 150 height 21
type input "新客人 姓名未設定/0/null"
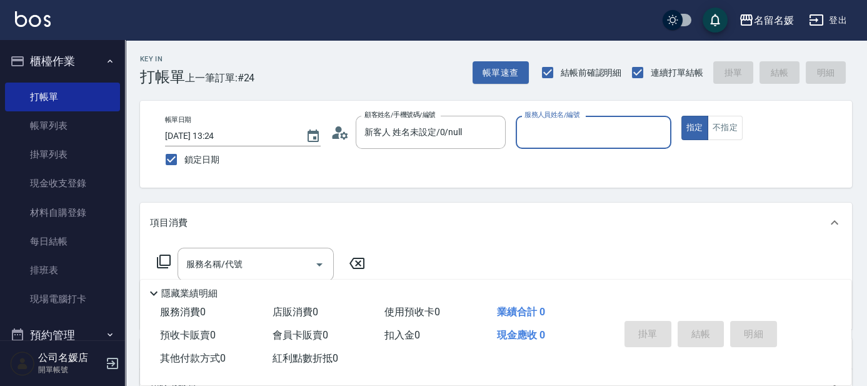
click at [561, 116] on label "服務人員姓名/編號" at bounding box center [551, 114] width 55 height 9
click at [561, 121] on input "服務人員姓名/編號" at bounding box center [593, 132] width 144 height 22
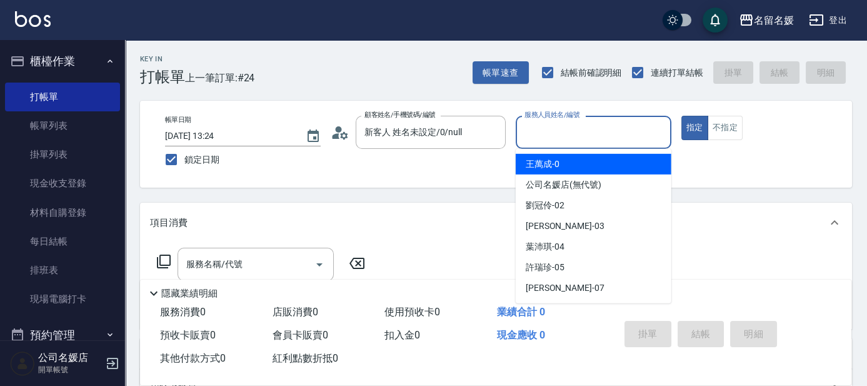
click at [584, 140] on input "服務人員姓名/編號" at bounding box center [593, 132] width 144 height 22
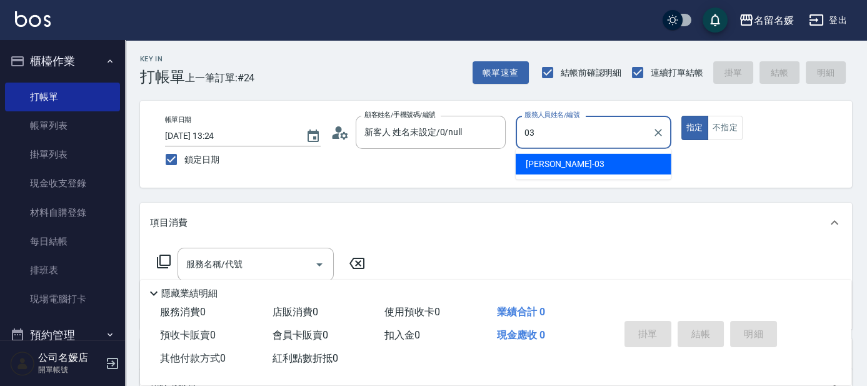
click at [555, 169] on span "[PERSON_NAME]-03" at bounding box center [565, 163] width 79 height 13
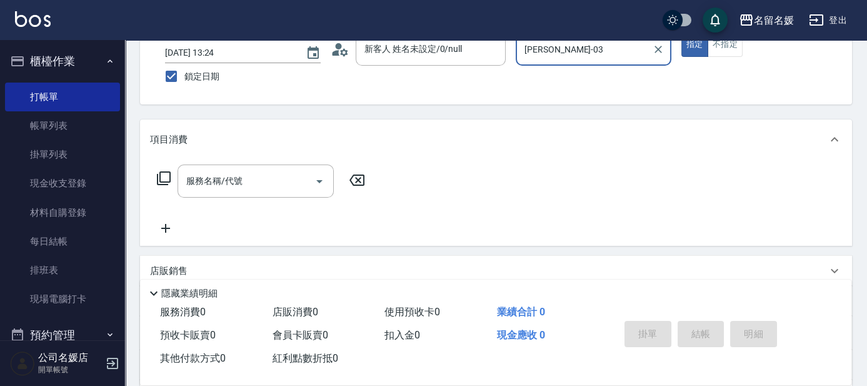
scroll to position [113, 0]
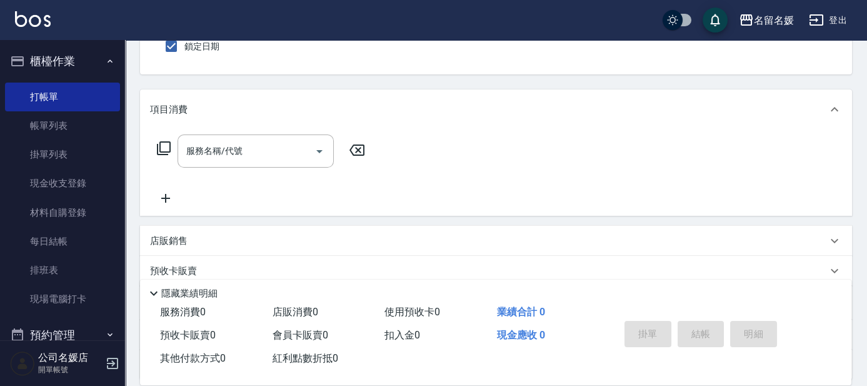
type input "[PERSON_NAME]-03"
drag, startPoint x: 220, startPoint y: 97, endPoint x: 212, endPoint y: 111, distance: 16.0
click at [215, 106] on div "項目消費" at bounding box center [496, 109] width 712 height 40
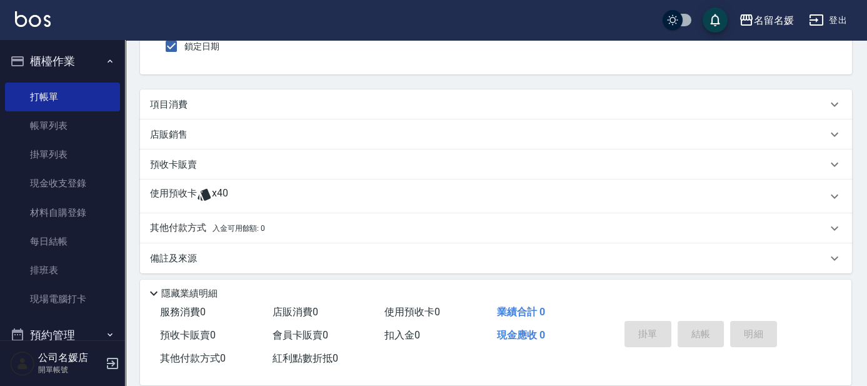
click at [231, 199] on div "使用預收卡 x40" at bounding box center [488, 196] width 677 height 19
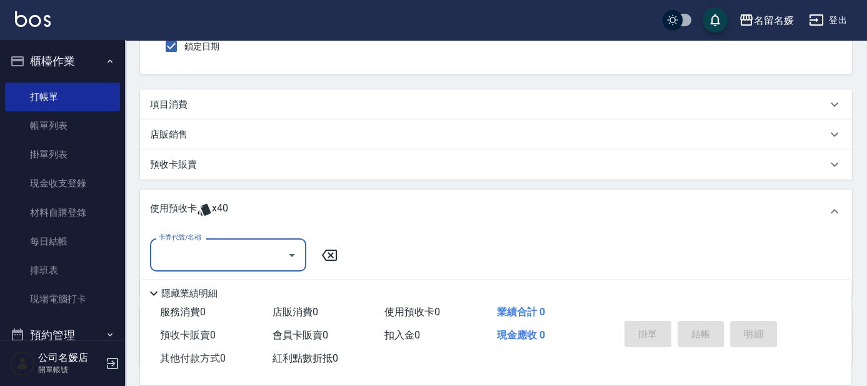
scroll to position [0, 0]
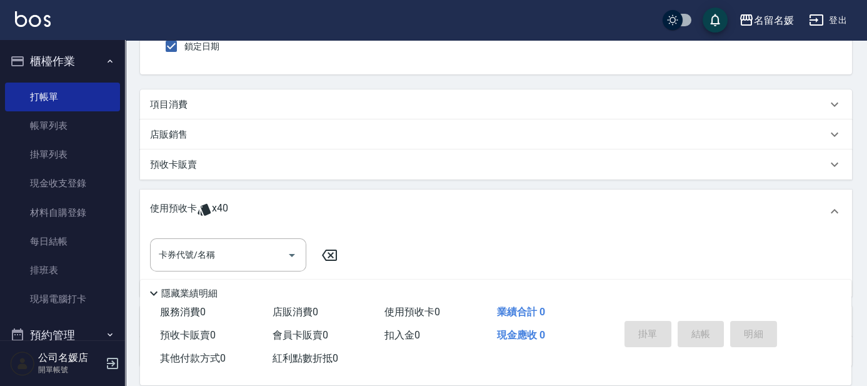
click at [176, 111] on div "項目消費" at bounding box center [496, 104] width 712 height 30
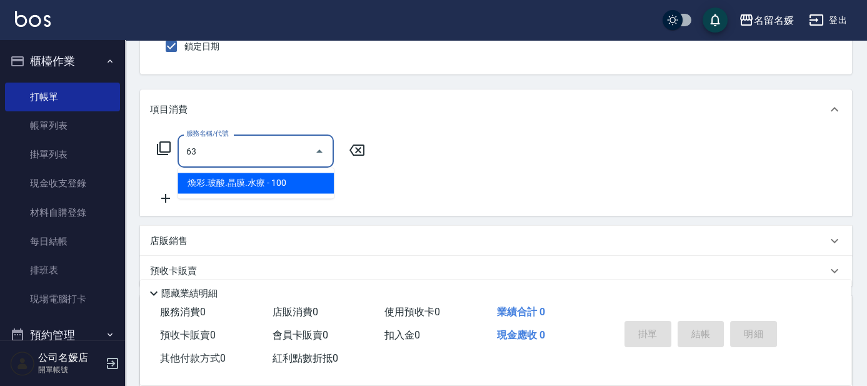
type input "6"
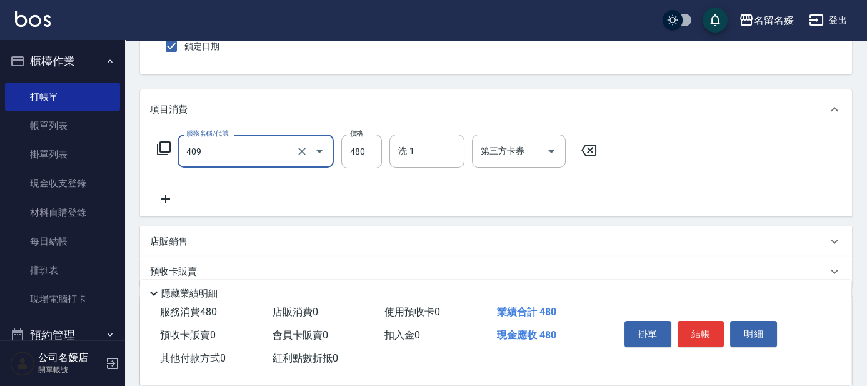
type input "洗+剪(409)"
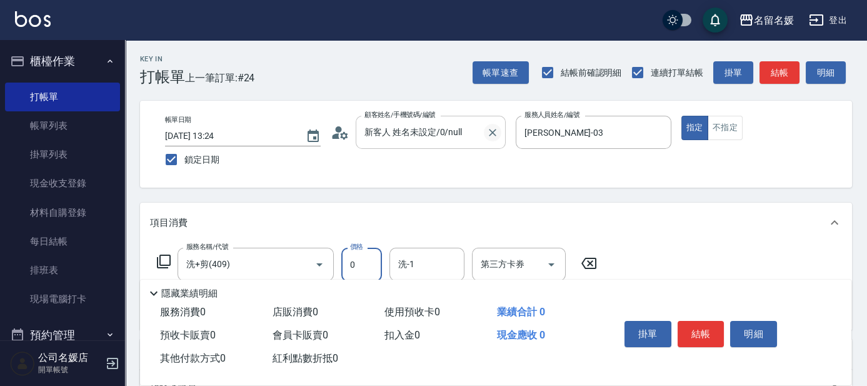
click at [495, 132] on icon "Clear" at bounding box center [492, 132] width 12 height 12
type input "0"
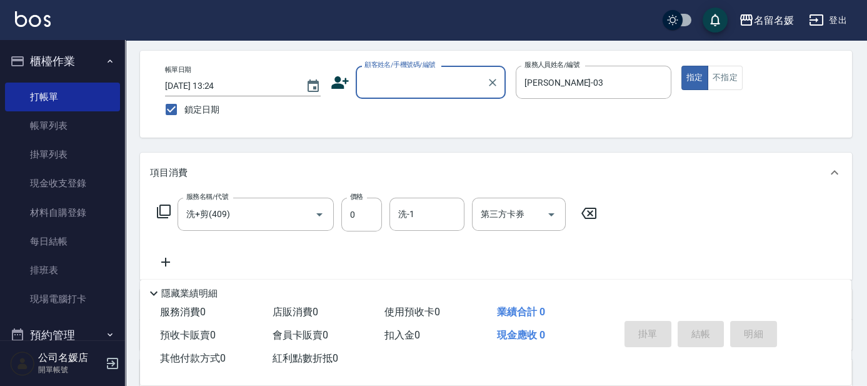
scroll to position [56, 0]
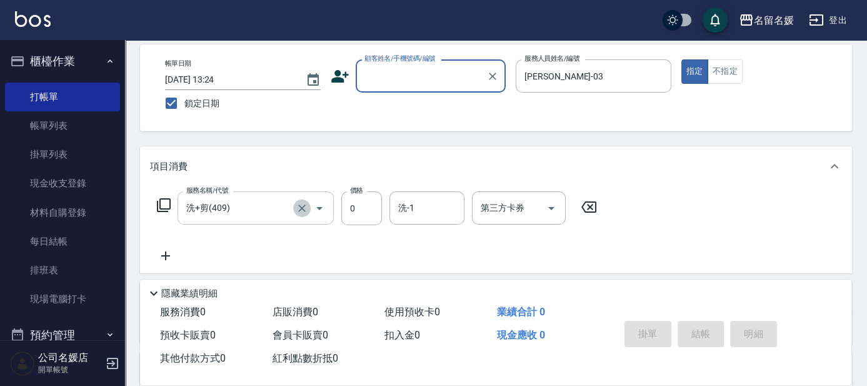
click at [302, 207] on icon "Clear" at bounding box center [301, 207] width 7 height 7
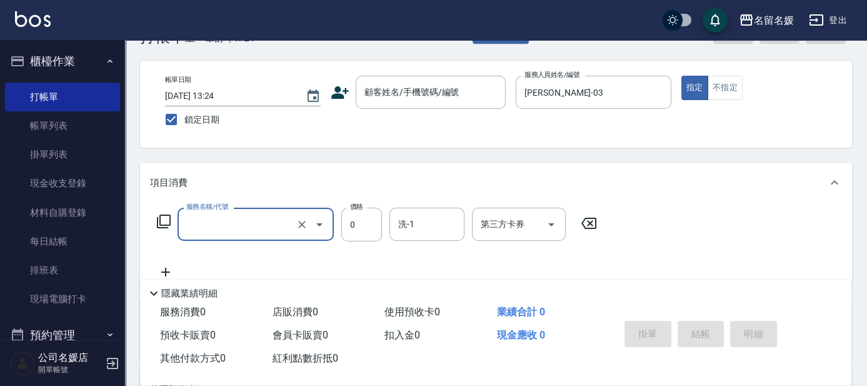
scroll to position [0, 0]
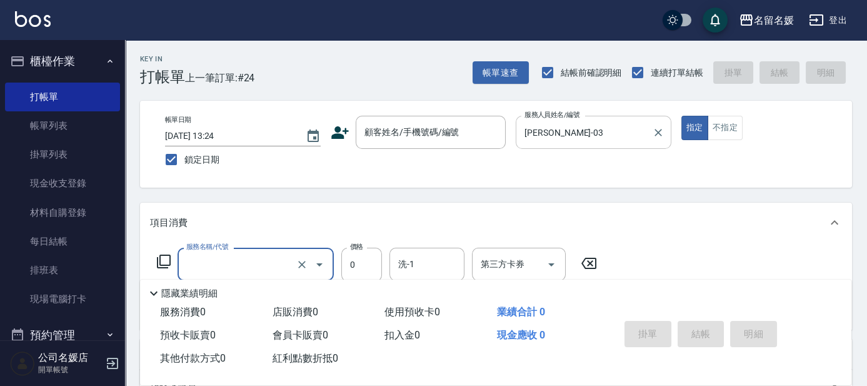
click at [595, 143] on div "[PERSON_NAME]-03 服務人員姓名/編號" at bounding box center [594, 132] width 156 height 33
type input "洗+剪(409)"
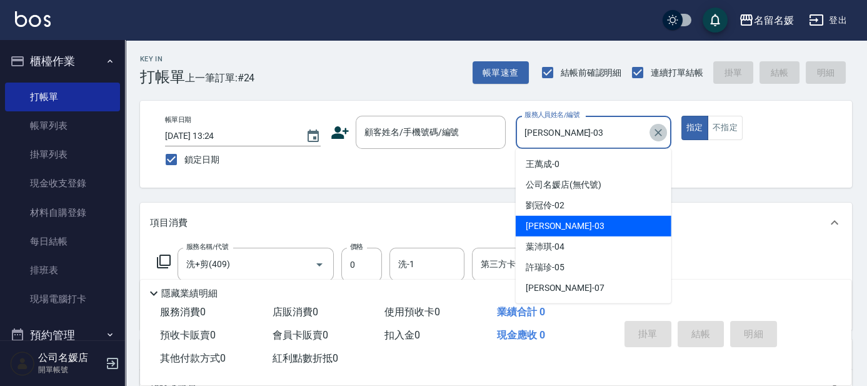
click at [658, 139] on button "Clear" at bounding box center [657, 132] width 17 height 17
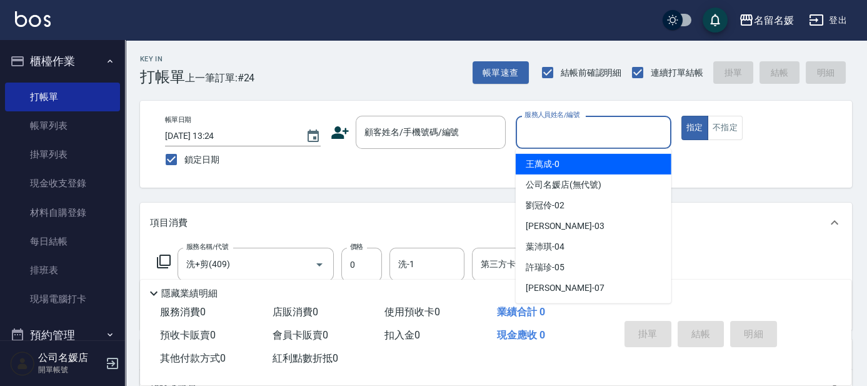
click at [745, 181] on div "帳單日期 [DATE] 13:24 鎖定日期 顧客姓名/手機號碼/編號 顧客姓名/手機號碼/編號 服務人員姓名/編號 服務人員姓名/編號 指定 不指定" at bounding box center [496, 144] width 712 height 87
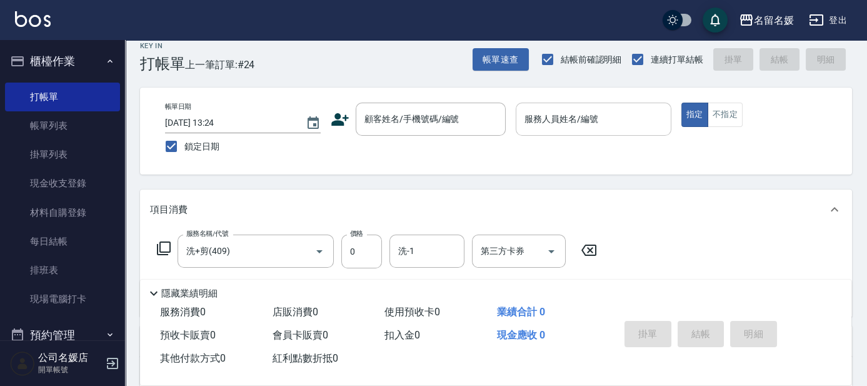
scroll to position [56, 0]
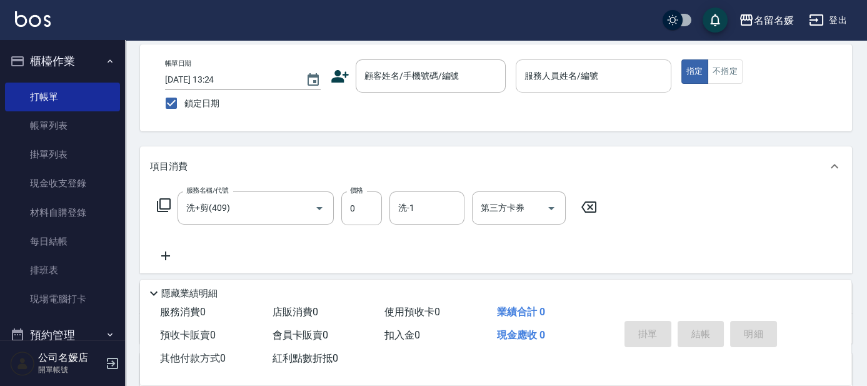
click at [589, 212] on icon at bounding box center [588, 206] width 31 height 15
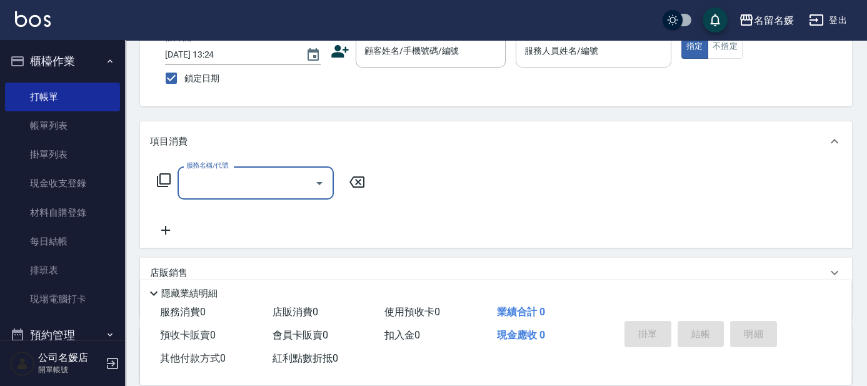
scroll to position [0, 0]
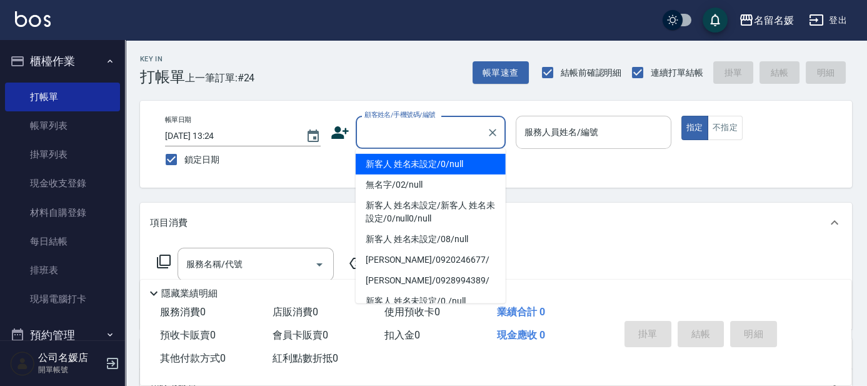
click at [451, 125] on div "顧客姓名/手機號碼/編號 顧客姓名/手機號碼/編號" at bounding box center [431, 132] width 150 height 33
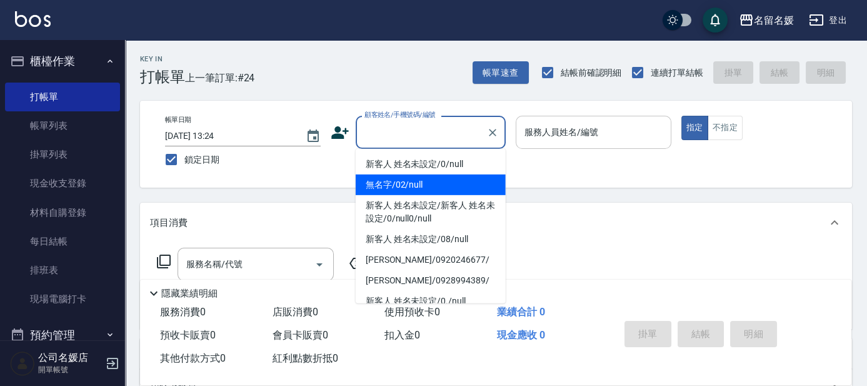
click at [432, 178] on li "無名字/02/null" at bounding box center [431, 184] width 150 height 21
type input "無名字/02/null"
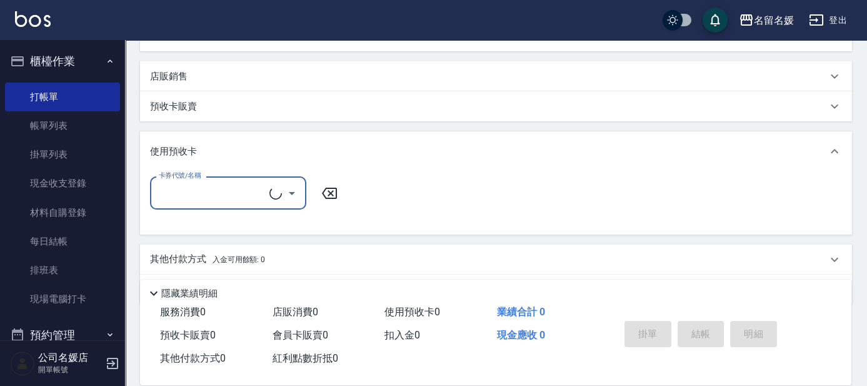
click at [557, 132] on div "使用預收卡" at bounding box center [496, 151] width 712 height 40
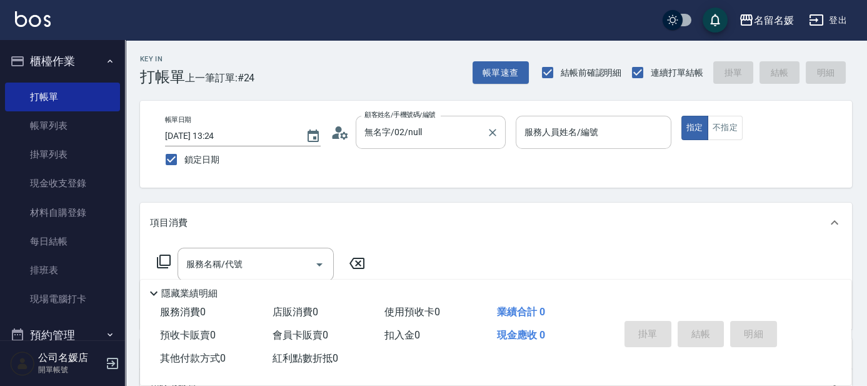
click at [439, 129] on input "無名字/02/null" at bounding box center [421, 132] width 120 height 22
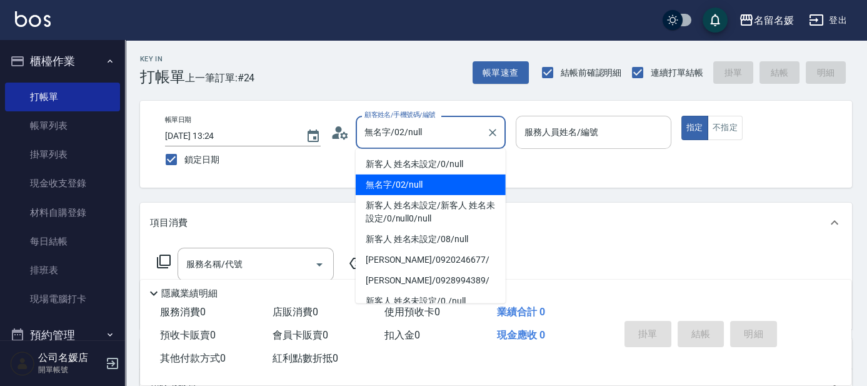
click at [608, 135] on input "服務人員姓名/編號" at bounding box center [593, 132] width 144 height 22
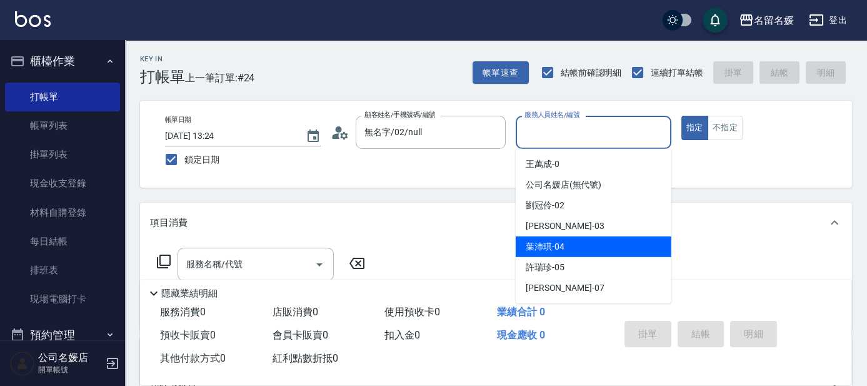
click at [572, 241] on div "[PERSON_NAME]-04" at bounding box center [594, 246] width 156 height 21
type input "[PERSON_NAME]-04"
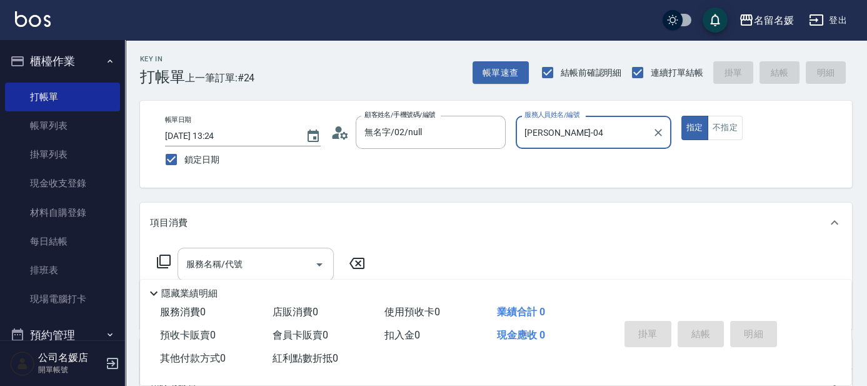
click at [272, 254] on input "服務名稱/代號" at bounding box center [246, 264] width 126 height 22
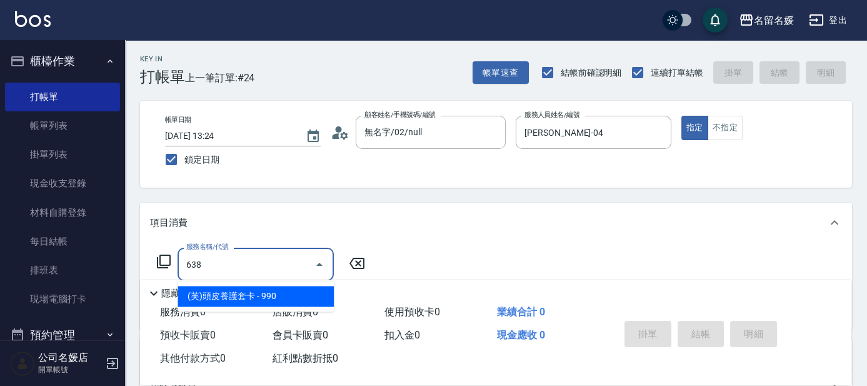
click at [284, 297] on span "(芙)頭皮養護套卡 - 990" at bounding box center [255, 296] width 156 height 21
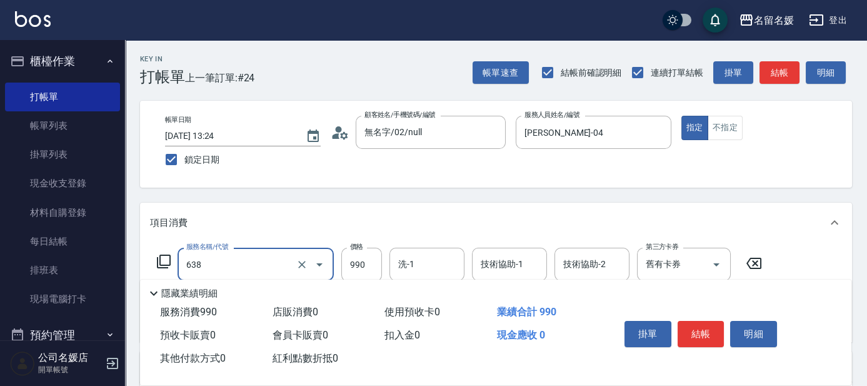
click at [264, 265] on input "638" at bounding box center [238, 264] width 110 height 22
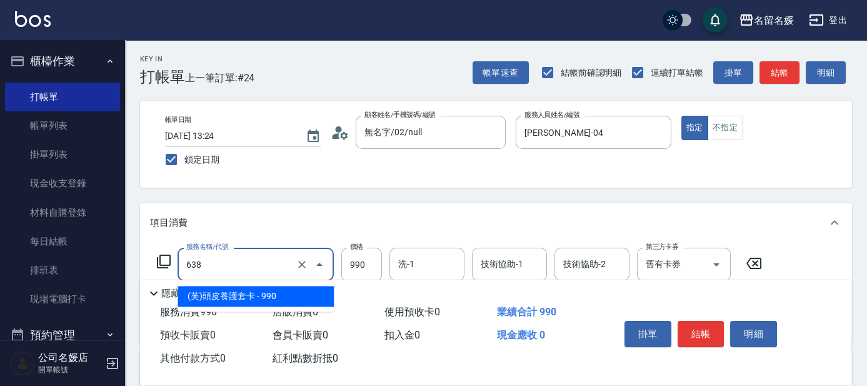
drag, startPoint x: 294, startPoint y: 291, endPoint x: 395, endPoint y: 283, distance: 101.6
click at [299, 291] on span "(芙)頭皮養護套卡 - 990" at bounding box center [255, 296] width 156 height 21
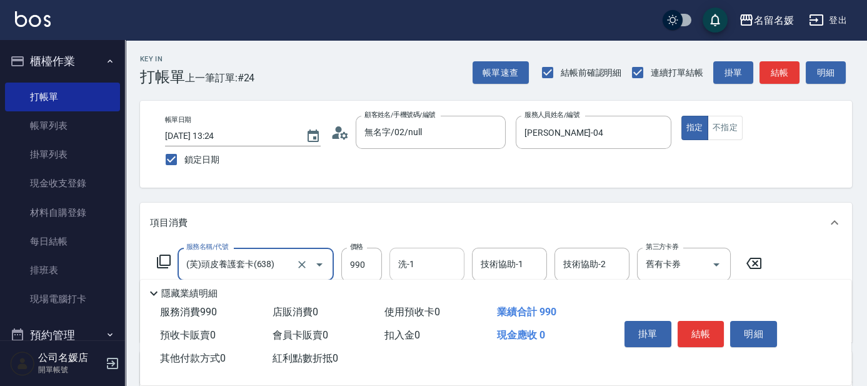
type input "(芙)頭皮養護套卡(638)"
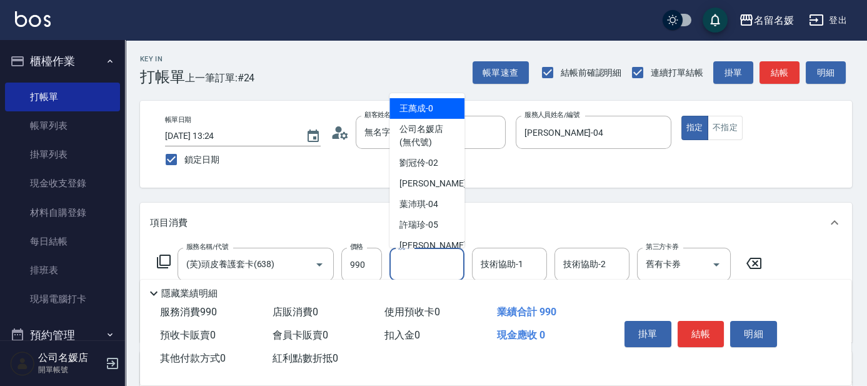
click at [431, 264] on input "洗-1" at bounding box center [427, 264] width 64 height 22
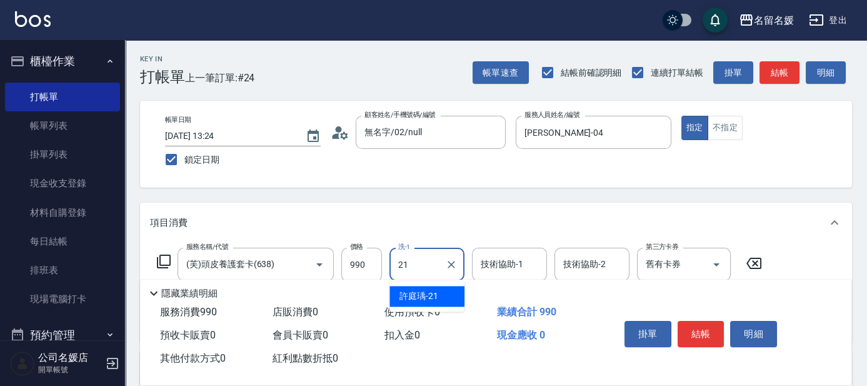
drag, startPoint x: 426, startPoint y: 291, endPoint x: 434, endPoint y: 291, distance: 8.1
click at [434, 291] on span "[PERSON_NAME]-21" at bounding box center [418, 295] width 39 height 13
type input "[PERSON_NAME]-21"
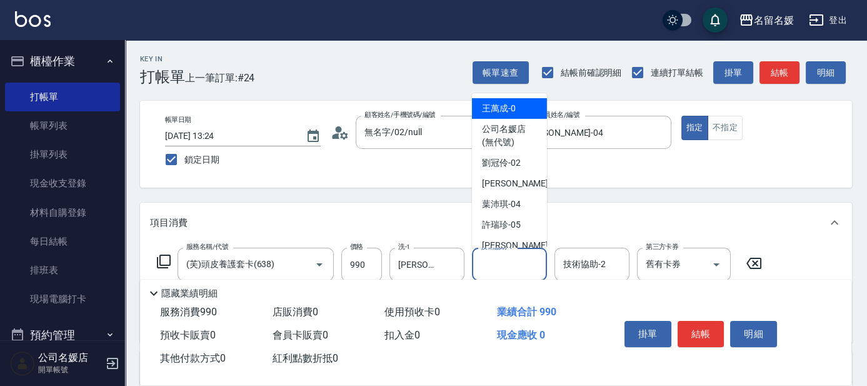
click at [507, 263] on input "技術協助-1" at bounding box center [509, 264] width 64 height 22
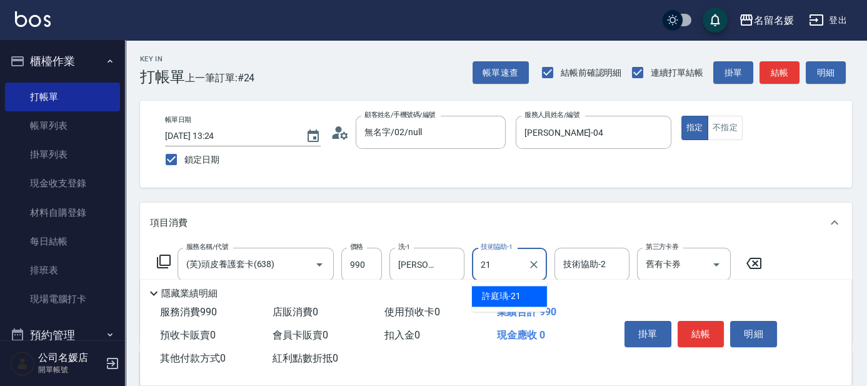
click at [503, 290] on span "[PERSON_NAME]-21" at bounding box center [501, 295] width 39 height 13
type input "[PERSON_NAME]-21"
click at [697, 324] on button "結帳" at bounding box center [700, 334] width 47 height 26
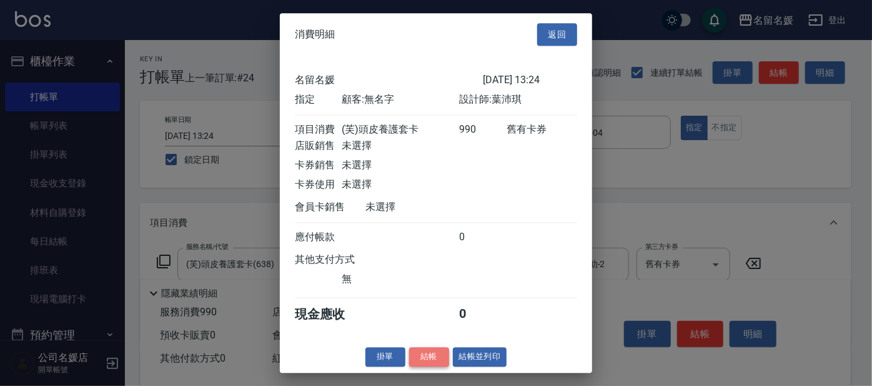
click at [425, 365] on button "結帳" at bounding box center [429, 356] width 40 height 19
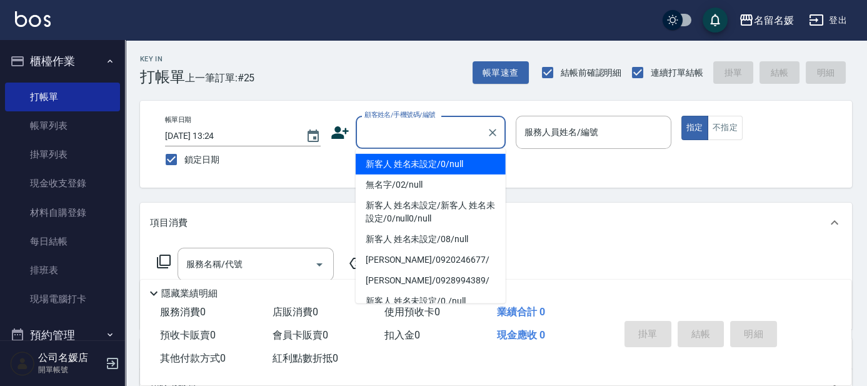
click at [437, 141] on input "顧客姓名/手機號碼/編號" at bounding box center [421, 132] width 120 height 22
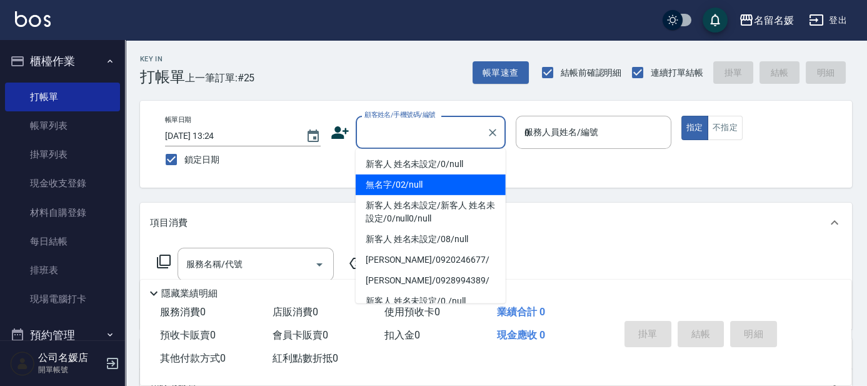
type input "02"
type input "無名字/02/null"
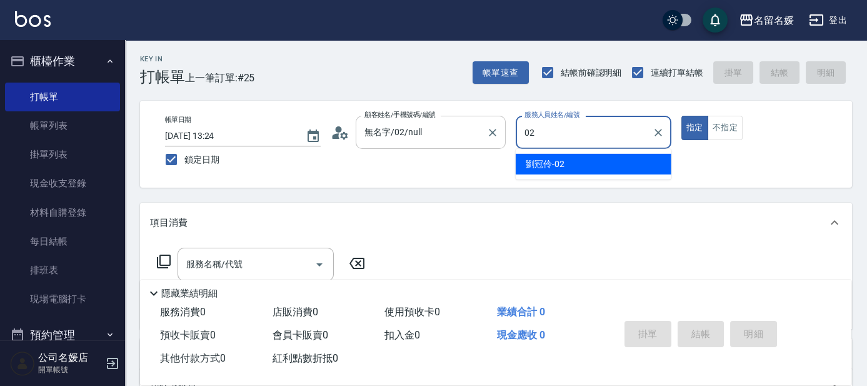
type input "02"
type button "true"
type input "[PERSON_NAME]-02"
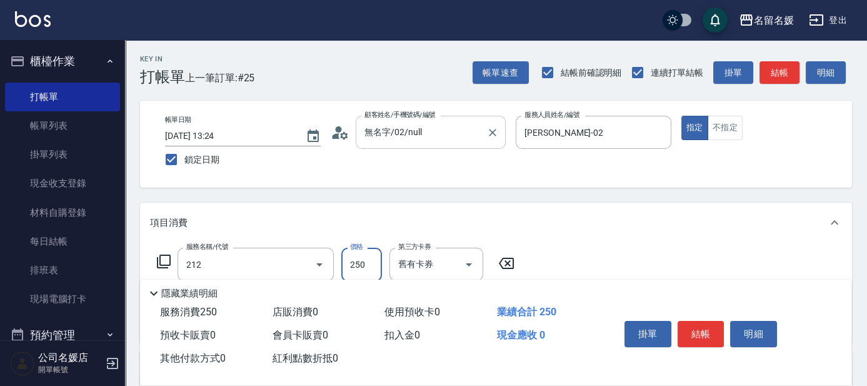
type input "洗髮券-(卡)250(212)"
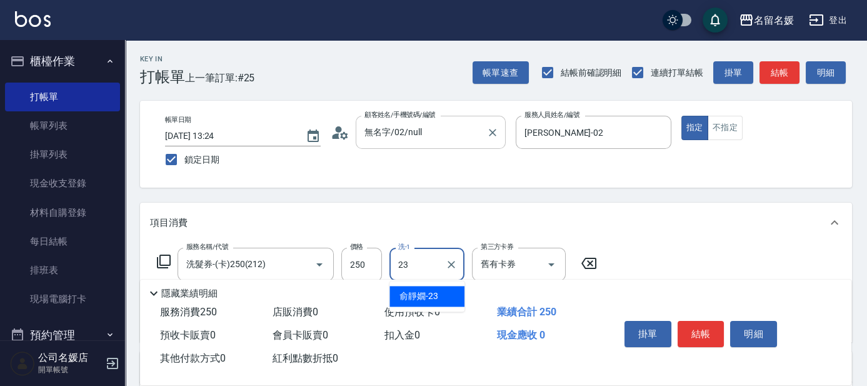
type input "[PERSON_NAME]-23"
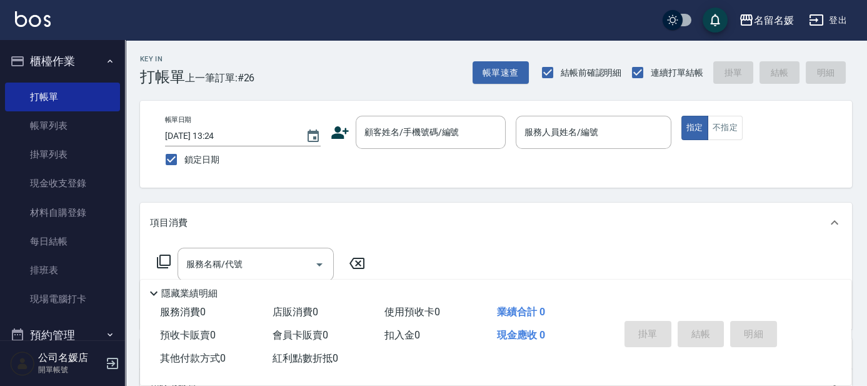
drag, startPoint x: 423, startPoint y: 106, endPoint x: 411, endPoint y: 154, distance: 49.6
click at [422, 109] on div "帳單日期 [DATE] 13:24 鎖定日期 顧客姓名/手機號碼/編號 顧客姓名/手機號碼/編號 服務人員姓名/編號 服務人員姓名/編號 指定 不指定" at bounding box center [496, 144] width 712 height 87
click at [346, 192] on div "Key In 打帳單 上一筆訂單:#26 帳單速查 結帳前確認明細 連續打單結帳 掛單 結帳 明細 帳單日期 [DATE] 13:24 鎖定日期 顧客姓名/手…" at bounding box center [496, 323] width 742 height 567
click at [517, 69] on button "帳單速查" at bounding box center [500, 72] width 56 height 23
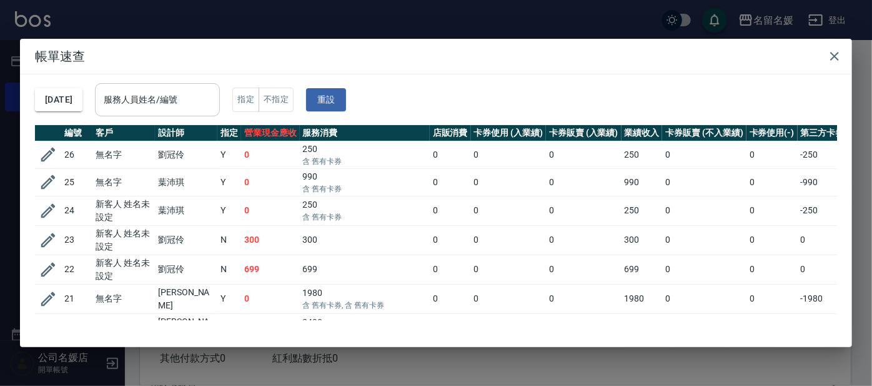
click at [212, 98] on input "服務人員姓名/編號" at bounding box center [158, 100] width 114 height 22
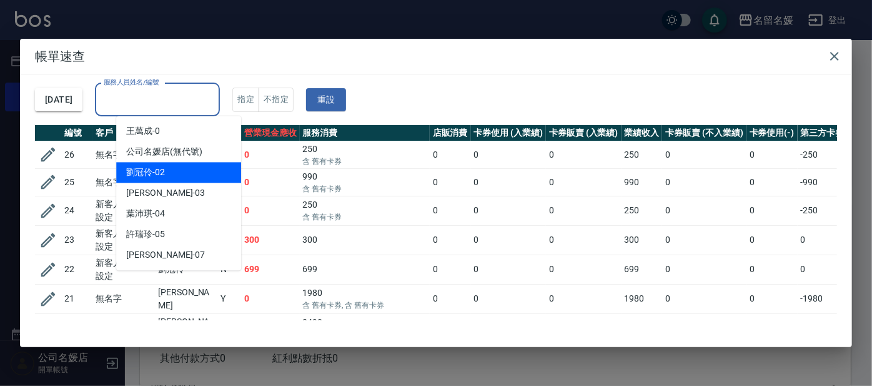
click at [206, 166] on div "[PERSON_NAME]-02" at bounding box center [178, 172] width 125 height 21
type input "[PERSON_NAME]-02"
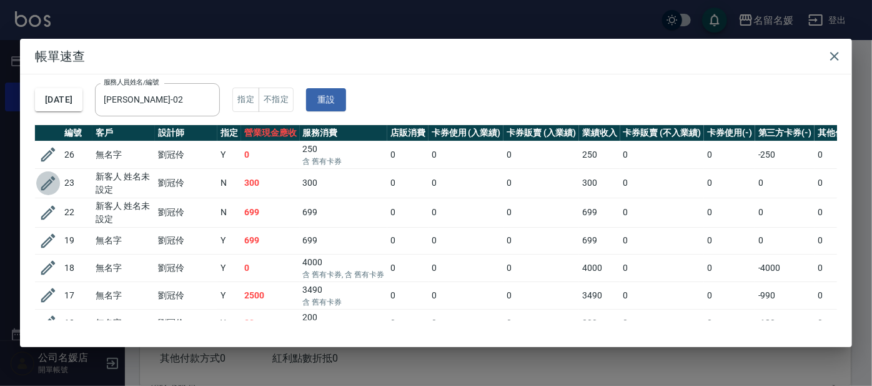
click at [45, 181] on icon "button" at bounding box center [48, 183] width 19 height 19
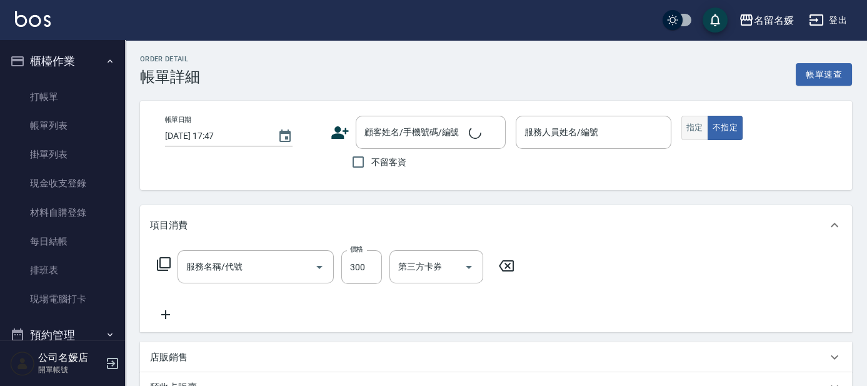
click at [689, 133] on button "指定" at bounding box center [694, 128] width 27 height 24
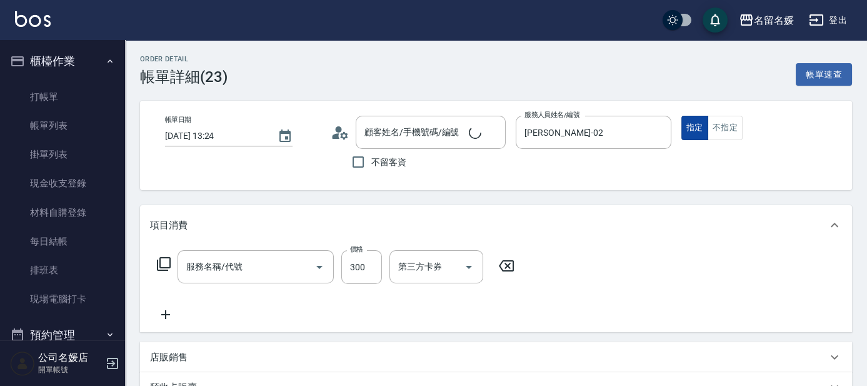
type input "[DATE] 13:24"
type input "[PERSON_NAME]-02"
click at [701, 129] on button "指定" at bounding box center [694, 128] width 27 height 24
type input "洗髮[300](206)"
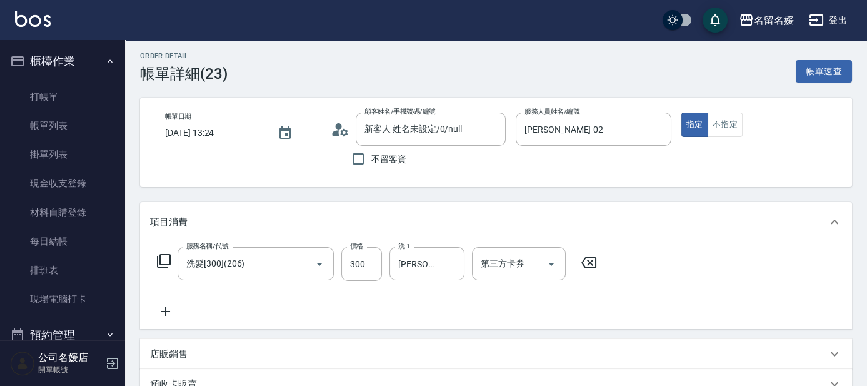
type input "新客人 姓名未設定/0/null"
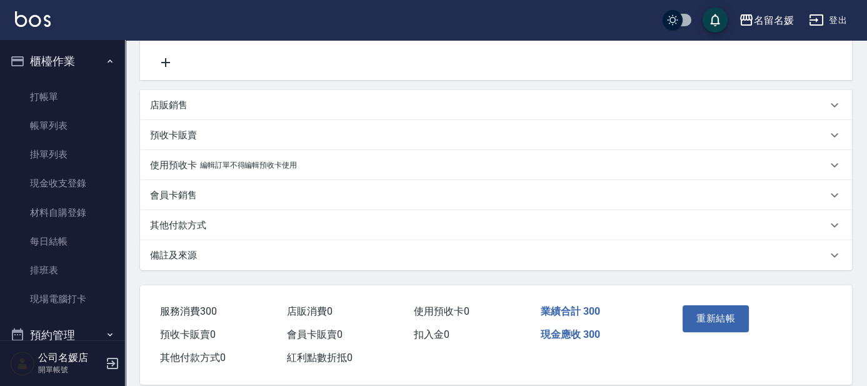
scroll to position [270, 0]
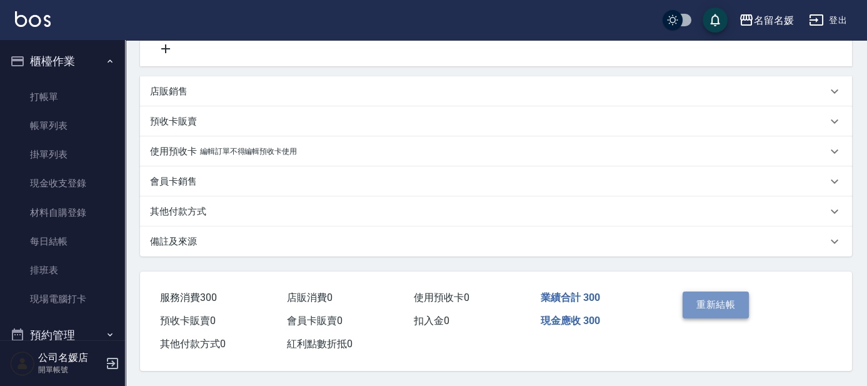
click at [718, 301] on button "重新結帳" at bounding box center [715, 304] width 66 height 26
click at [718, 300] on div "Order detail 帳單詳細 (23) 帳單速查 帳單日期 [DATE] 13:24 顧客姓名/手機號碼/編號 新客人 姓名未設定/0/null 顧客姓…" at bounding box center [433, 59] width 867 height 651
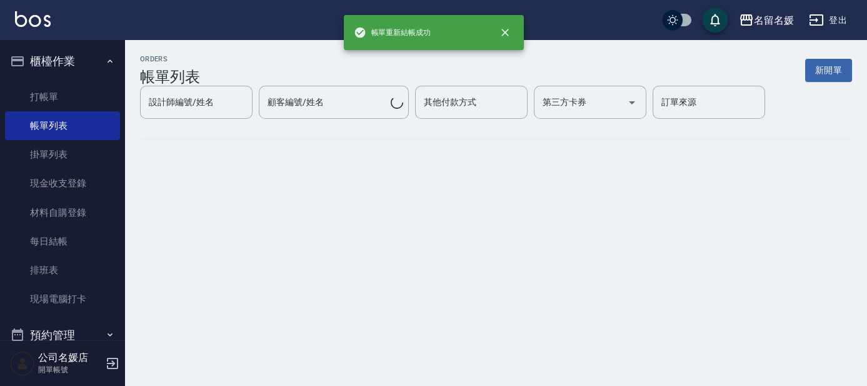
click at [718, 300] on div "ORDERS 帳單列表 新開單 設計師編號/姓名 設計師編號/姓名 顧客編號/姓名 顧客編號/姓名 其他付款方式 其他付款方式 第三方卡券 第三方卡券 訂單來…" at bounding box center [433, 193] width 867 height 386
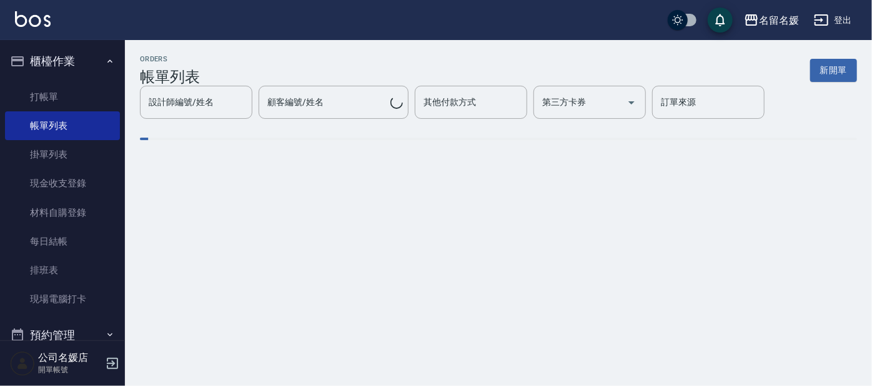
click at [718, 300] on div "ORDERS 帳單列表 新開單 設計師編號/姓名 設計師編號/姓名 顧客編號/姓名 顧客編號/姓名 其他付款方式 其他付款方式 第三方卡券 第三方卡券 訂單來…" at bounding box center [436, 193] width 872 height 386
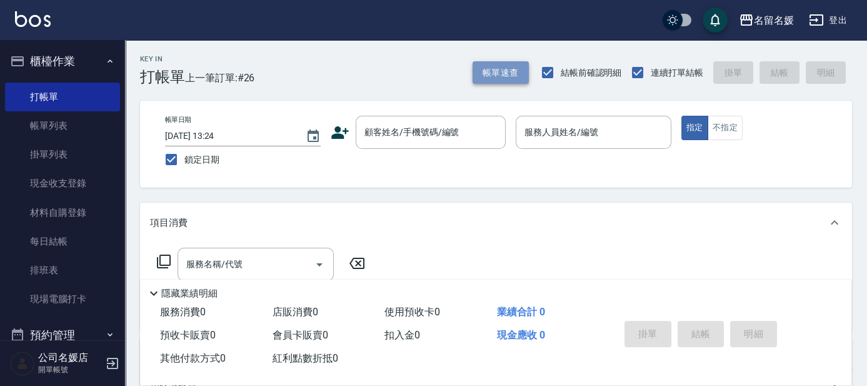
click at [492, 78] on button "帳單速查" at bounding box center [500, 72] width 56 height 23
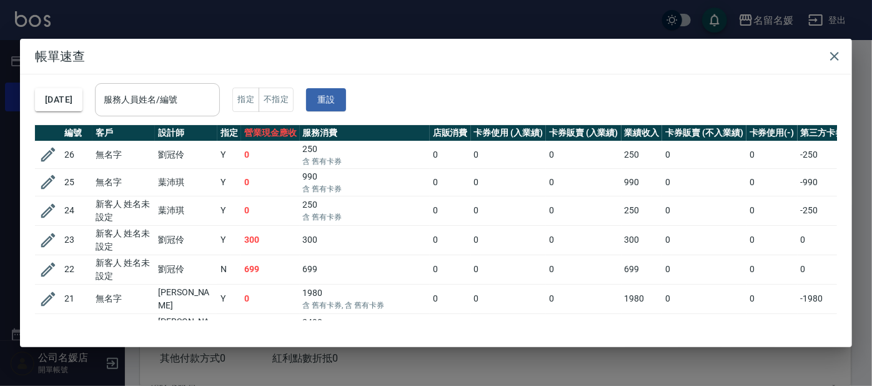
click at [169, 101] on input "服務人員姓名/編號" at bounding box center [158, 100] width 114 height 22
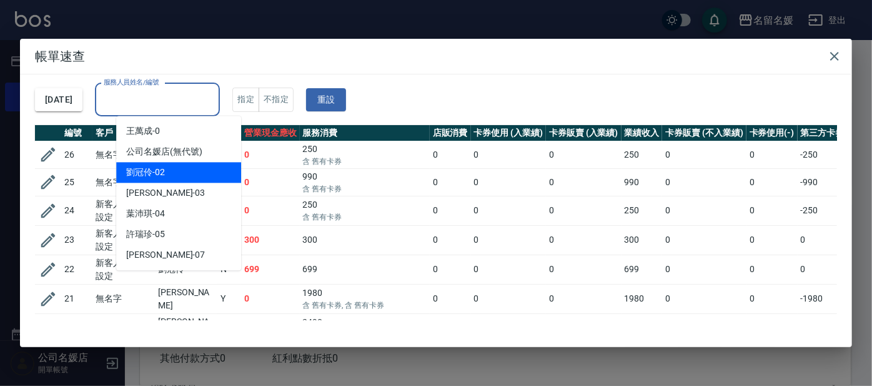
click at [196, 168] on div "[PERSON_NAME]-02" at bounding box center [178, 172] width 125 height 21
type input "[PERSON_NAME]-02"
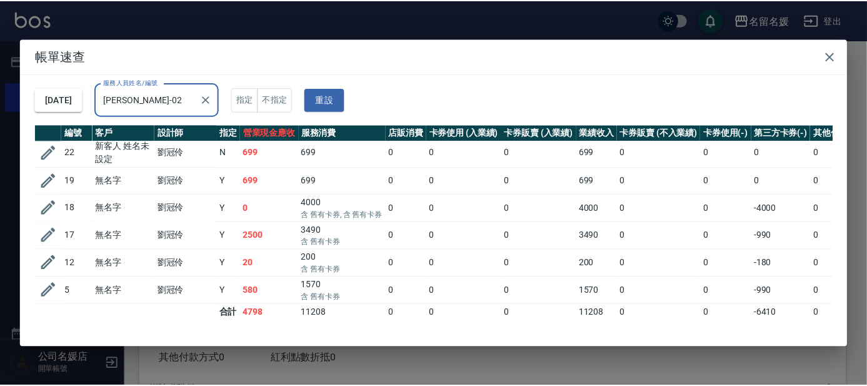
scroll to position [68, 0]
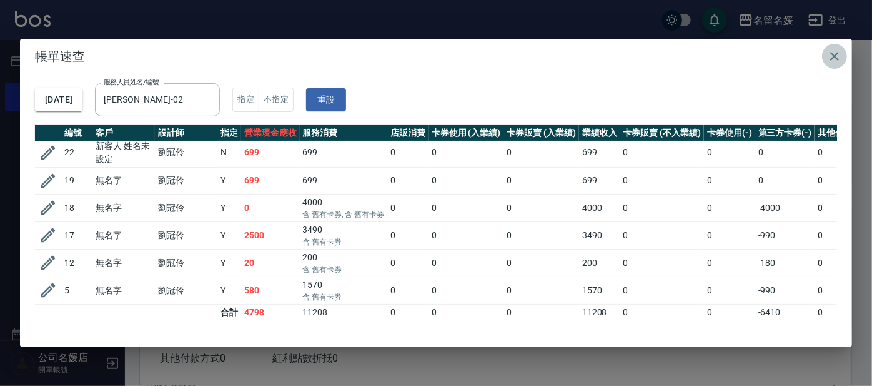
click at [836, 52] on icon "button" at bounding box center [834, 56] width 15 height 15
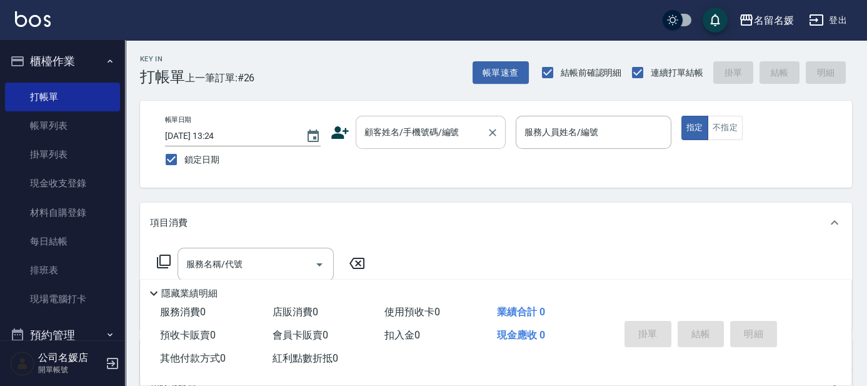
click at [397, 121] on div "顧客姓名/手機號碼/編號 顧客姓名/手機號碼/編號" at bounding box center [431, 132] width 150 height 33
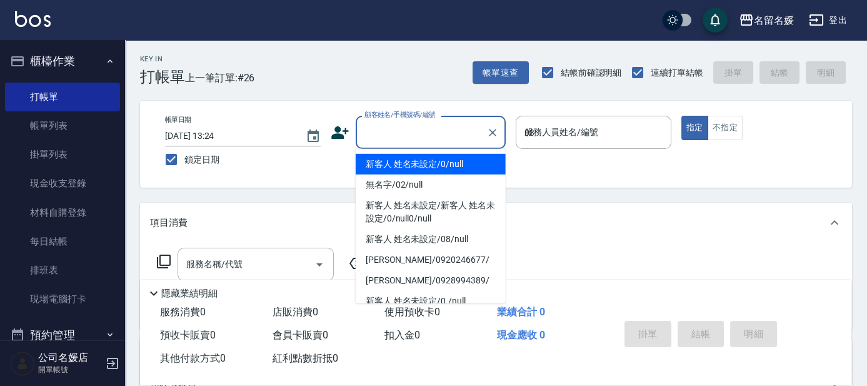
type input "03"
type button "true"
type input "新客人 姓名未設定/0/null"
type input "[PERSON_NAME]-03"
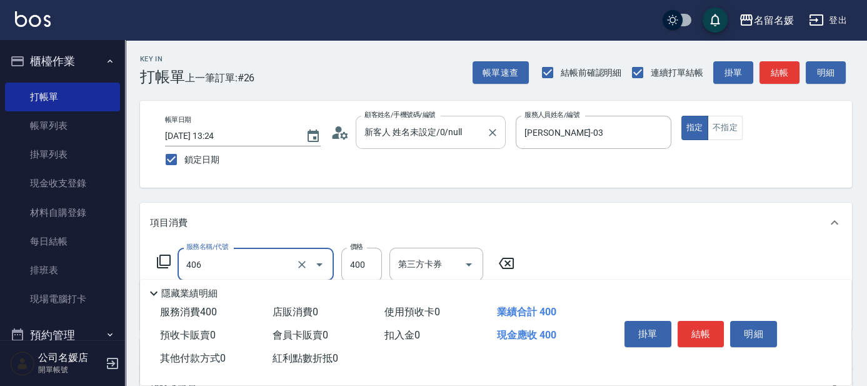
type input "剪髮(400)(406)"
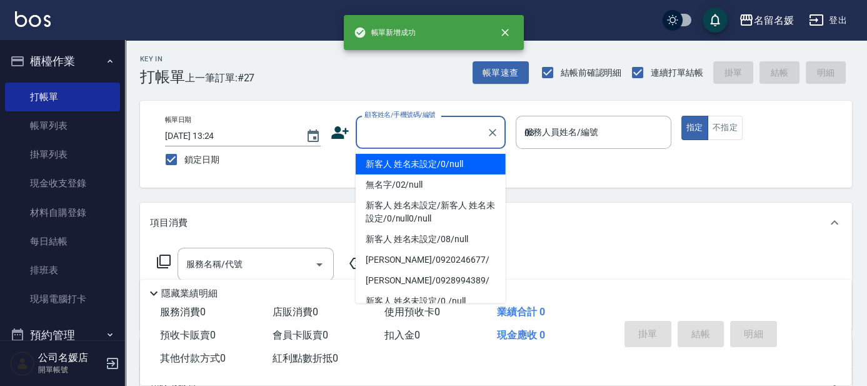
type input "03"
type input "新客人 姓名未設定/0/null"
type input "[PERSON_NAME]-03"
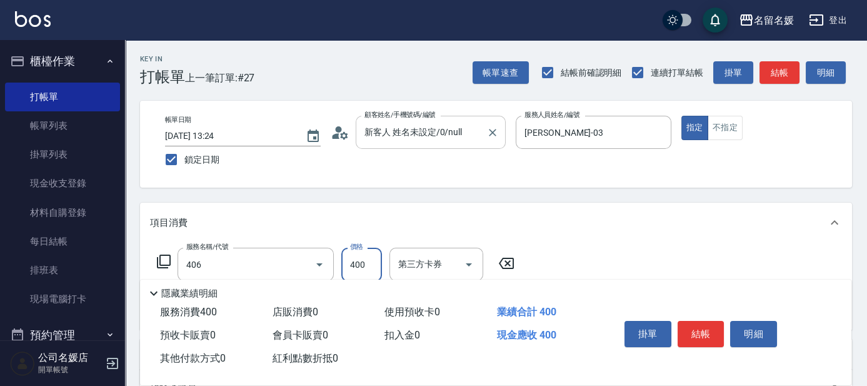
type input "剪髮(400)(406)"
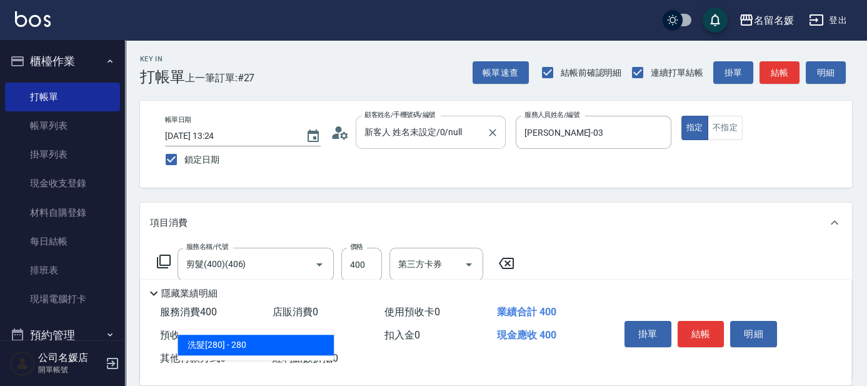
type input "2"
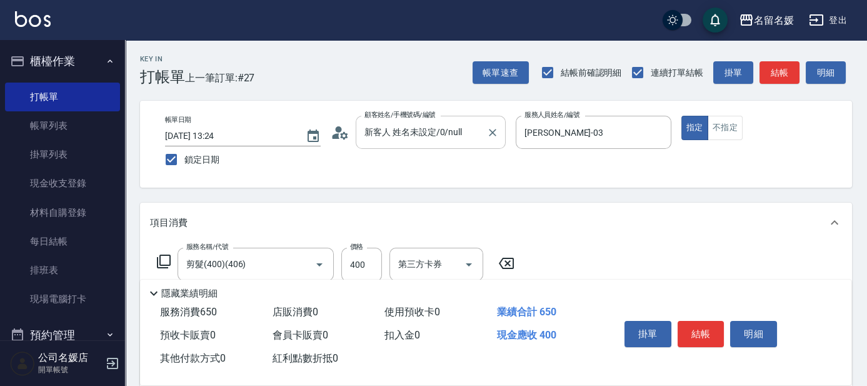
type input "洗髮券-(卡)250(212)"
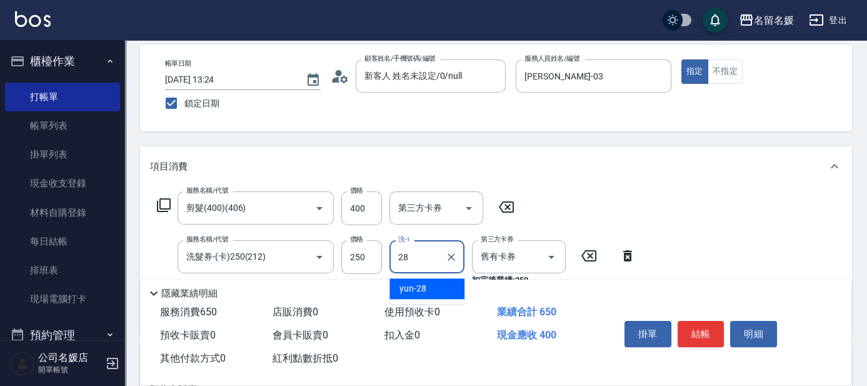
type input "yun-28"
type input "洗髮券-(卡)250(212)"
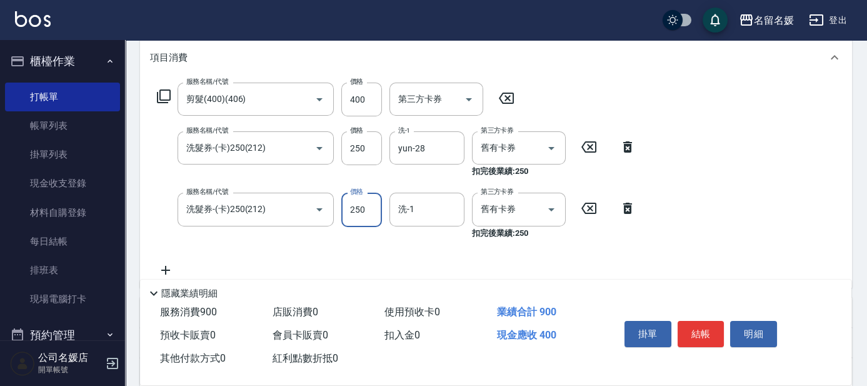
scroll to position [170, 0]
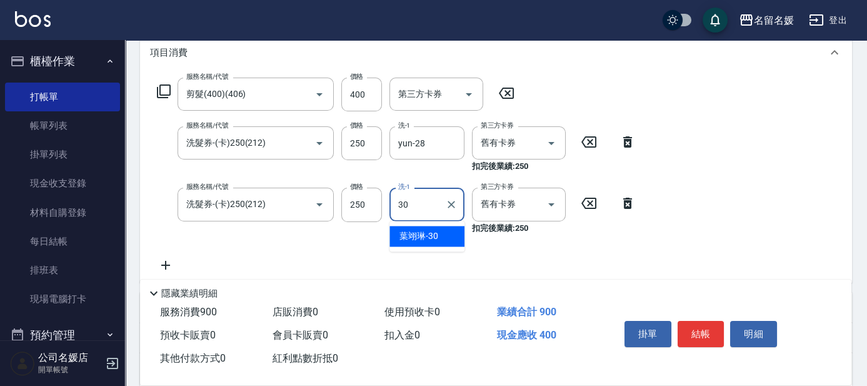
type input "[PERSON_NAME]-30"
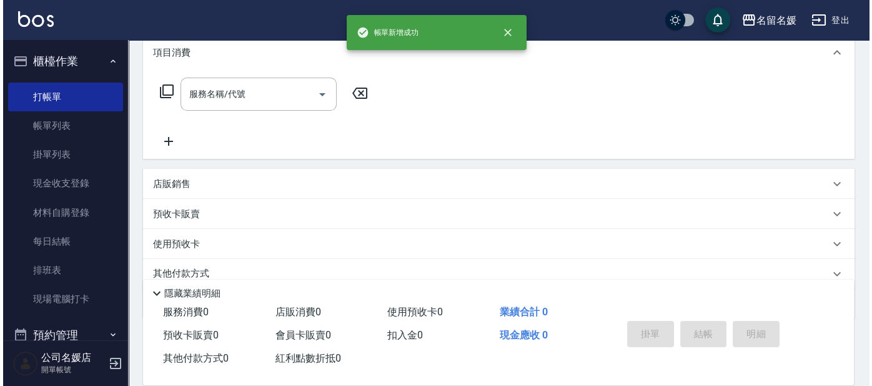
scroll to position [0, 0]
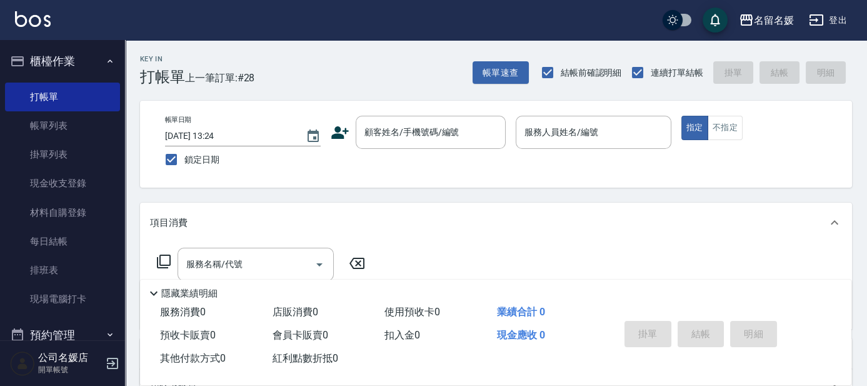
click at [771, 310] on div "掛單 結帳 明細" at bounding box center [720, 335] width 232 height 69
click at [491, 69] on button "帳單速查" at bounding box center [500, 72] width 56 height 23
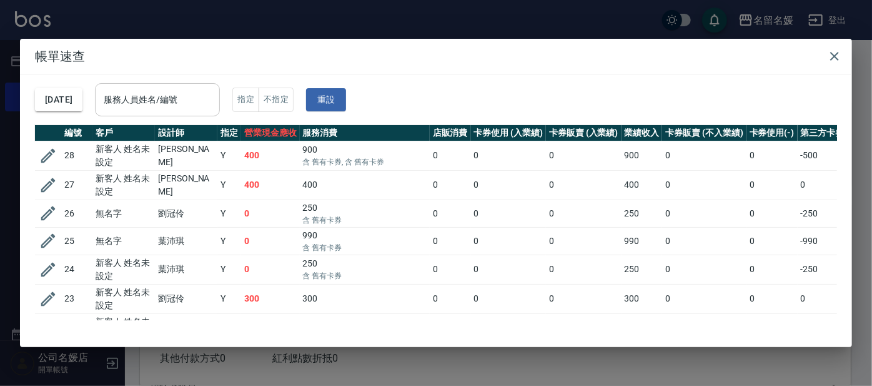
click at [150, 99] on div "服務人員姓名/編號 服務人員姓名/編號" at bounding box center [157, 99] width 125 height 33
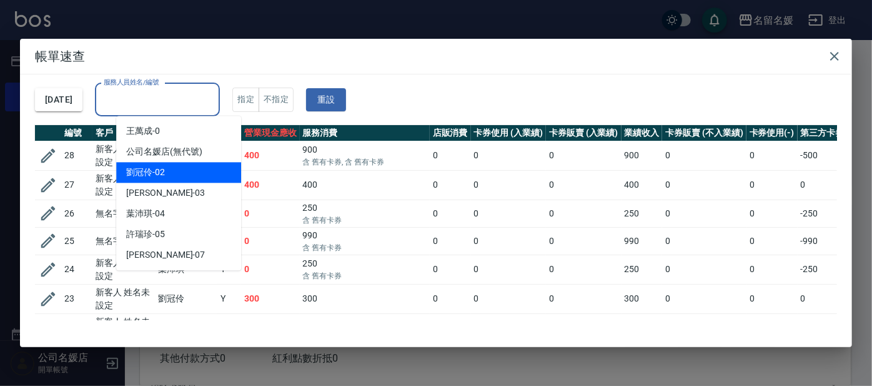
click at [135, 174] on span "[PERSON_NAME]-02" at bounding box center [145, 172] width 39 height 13
type input "[PERSON_NAME]-02"
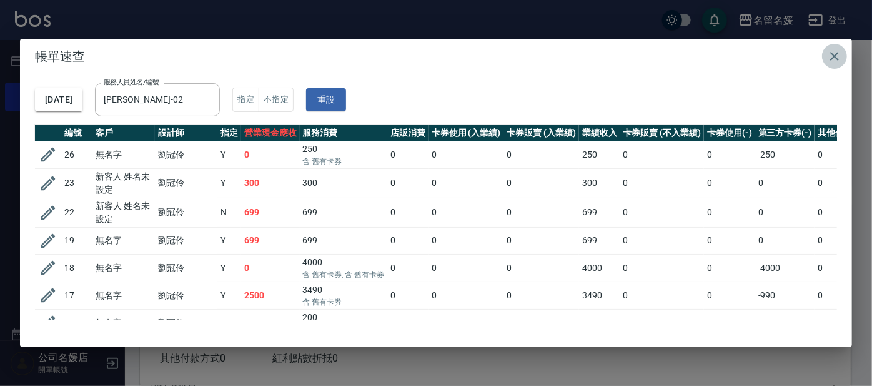
click at [836, 54] on icon "button" at bounding box center [834, 56] width 15 height 15
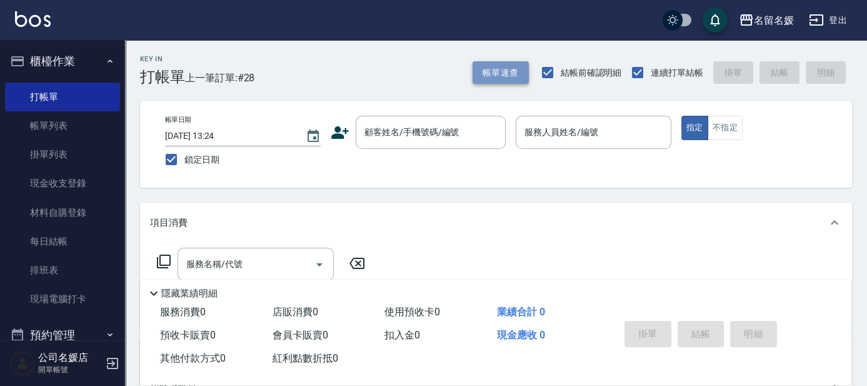
click at [502, 69] on button "帳單速查" at bounding box center [500, 72] width 56 height 23
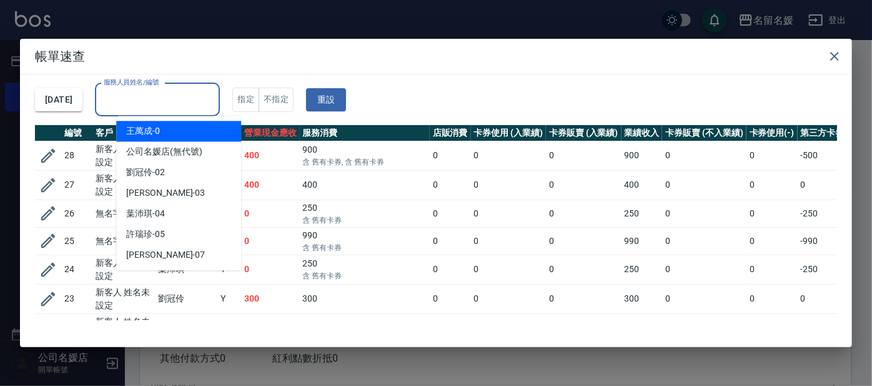
drag, startPoint x: 168, startPoint y: 101, endPoint x: 159, endPoint y: 124, distance: 24.1
click at [167, 101] on input "服務人員姓名/編號" at bounding box center [158, 100] width 114 height 22
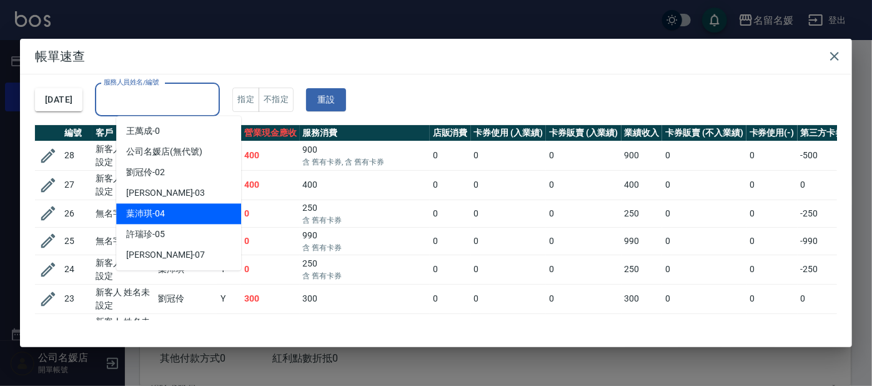
click at [167, 211] on div "[PERSON_NAME]-04" at bounding box center [178, 213] width 125 height 21
type input "[PERSON_NAME]-04"
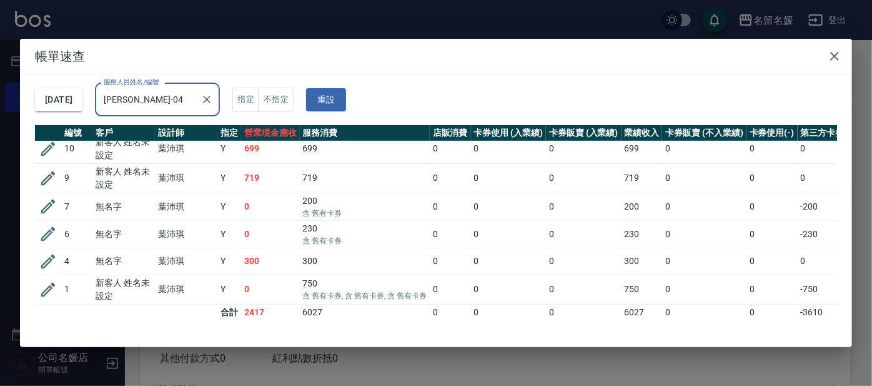
scroll to position [156, 0]
click at [835, 56] on icon "button" at bounding box center [835, 56] width 9 height 9
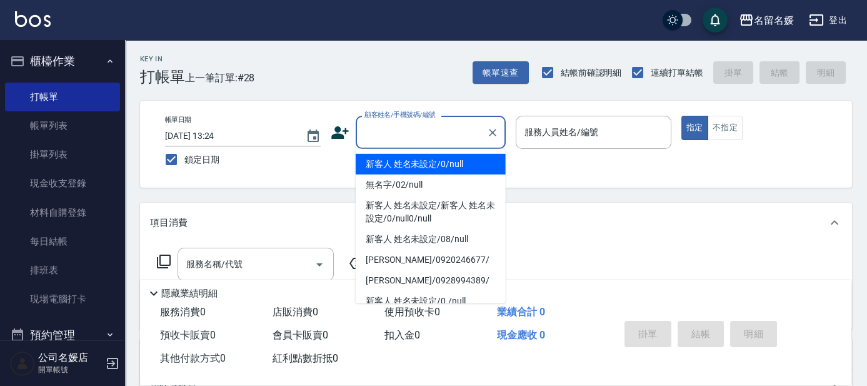
click at [445, 124] on input "顧客姓名/手機號碼/編號" at bounding box center [421, 132] width 120 height 22
type input "0"
type input "新客人 姓名未設定/0/null"
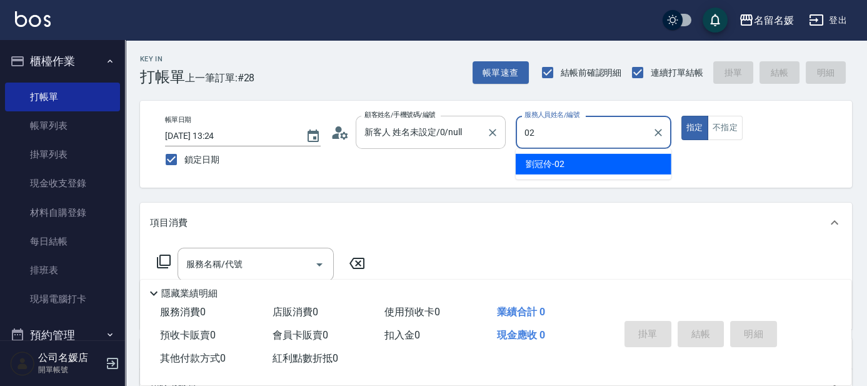
type input "[PERSON_NAME]-02"
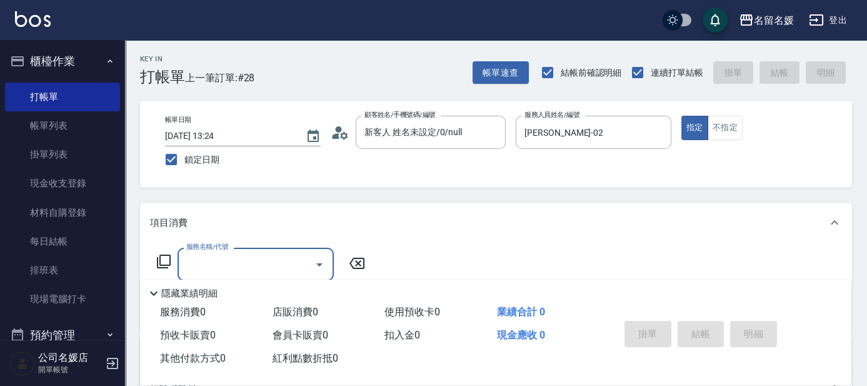
click at [166, 257] on icon at bounding box center [163, 261] width 15 height 15
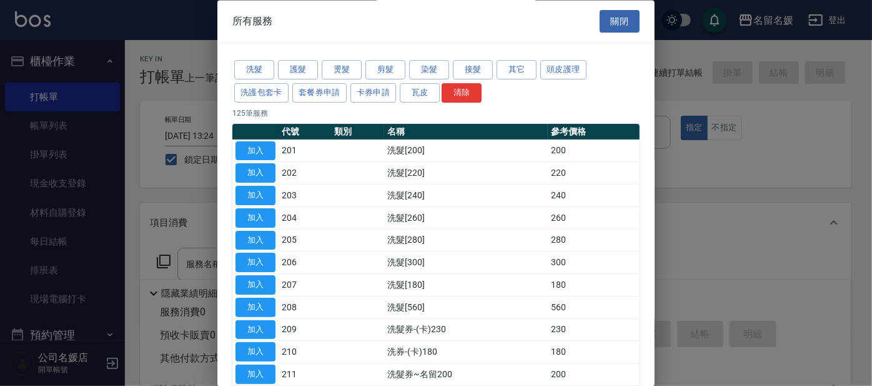
click at [779, 144] on div at bounding box center [436, 193] width 872 height 386
drag, startPoint x: 611, startPoint y: 17, endPoint x: 560, endPoint y: 52, distance: 62.4
click at [611, 19] on button "關閉" at bounding box center [620, 21] width 40 height 23
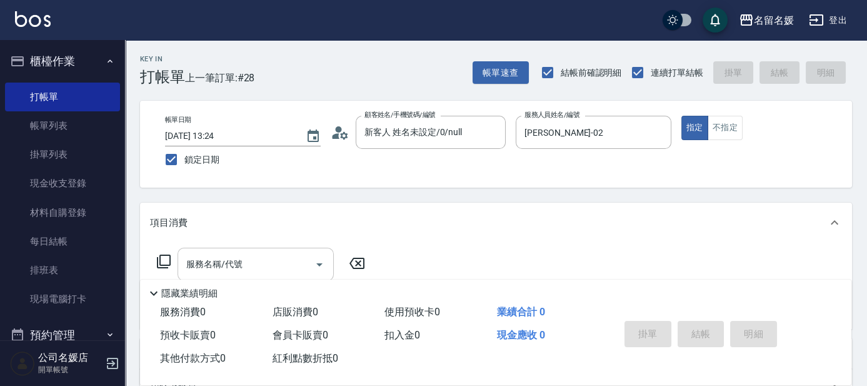
click at [250, 247] on div "服務名稱/代號" at bounding box center [255, 263] width 156 height 33
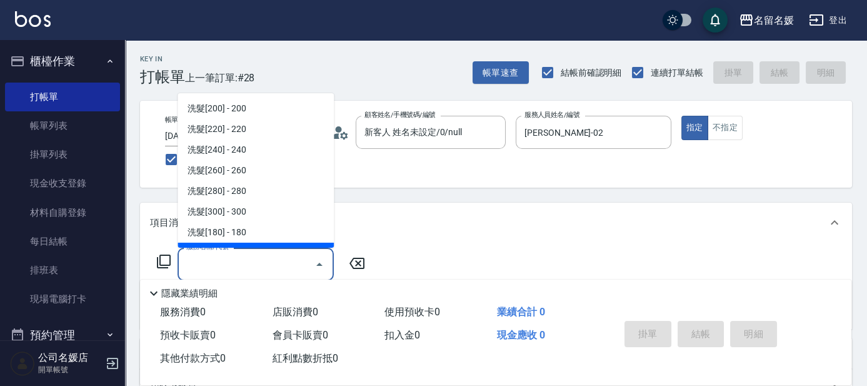
type input "3"
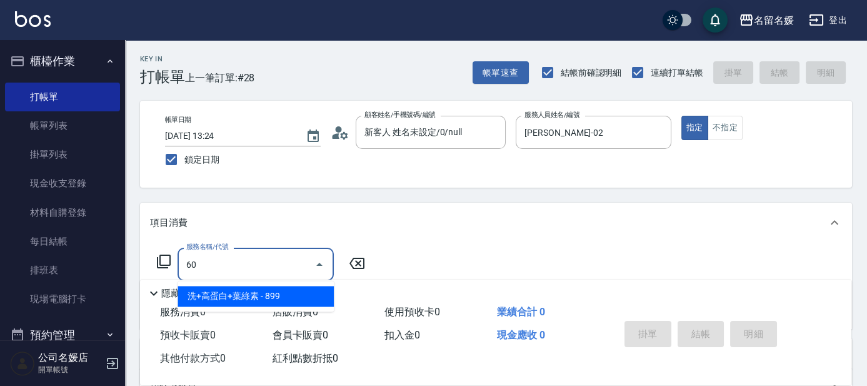
type input "6"
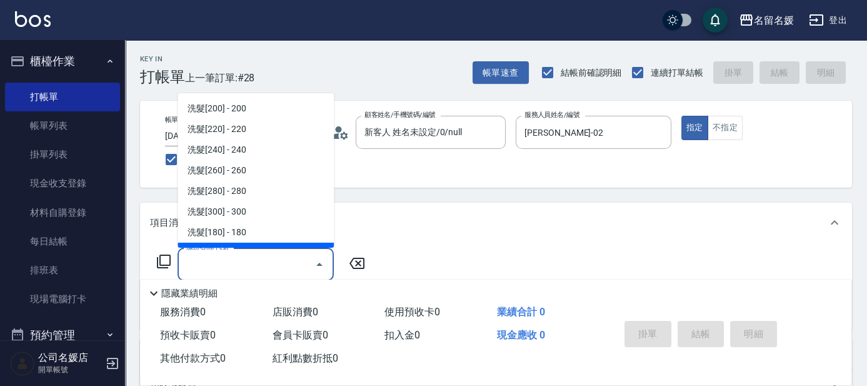
click at [163, 263] on icon at bounding box center [163, 261] width 15 height 15
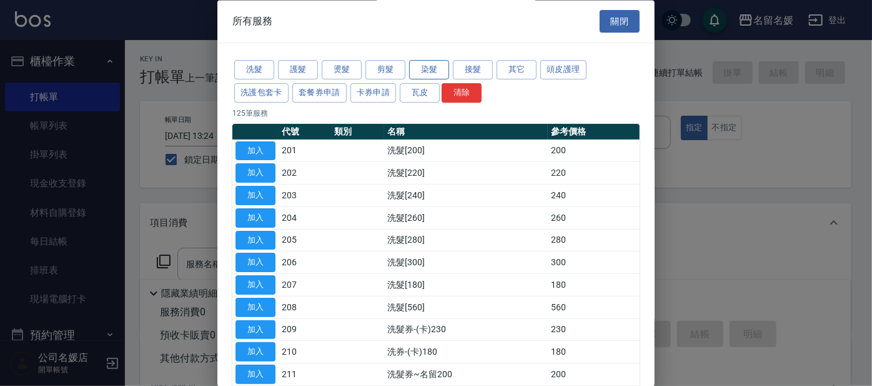
click at [417, 64] on button "染髮" at bounding box center [429, 70] width 40 height 19
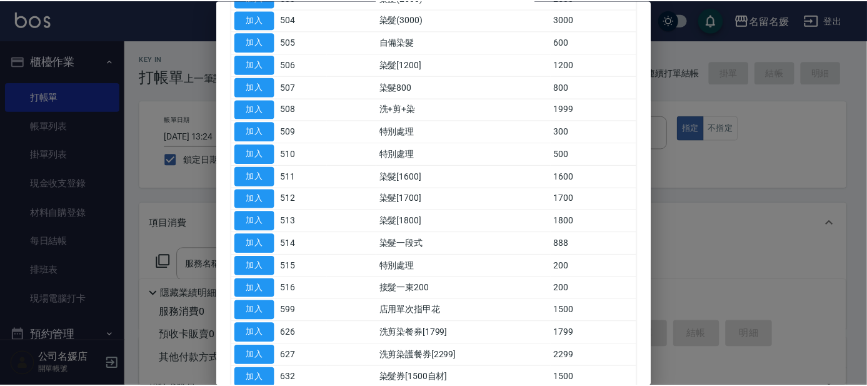
scroll to position [288, 0]
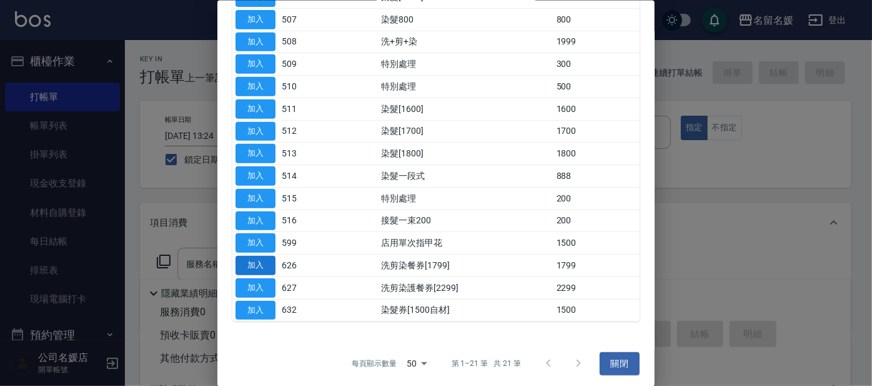
click at [257, 262] on button "加入" at bounding box center [256, 265] width 40 height 19
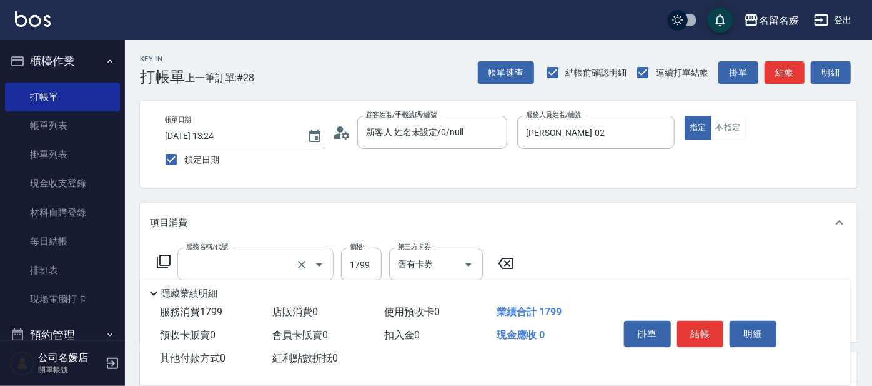
type input "洗剪染餐券[1799](626)"
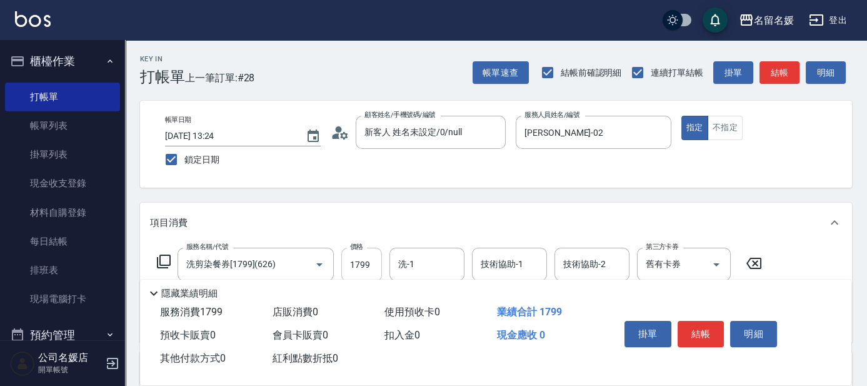
click at [367, 266] on input "1799" at bounding box center [361, 264] width 41 height 34
type input "2500"
type input "yun-28"
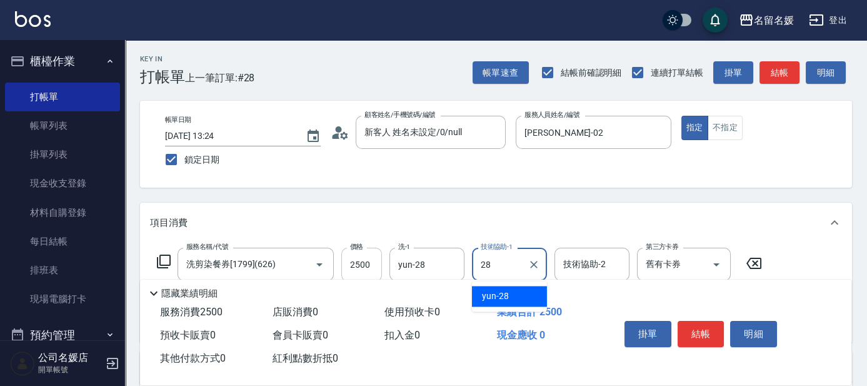
type input "yun-28"
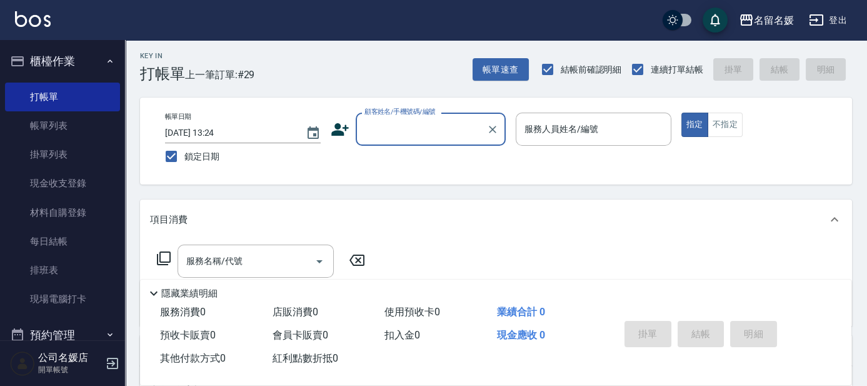
scroll to position [0, 0]
